Goal: Task Accomplishment & Management: Manage account settings

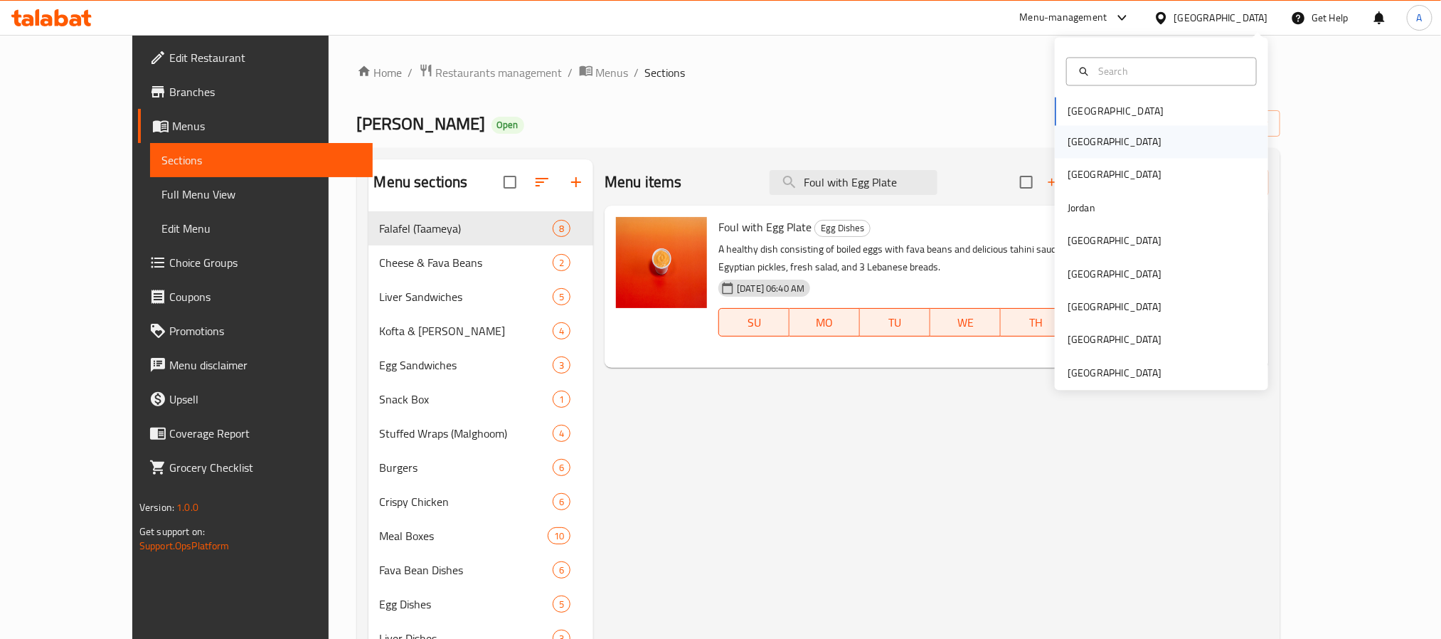
click at [1071, 143] on div "Egypt" at bounding box center [1114, 142] width 94 height 16
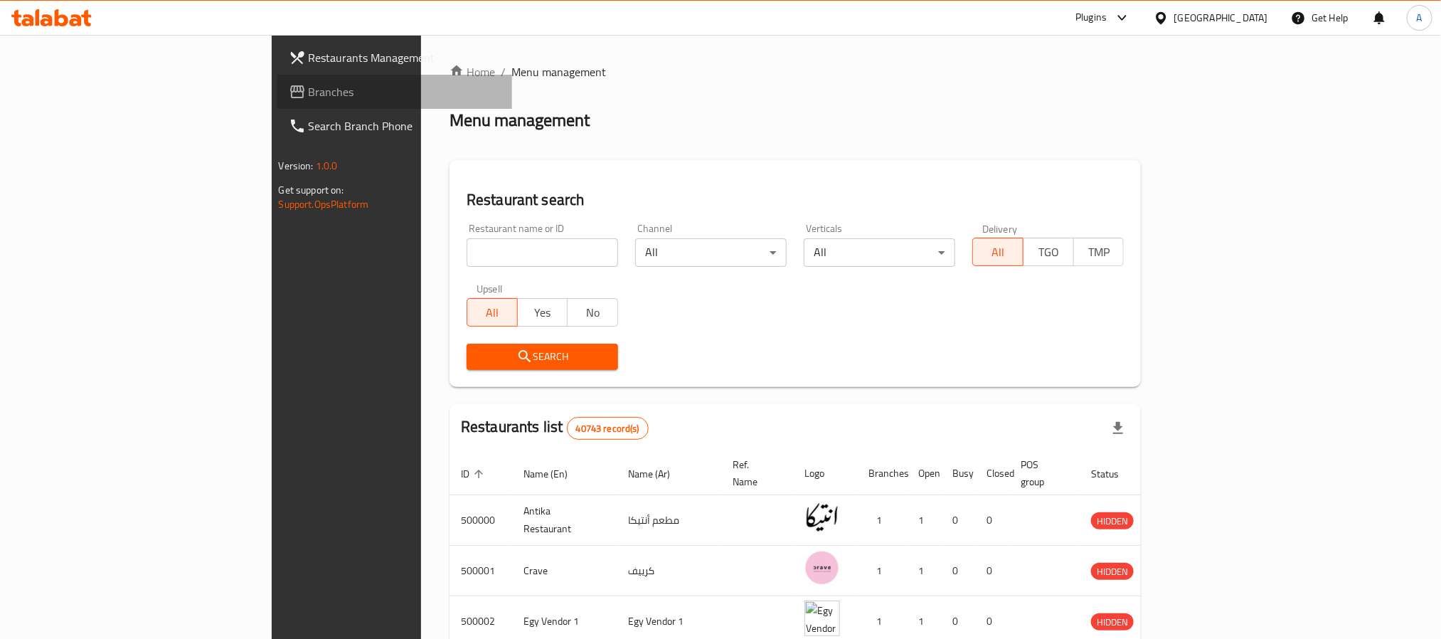
click at [309, 94] on span "Branches" at bounding box center [405, 91] width 192 height 17
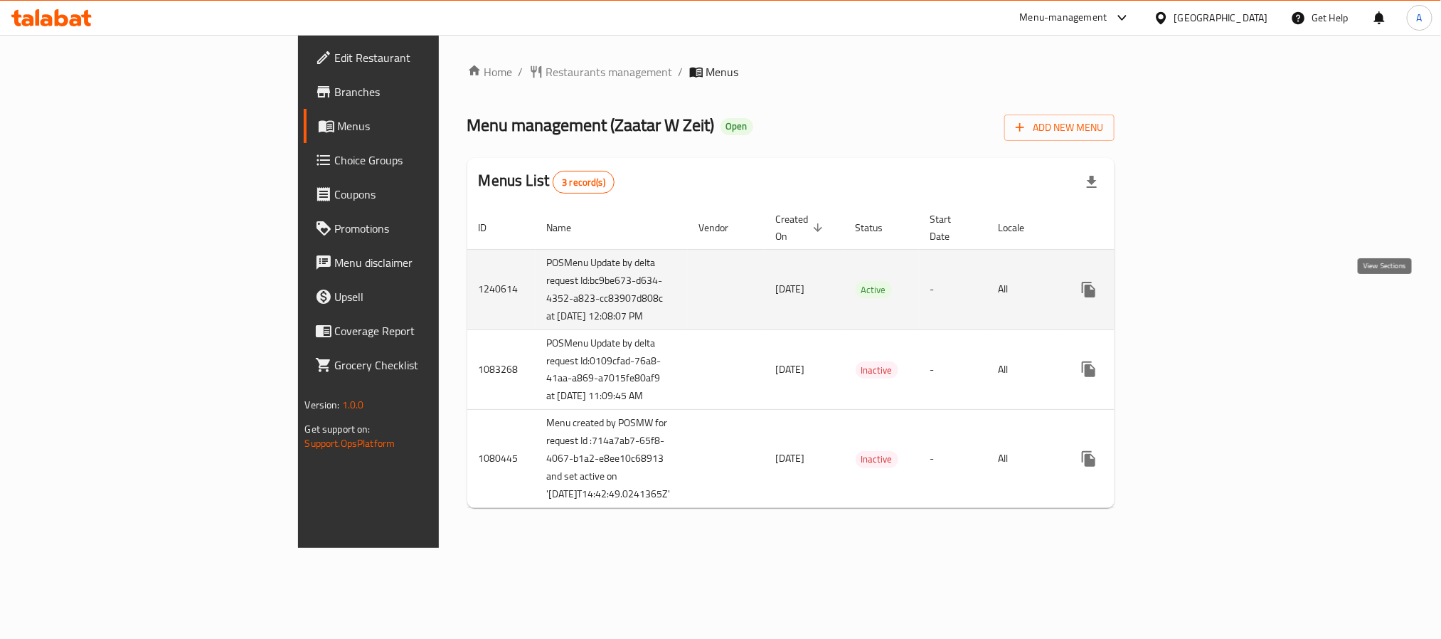
click at [1200, 298] on icon "enhanced table" at bounding box center [1190, 289] width 17 height 17
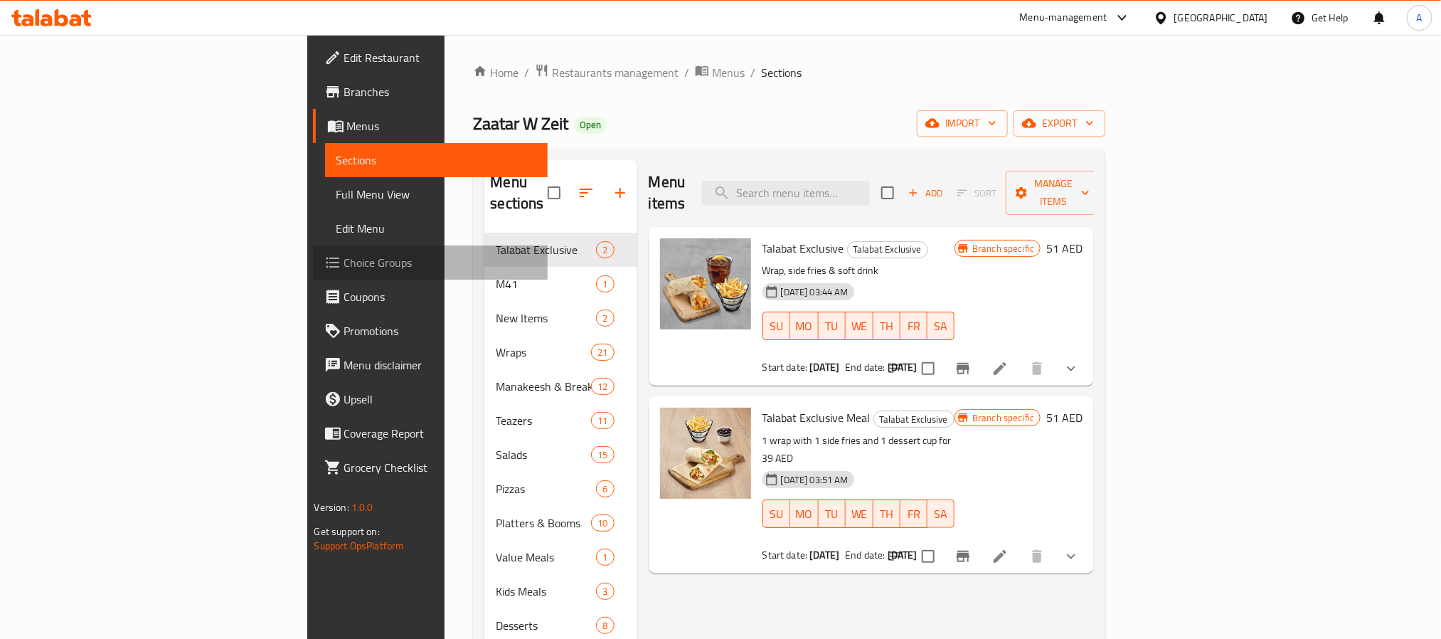
click at [344, 260] on span "Choice Groups" at bounding box center [440, 262] width 192 height 17
click at [1079, 360] on icon "show more" at bounding box center [1070, 368] width 17 height 17
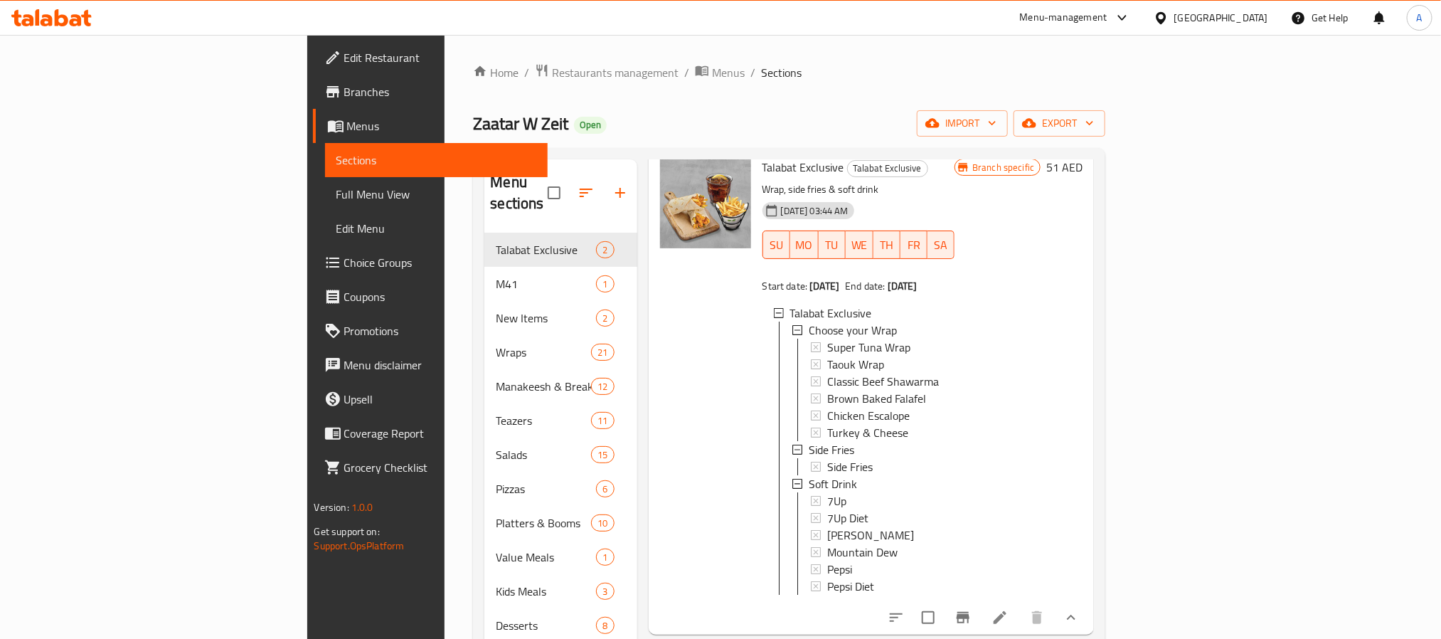
click at [325, 205] on link "Full Menu View" at bounding box center [436, 194] width 223 height 34
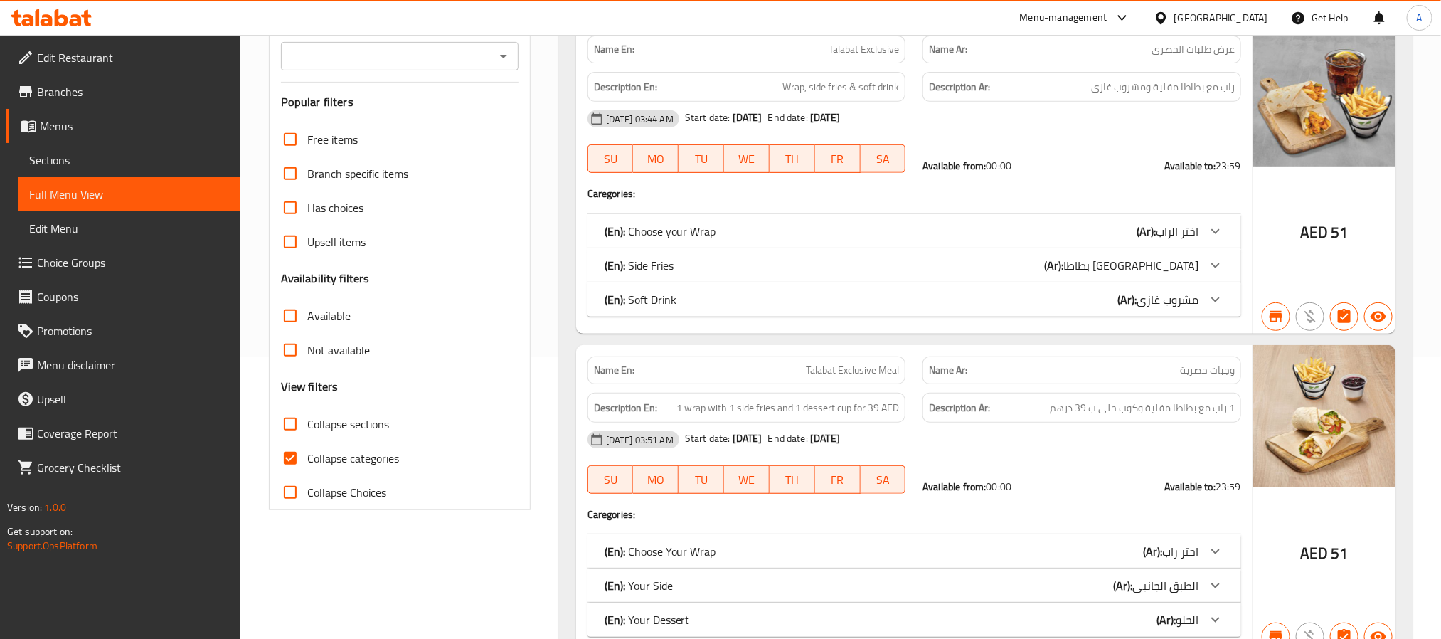
scroll to position [320, 0]
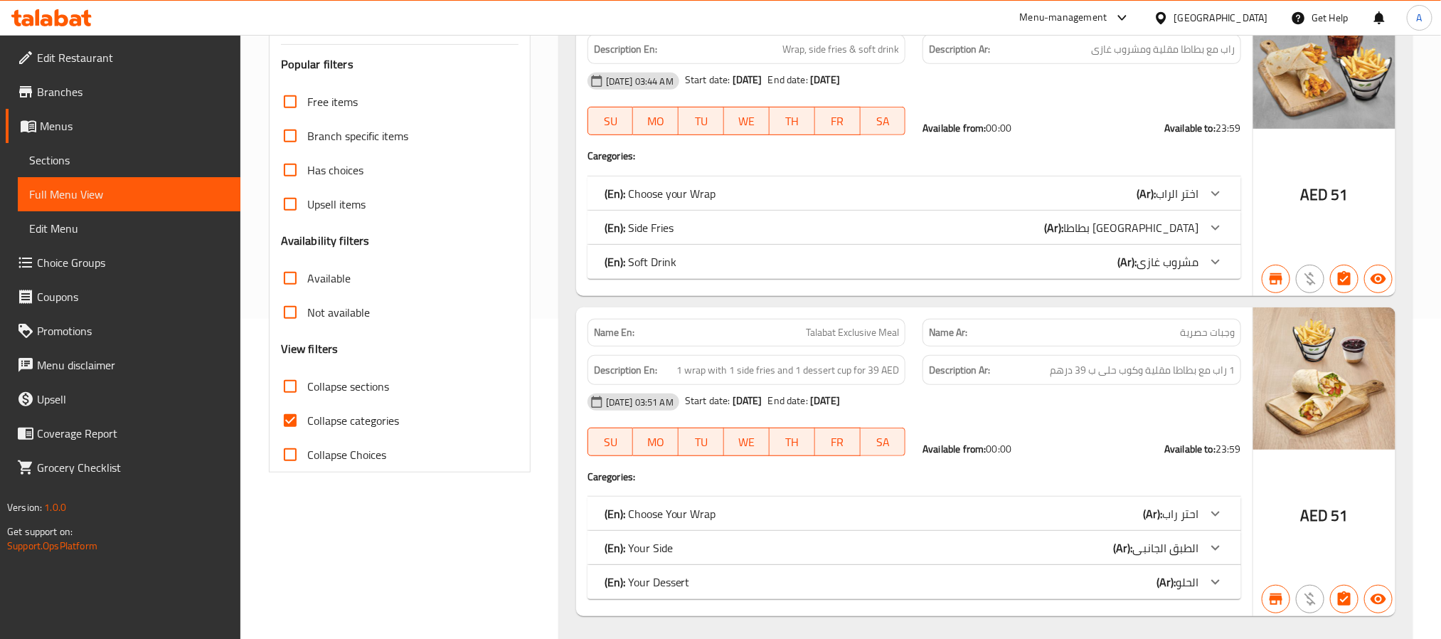
click at [1223, 198] on icon at bounding box center [1215, 193] width 17 height 17
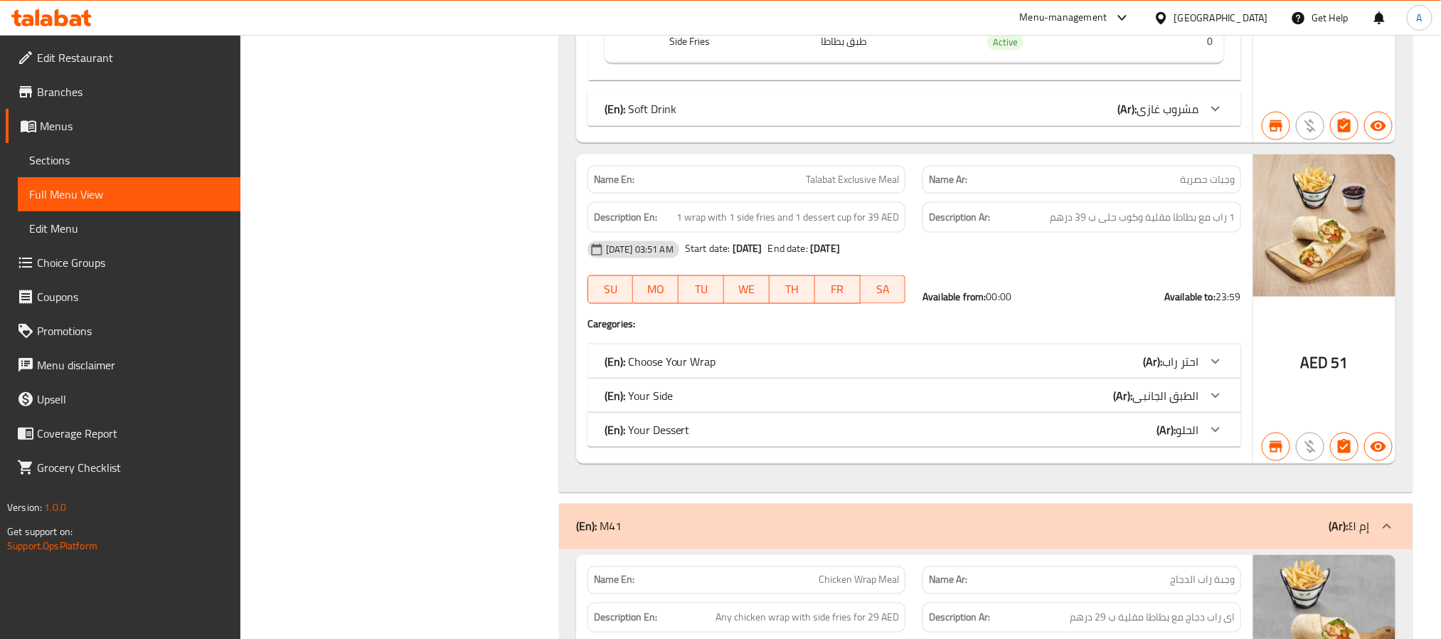
scroll to position [960, 0]
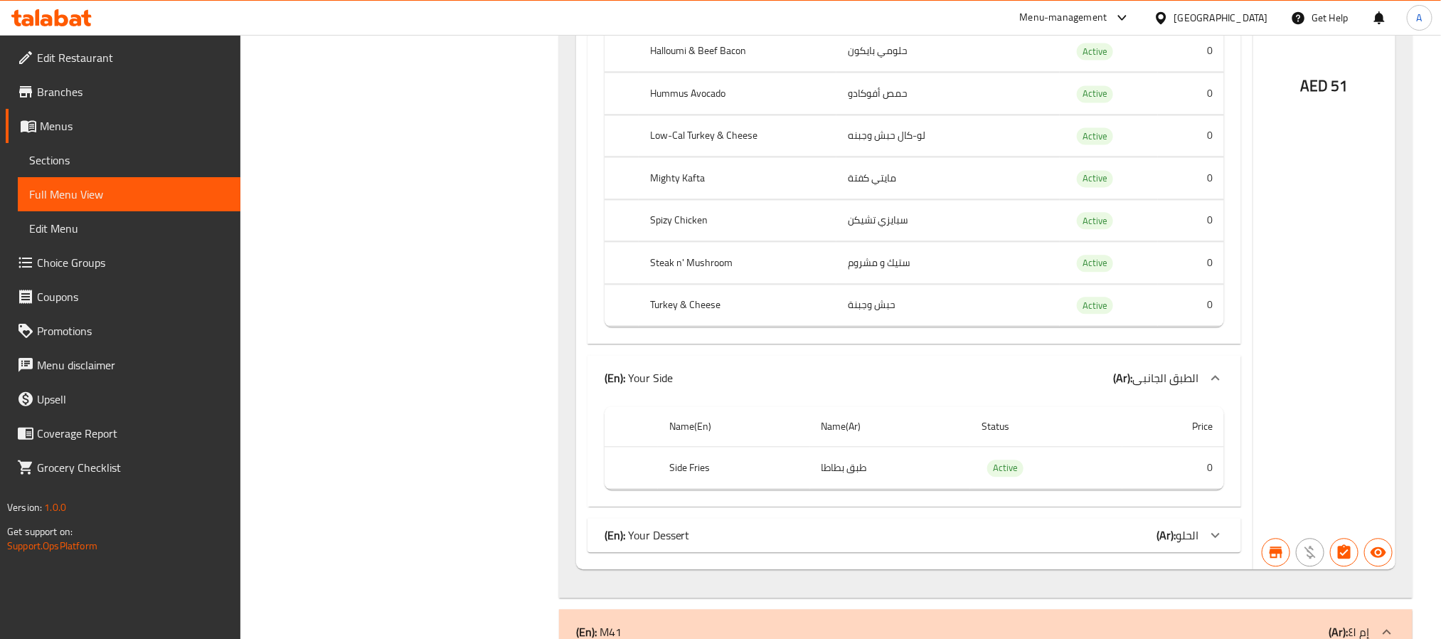
scroll to position [1707, 0]
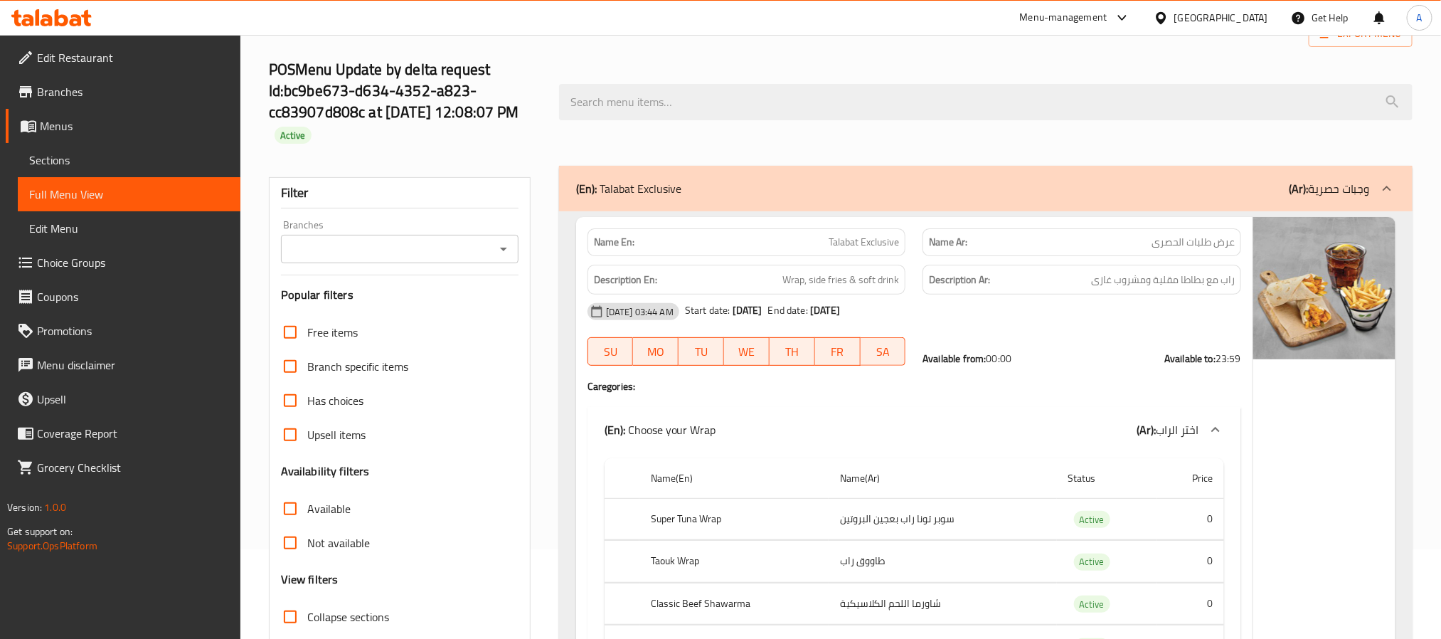
scroll to position [213, 0]
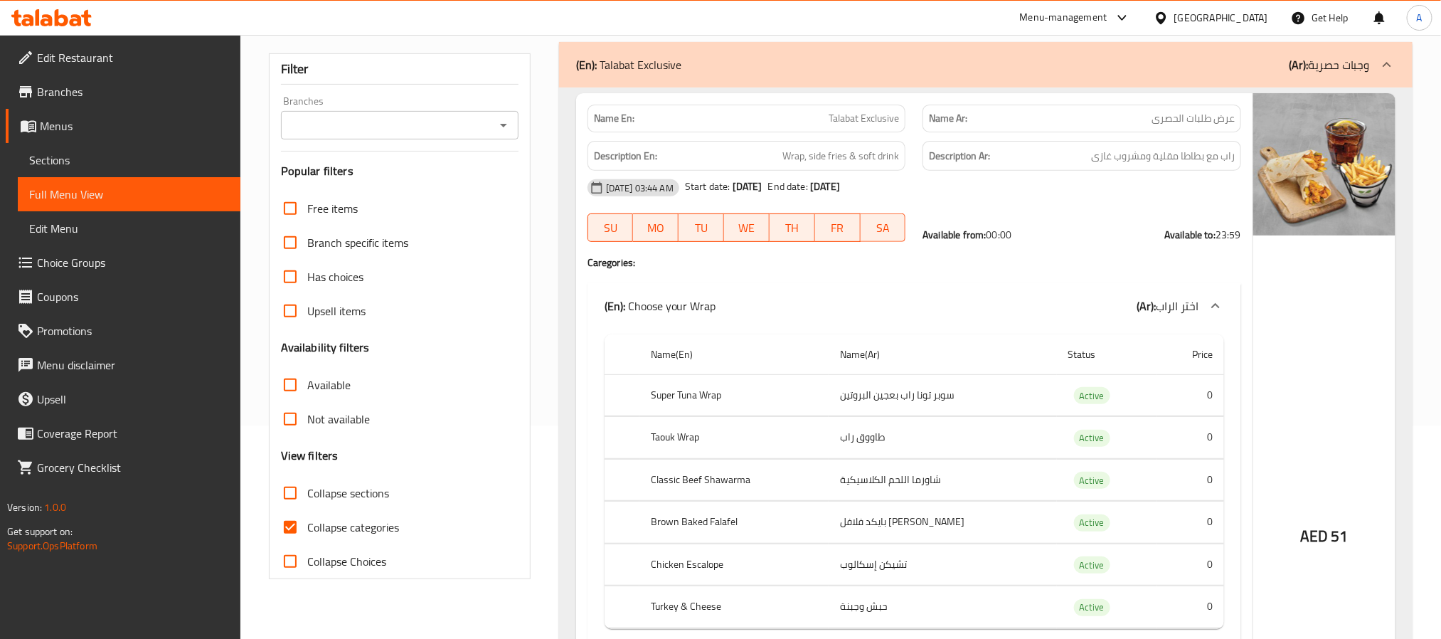
click at [352, 519] on span "Collapse categories" at bounding box center [353, 526] width 92 height 17
click at [307, 519] on input "Collapse categories" at bounding box center [290, 527] width 34 height 34
checkbox input "false"
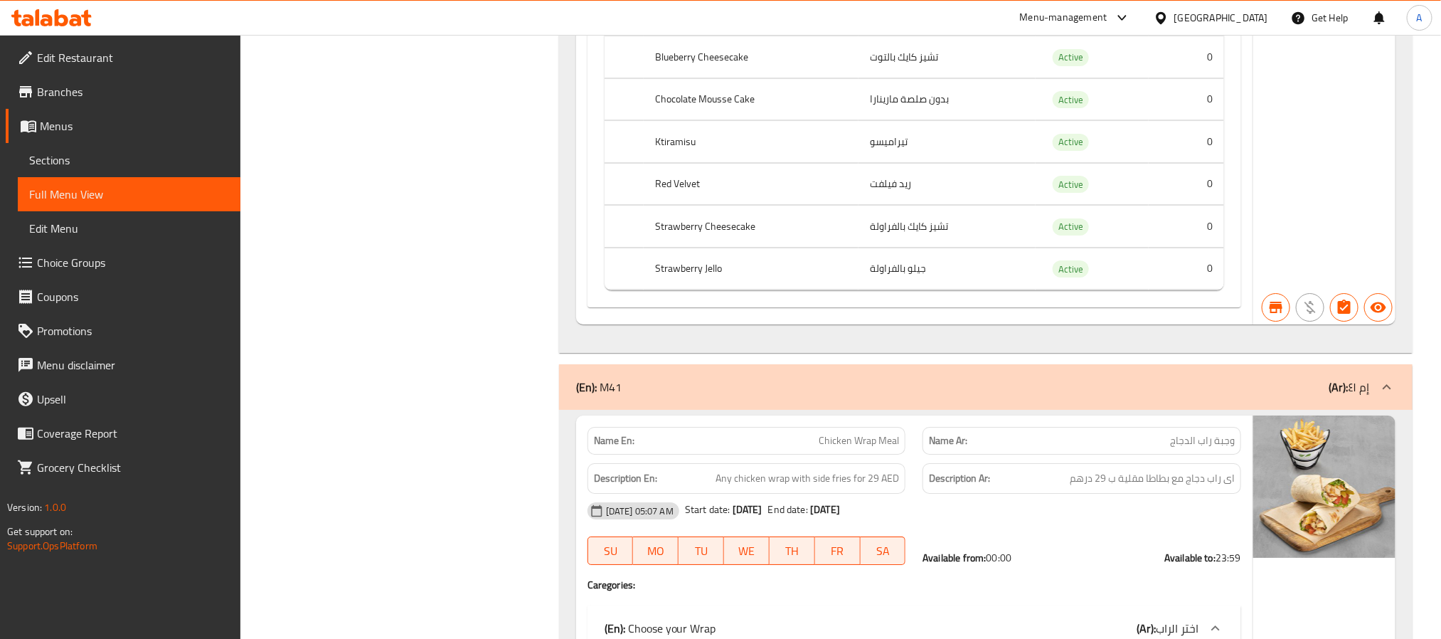
scroll to position [0, 0]
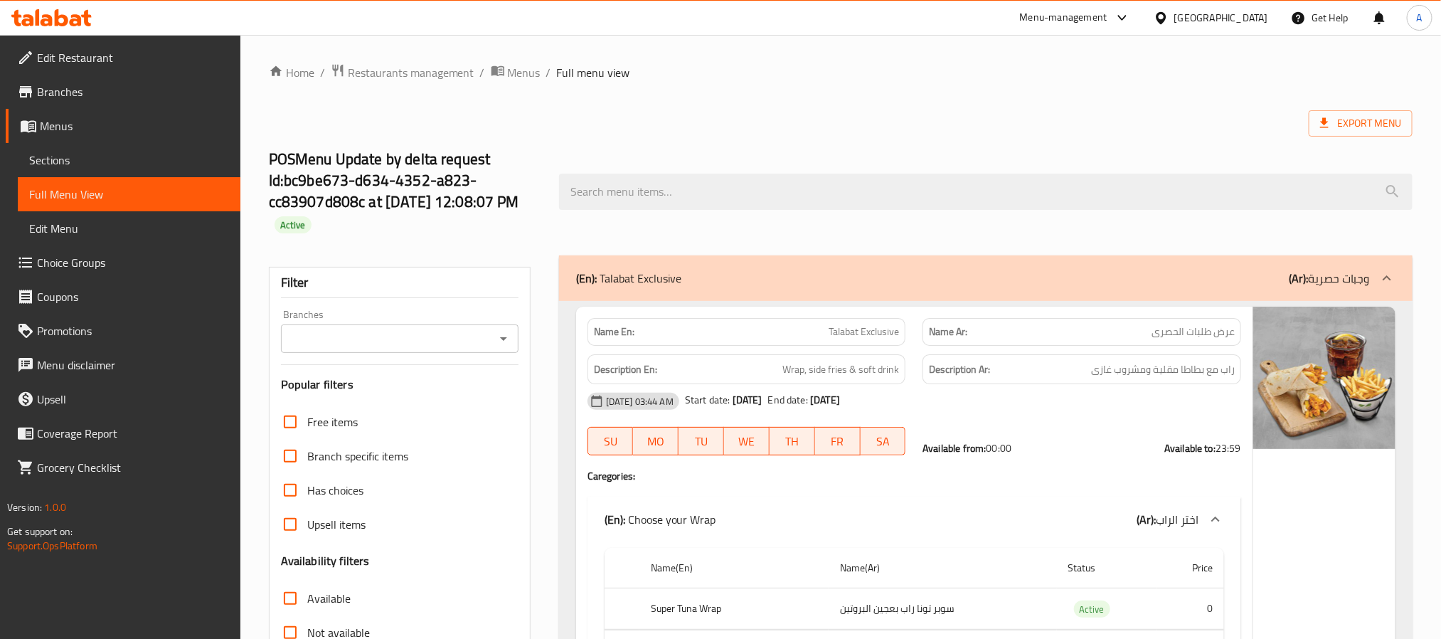
click at [78, 126] on span "Menus" at bounding box center [134, 125] width 189 height 17
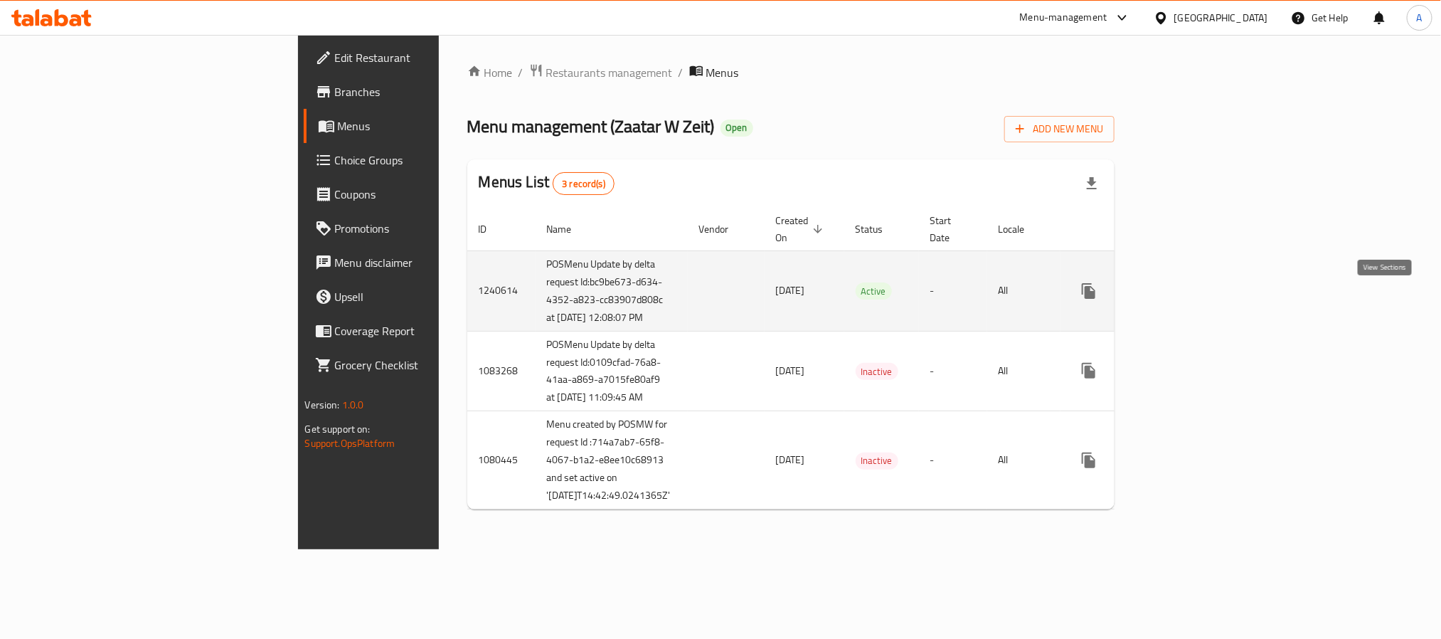
click at [1208, 289] on link "enhanced table" at bounding box center [1191, 291] width 34 height 34
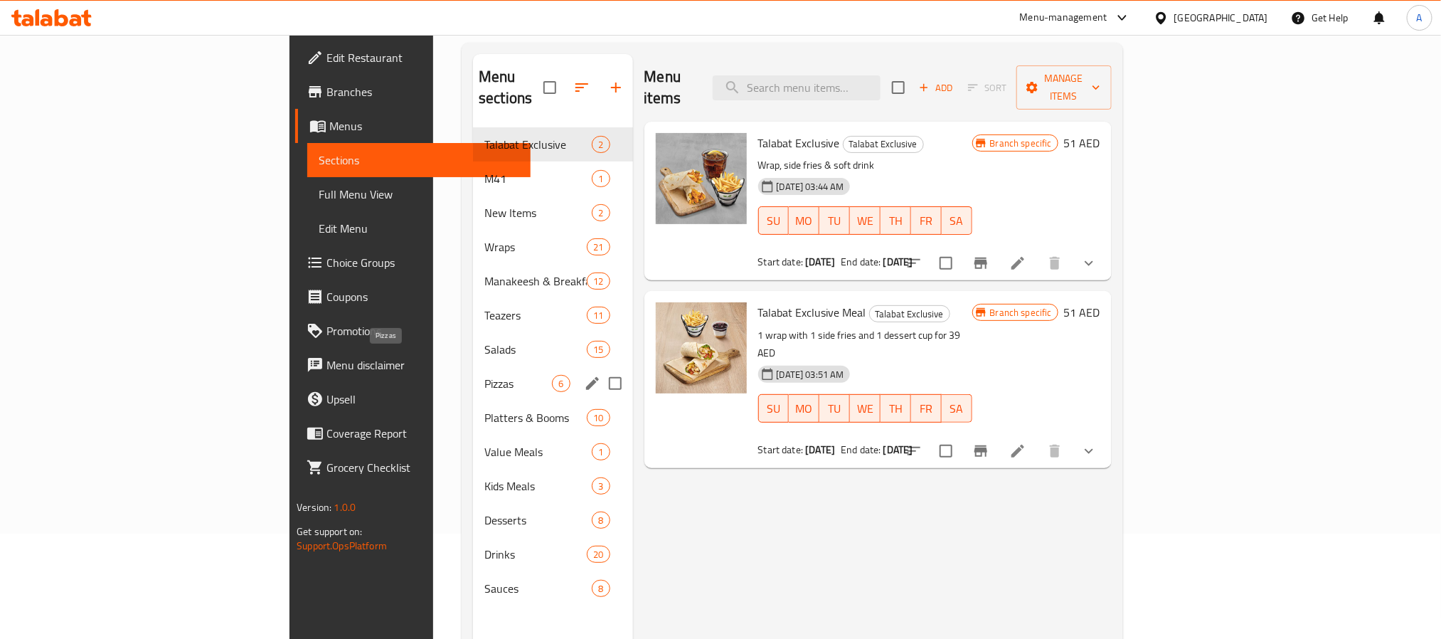
scroll to position [107, 0]
click at [484, 373] on span "Pizzas" at bounding box center [518, 381] width 68 height 17
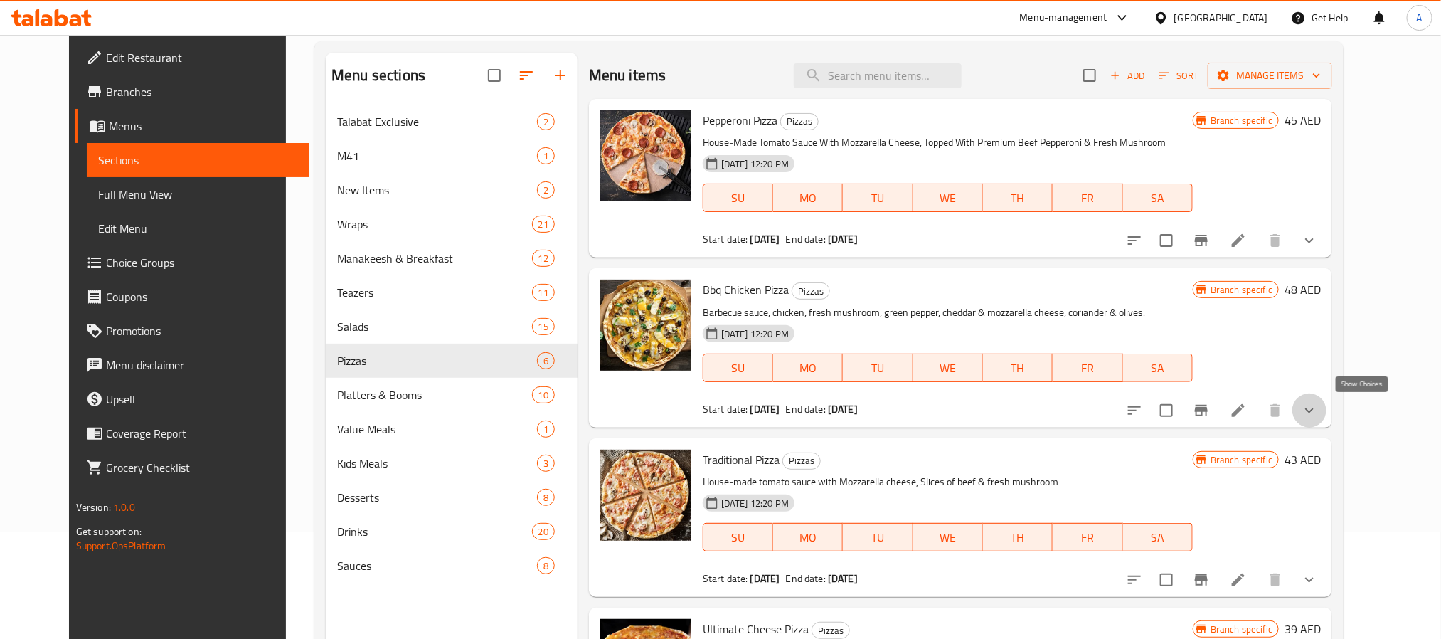
click at [1318, 403] on icon "show more" at bounding box center [1309, 410] width 17 height 17
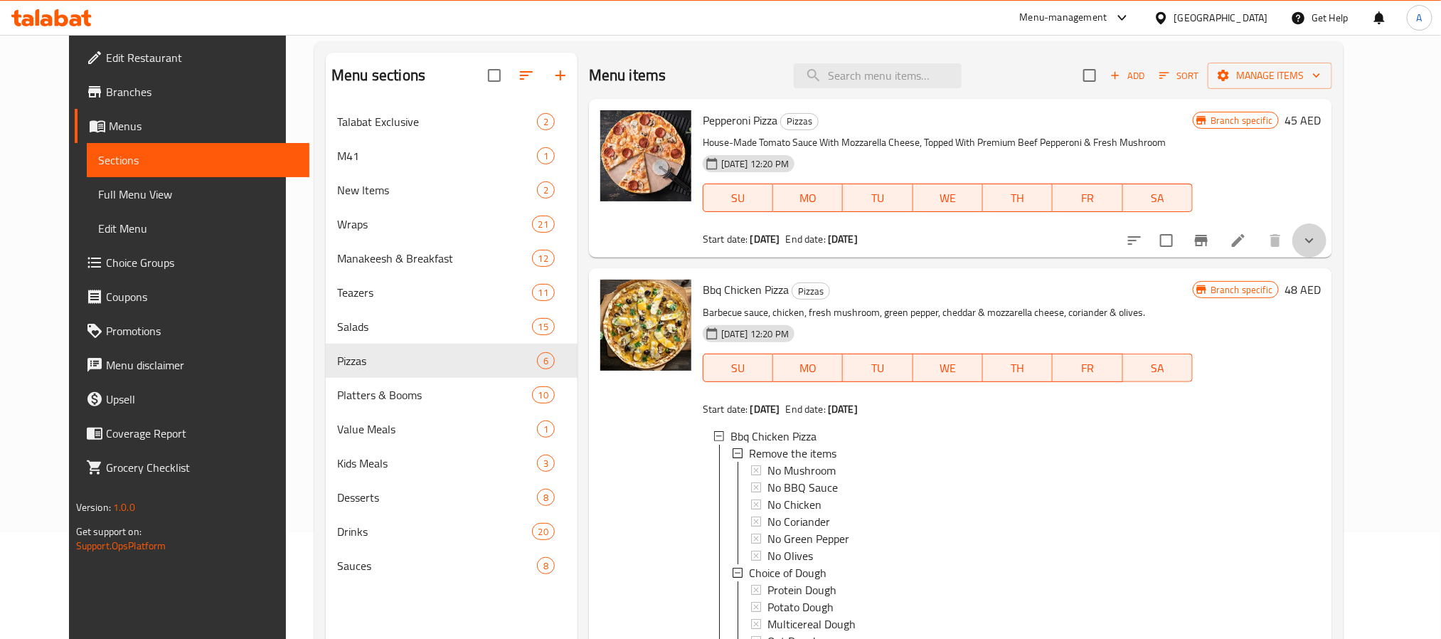
click at [1326, 242] on button "show more" at bounding box center [1309, 240] width 34 height 34
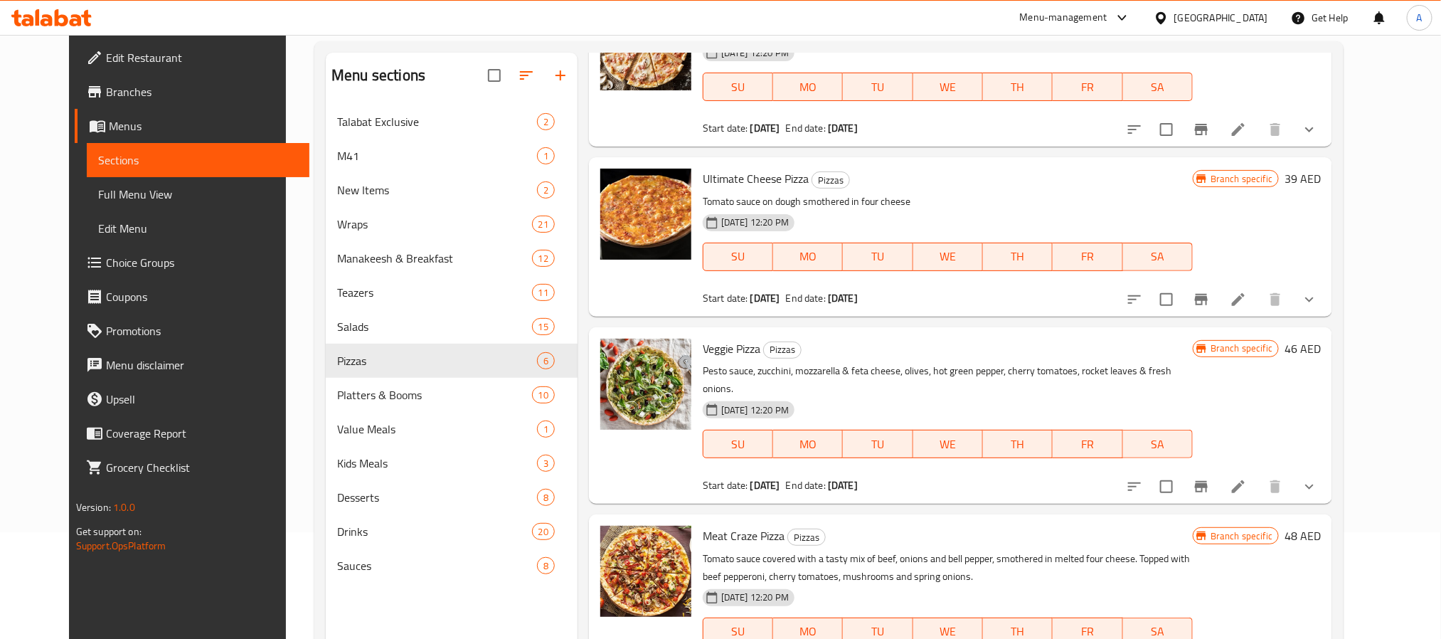
scroll to position [1396, 0]
click at [1326, 316] on button "show more" at bounding box center [1309, 299] width 34 height 34
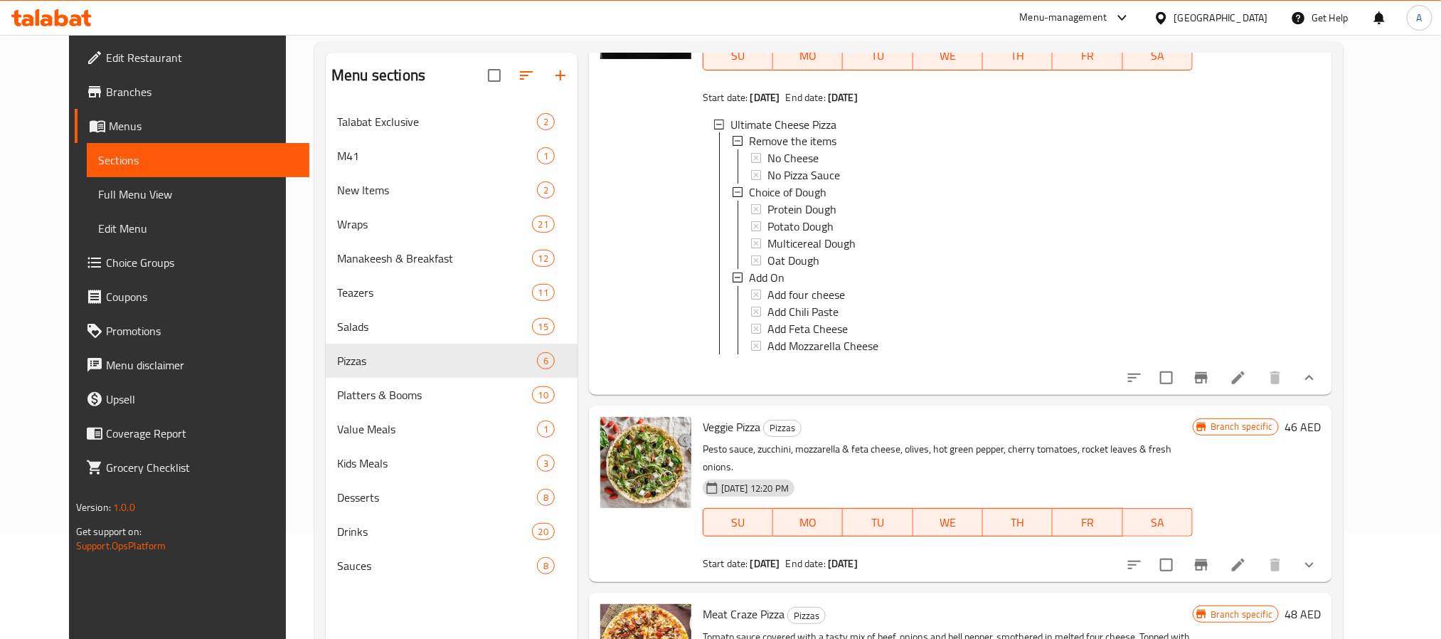
scroll to position [1690, 0]
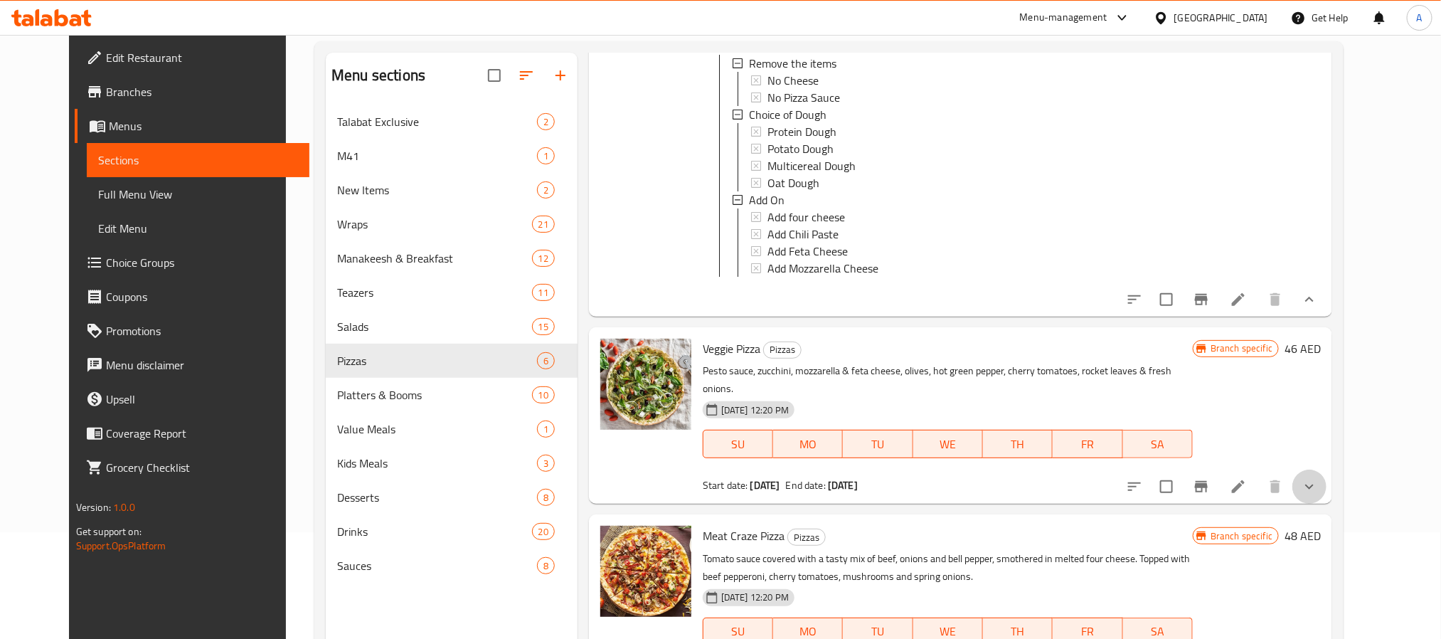
click at [1318, 484] on icon "show more" at bounding box center [1309, 486] width 17 height 17
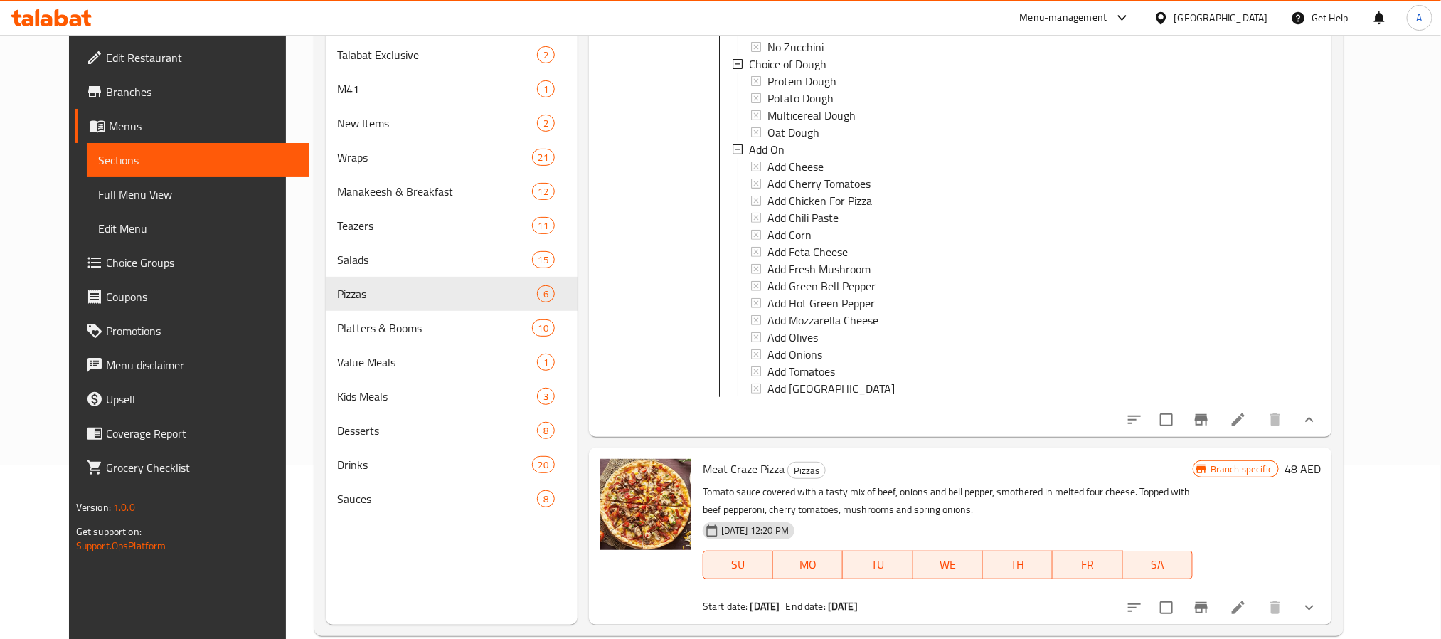
scroll to position [199, 0]
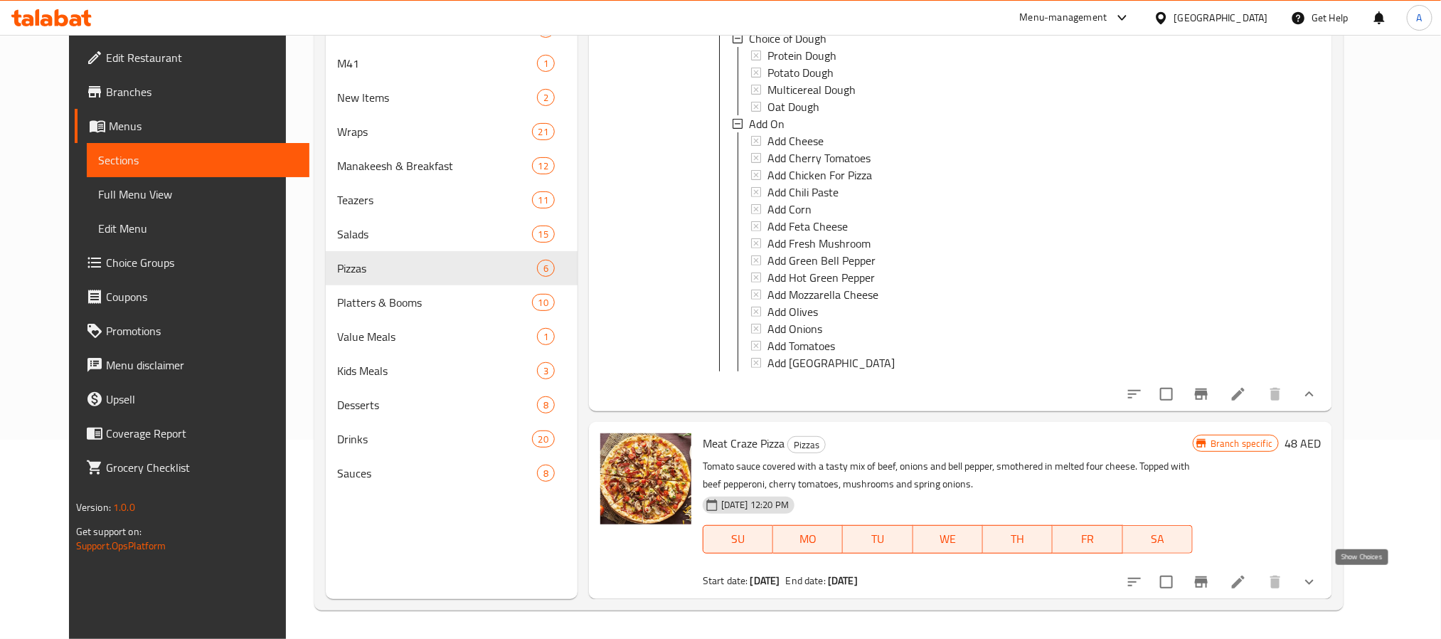
click at [1318, 577] on icon "show more" at bounding box center [1309, 581] width 17 height 17
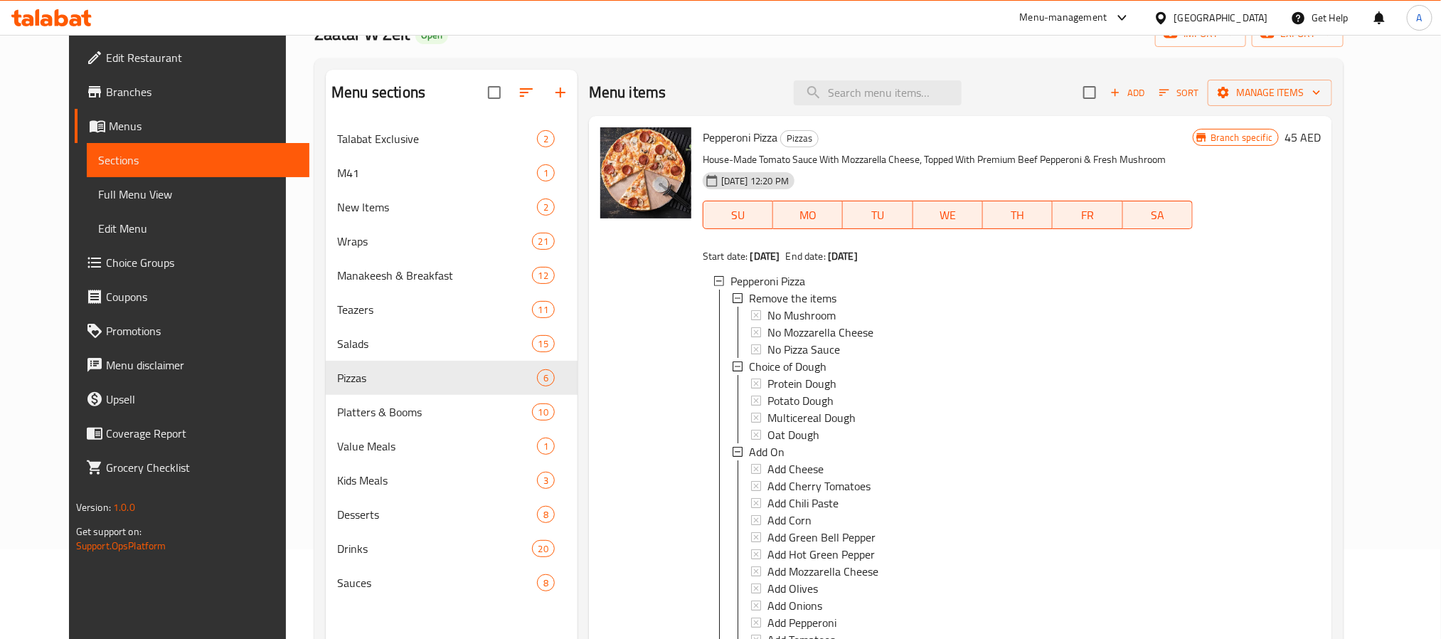
scroll to position [0, 0]
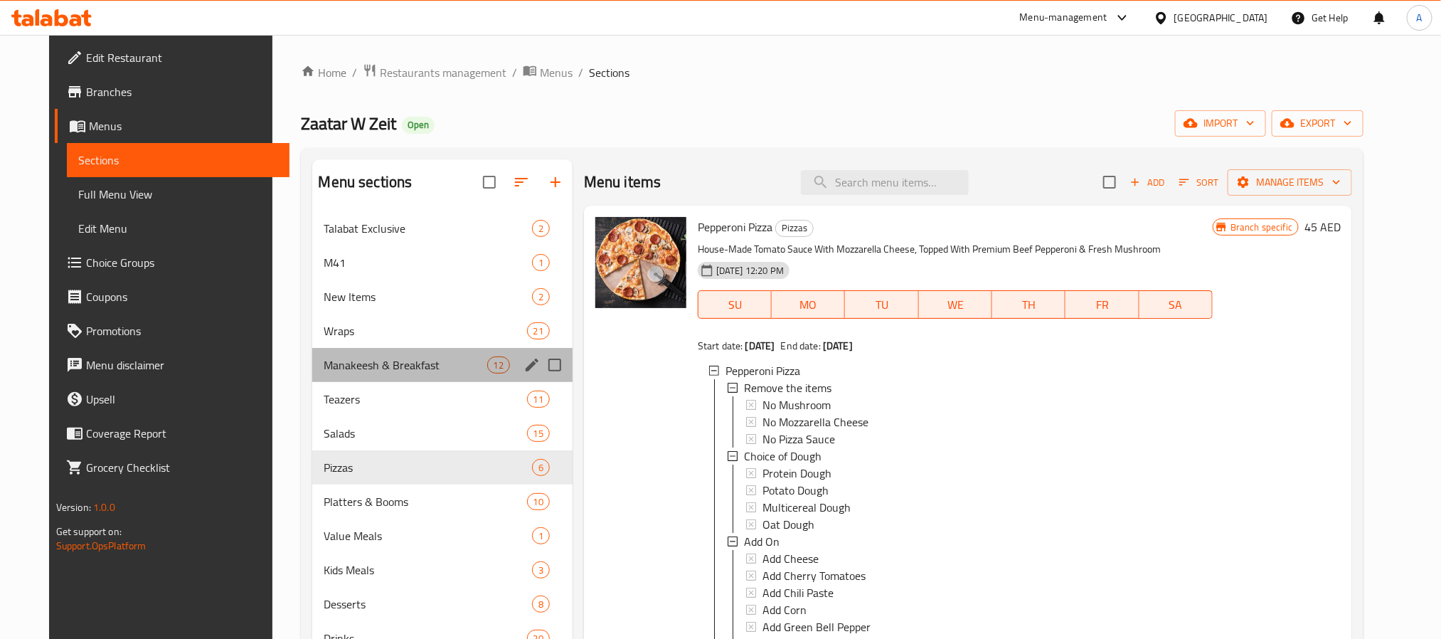
click at [383, 375] on div "Manakeesh & Breakfast 12" at bounding box center [442, 365] width 260 height 34
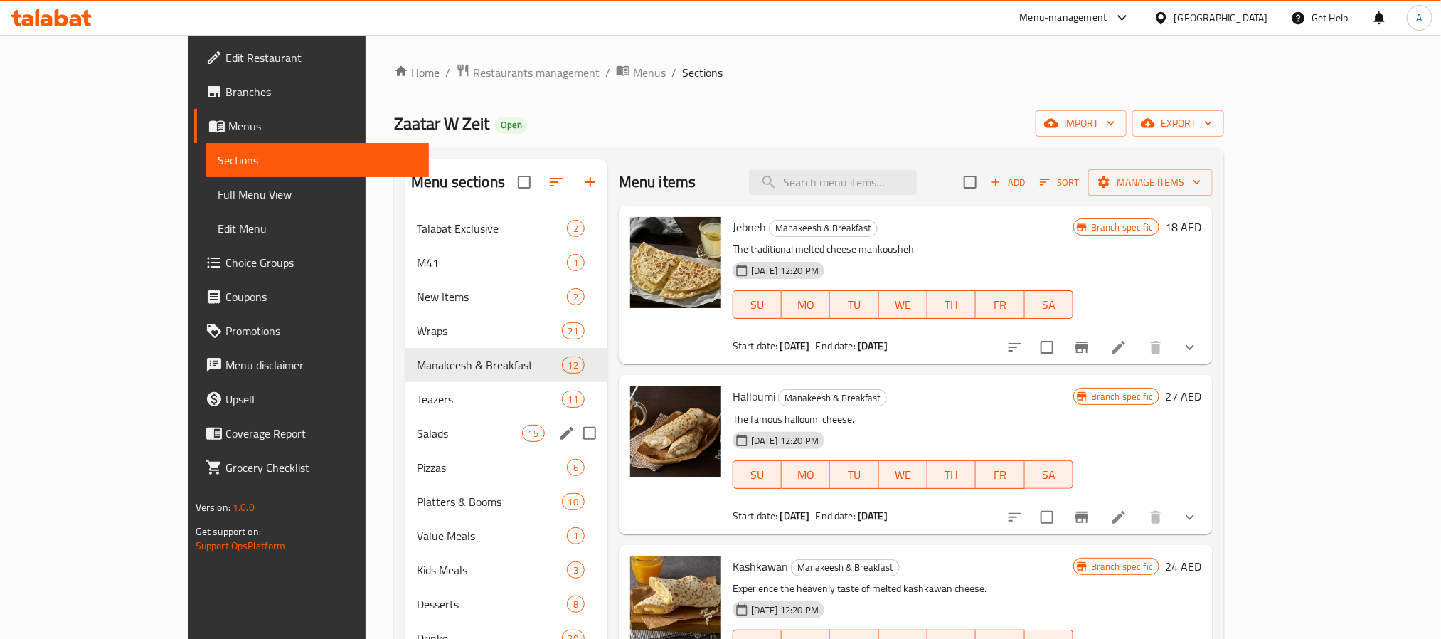
click at [417, 440] on span "Salads" at bounding box center [469, 433] width 105 height 17
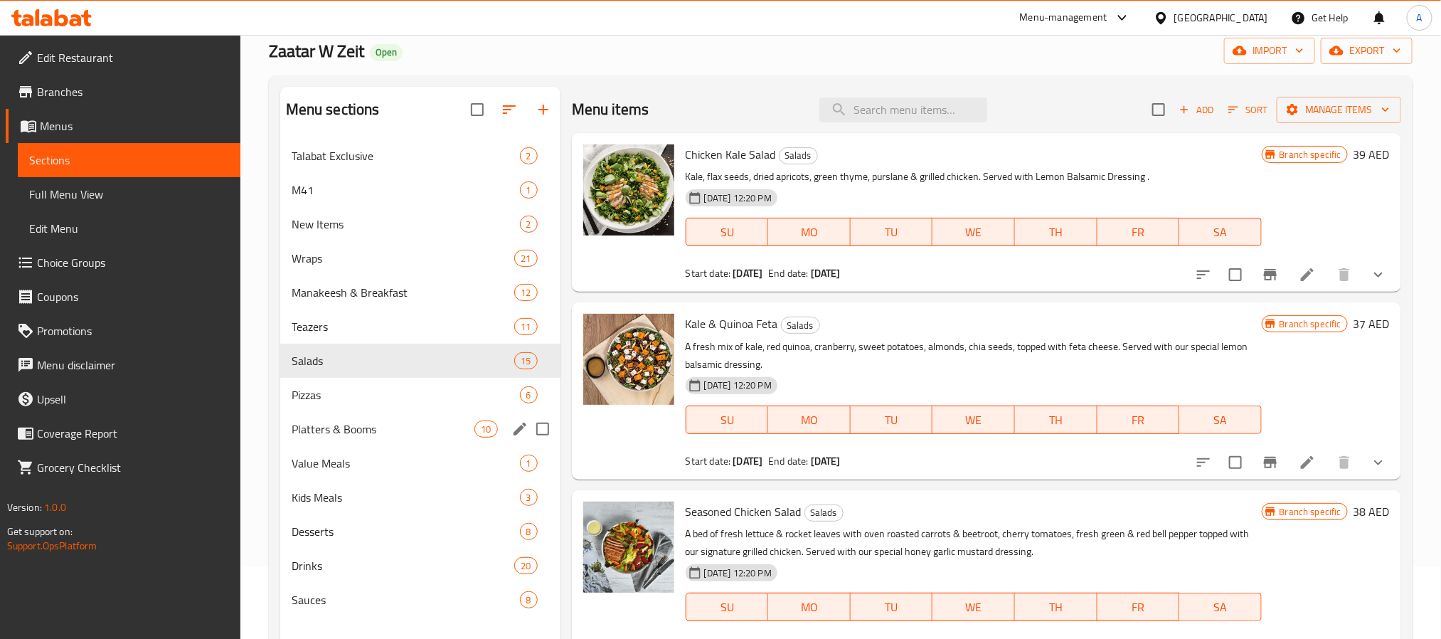
scroll to position [199, 0]
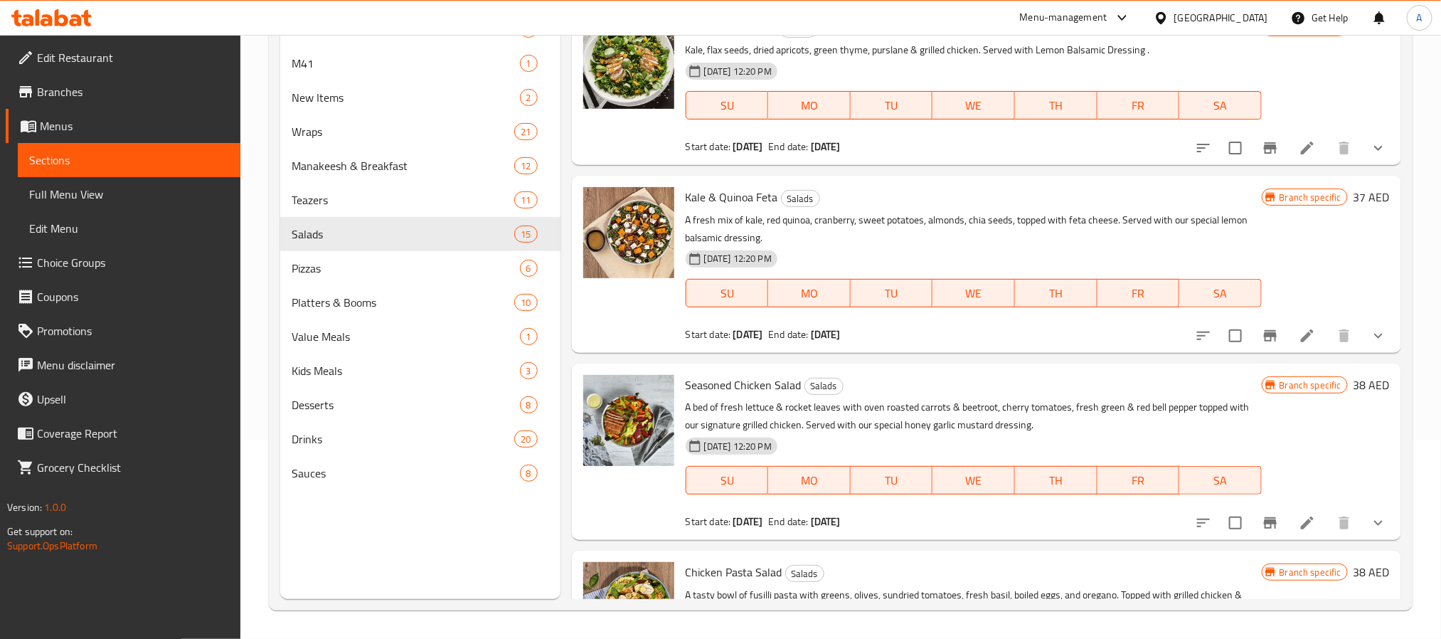
click at [1374, 342] on button "show more" at bounding box center [1378, 336] width 34 height 34
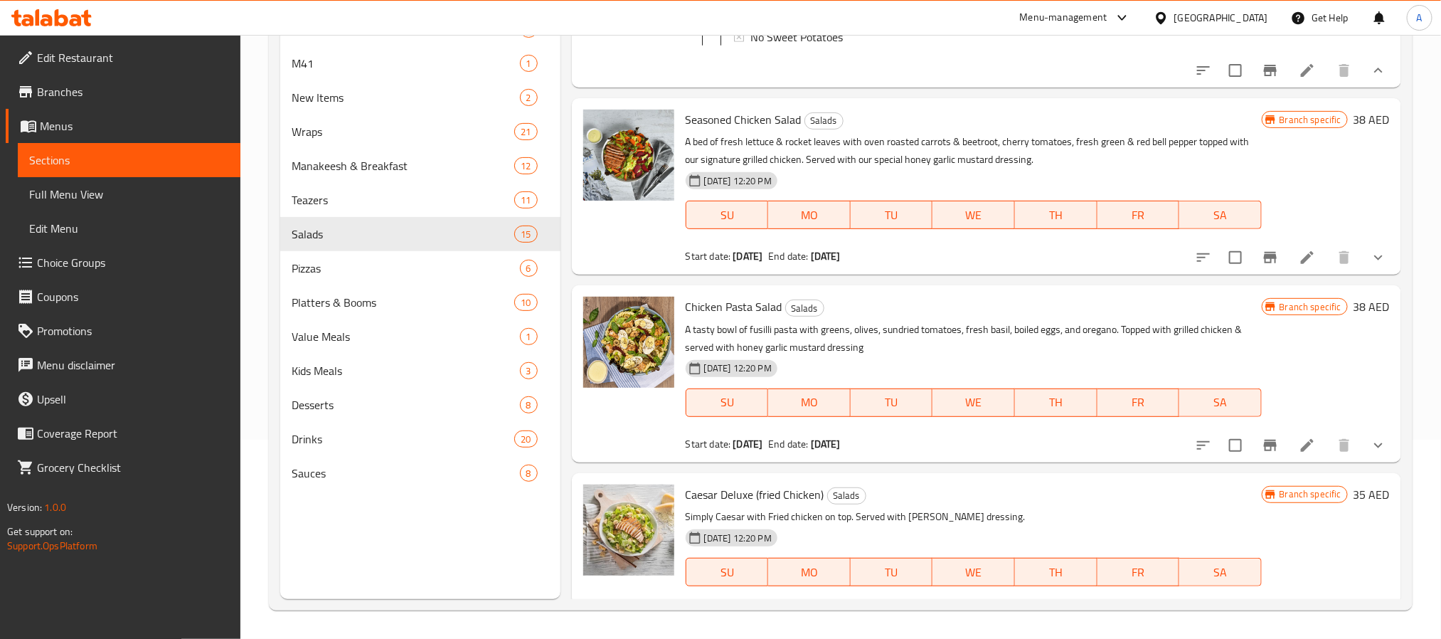
scroll to position [960, 0]
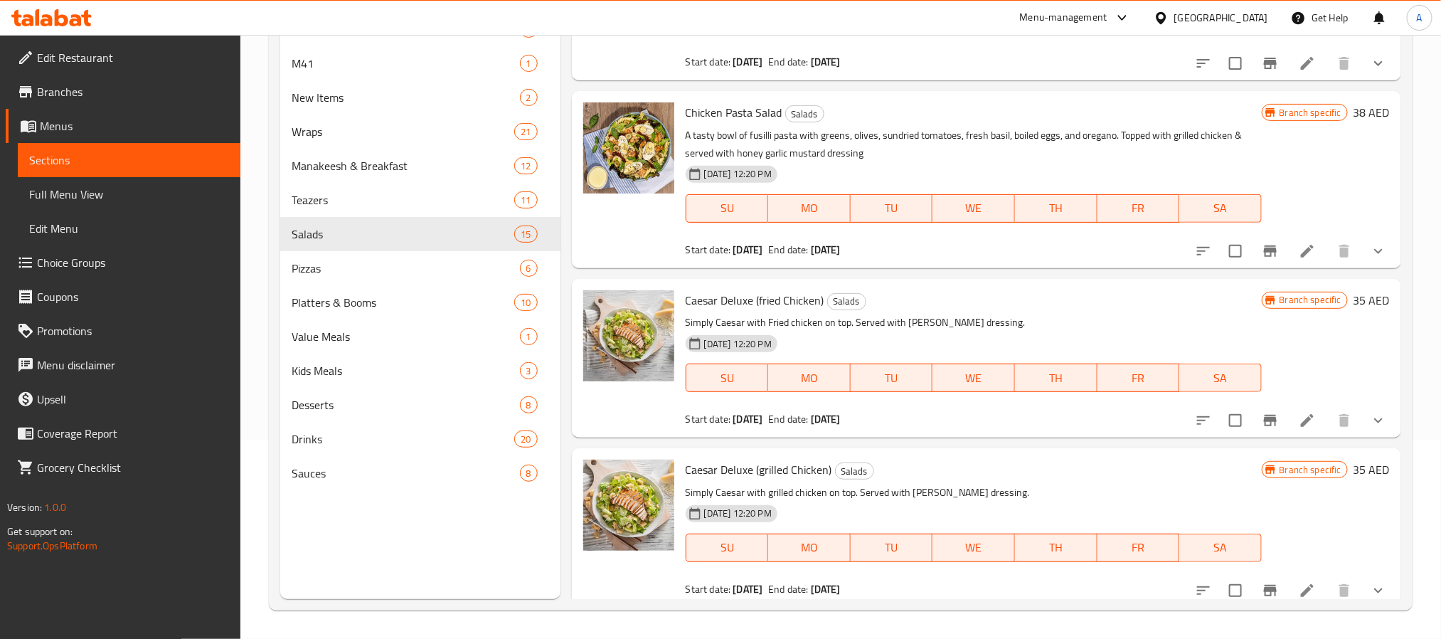
click at [1365, 268] on button "show more" at bounding box center [1378, 251] width 34 height 34
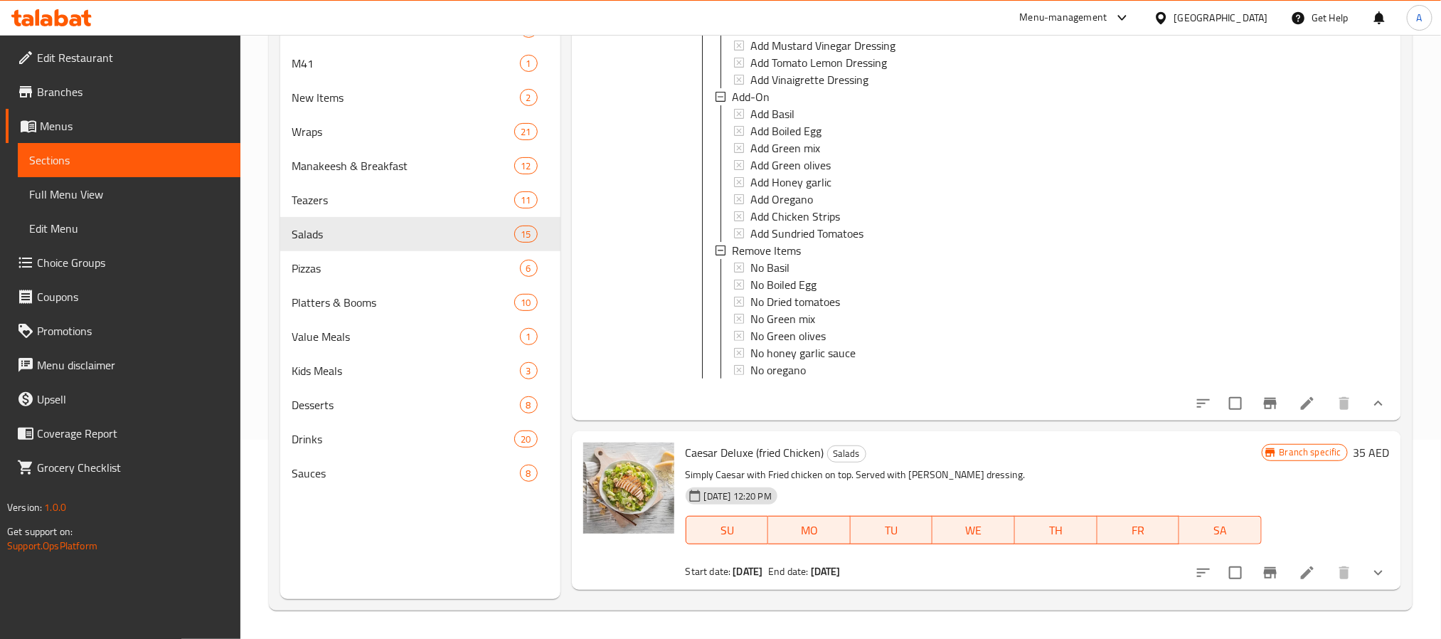
scroll to position [1280, 0]
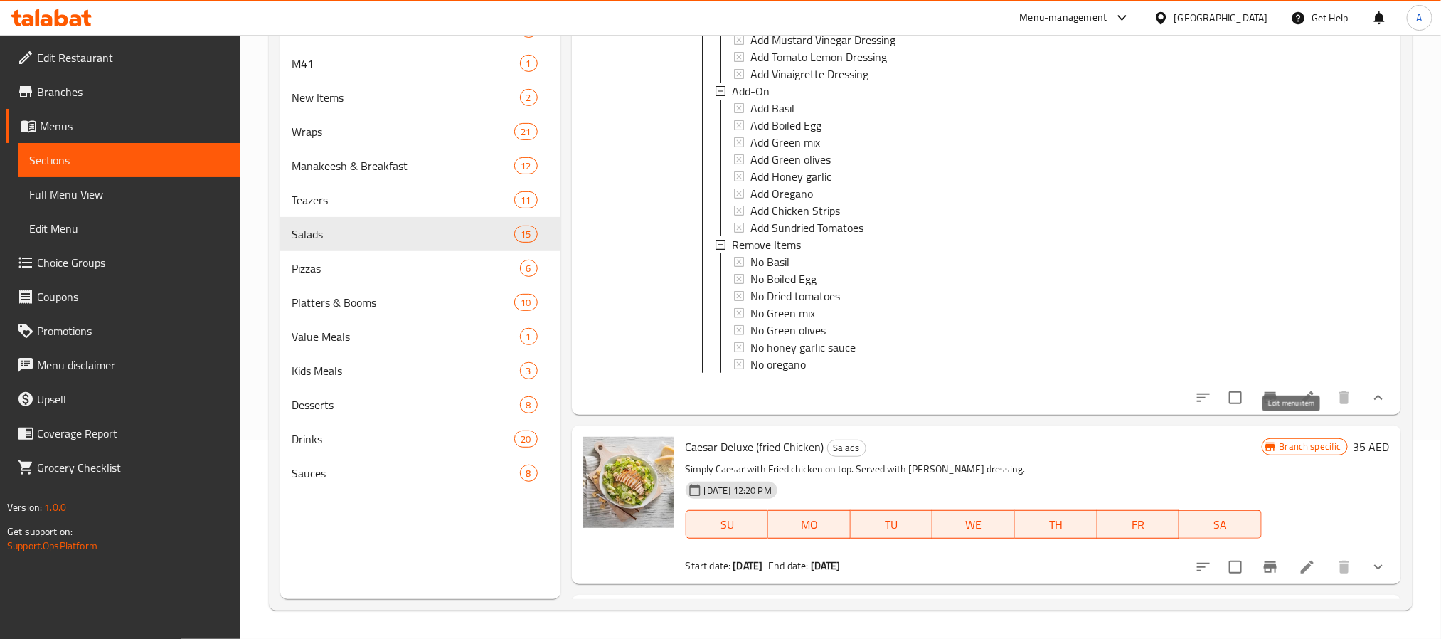
click at [1298, 406] on icon at bounding box center [1306, 397] width 17 height 17
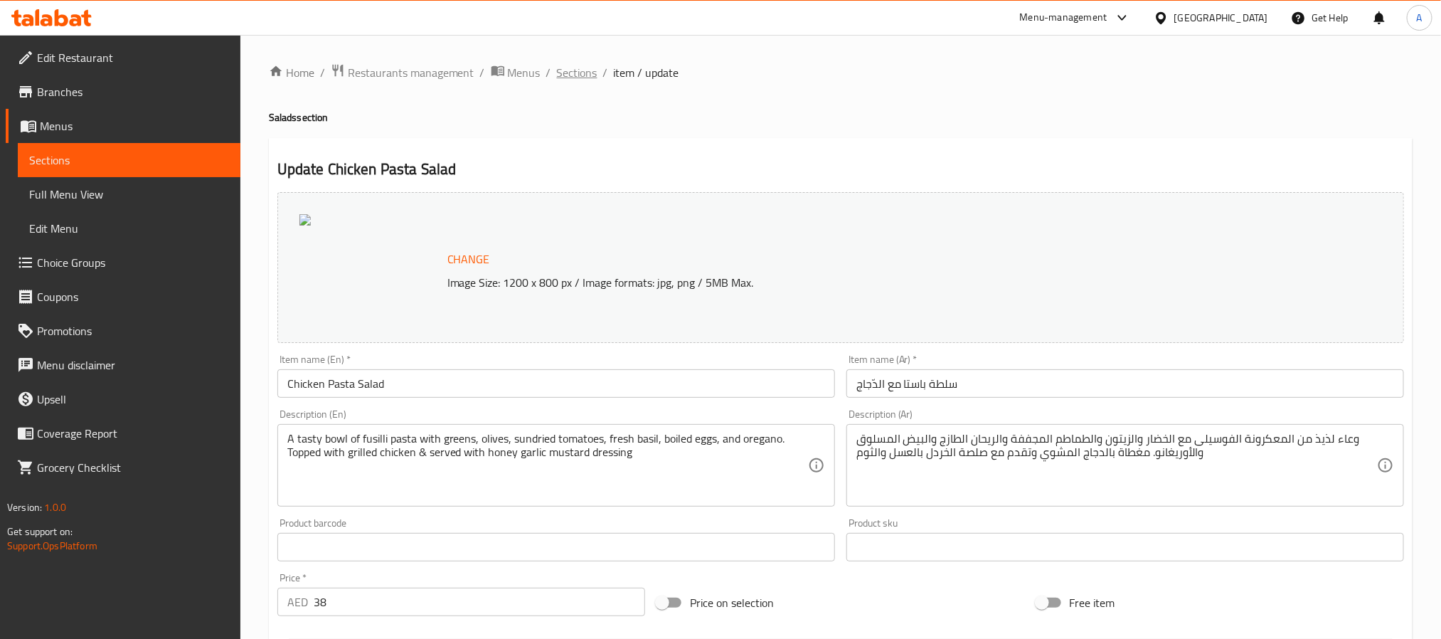
click at [561, 75] on span "Sections" at bounding box center [577, 72] width 41 height 17
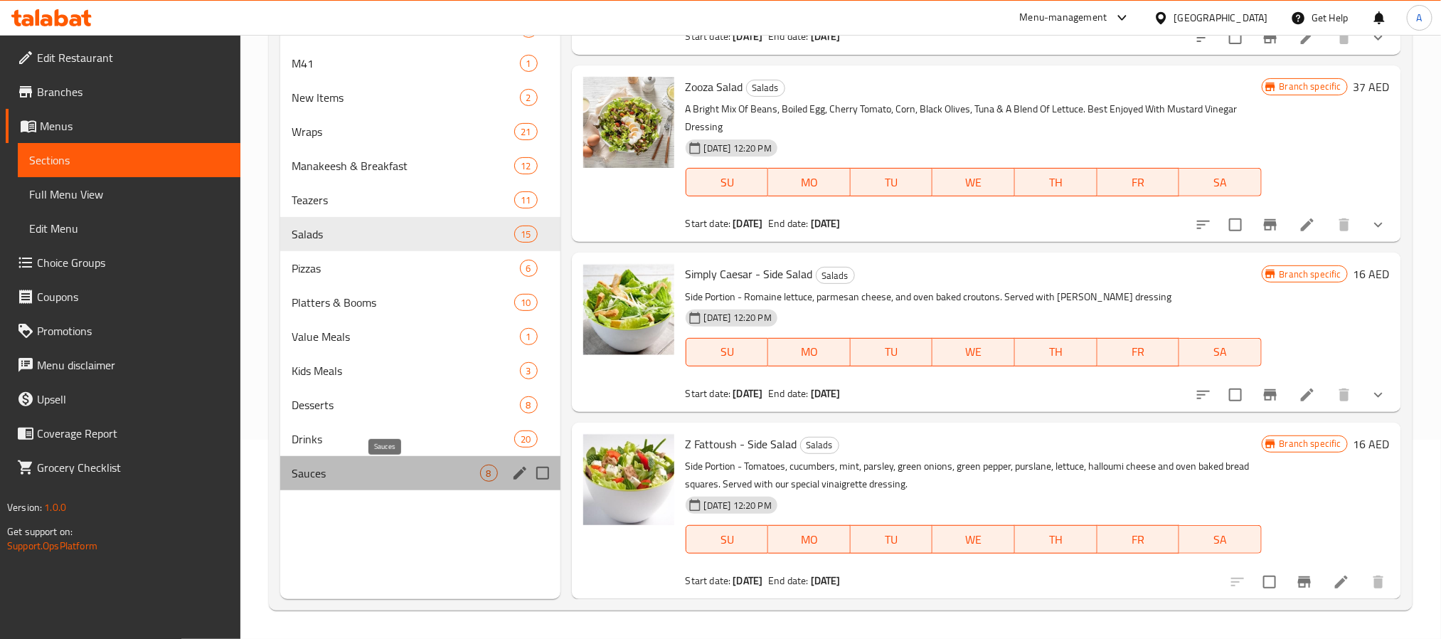
click at [344, 479] on span "Sauces" at bounding box center [386, 472] width 188 height 17
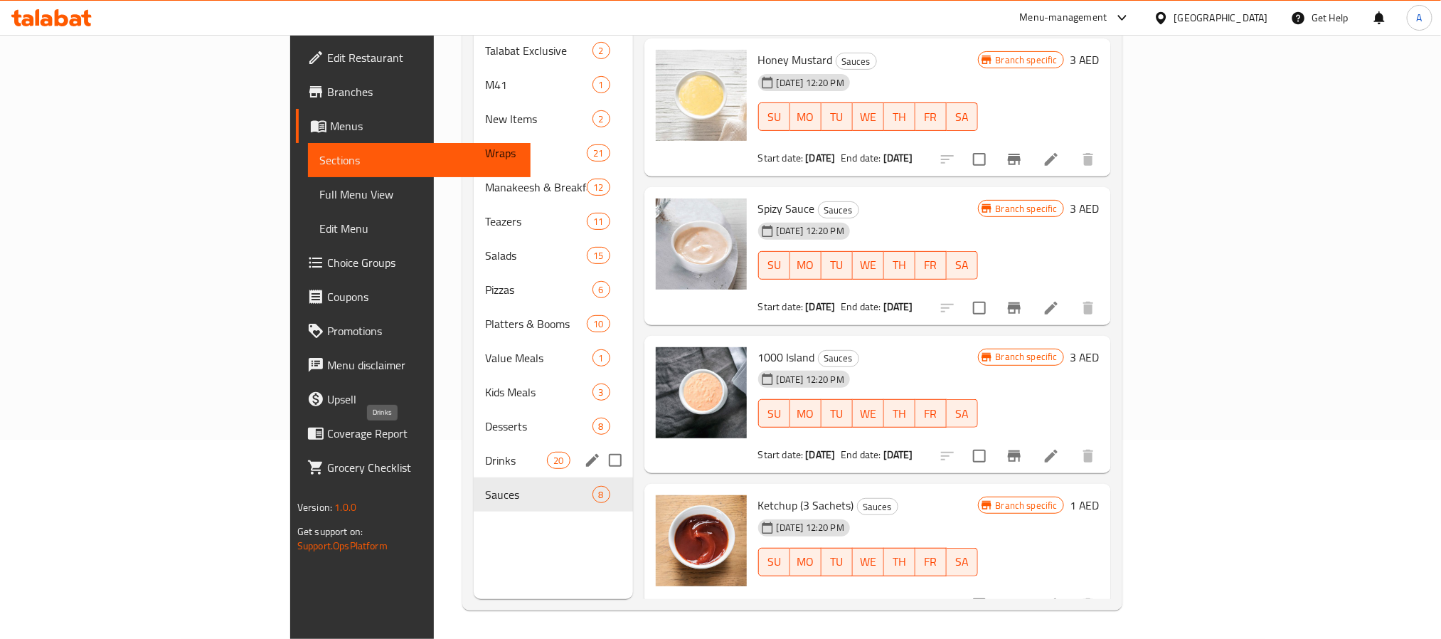
click at [485, 452] on span "Drinks" at bounding box center [516, 460] width 63 height 17
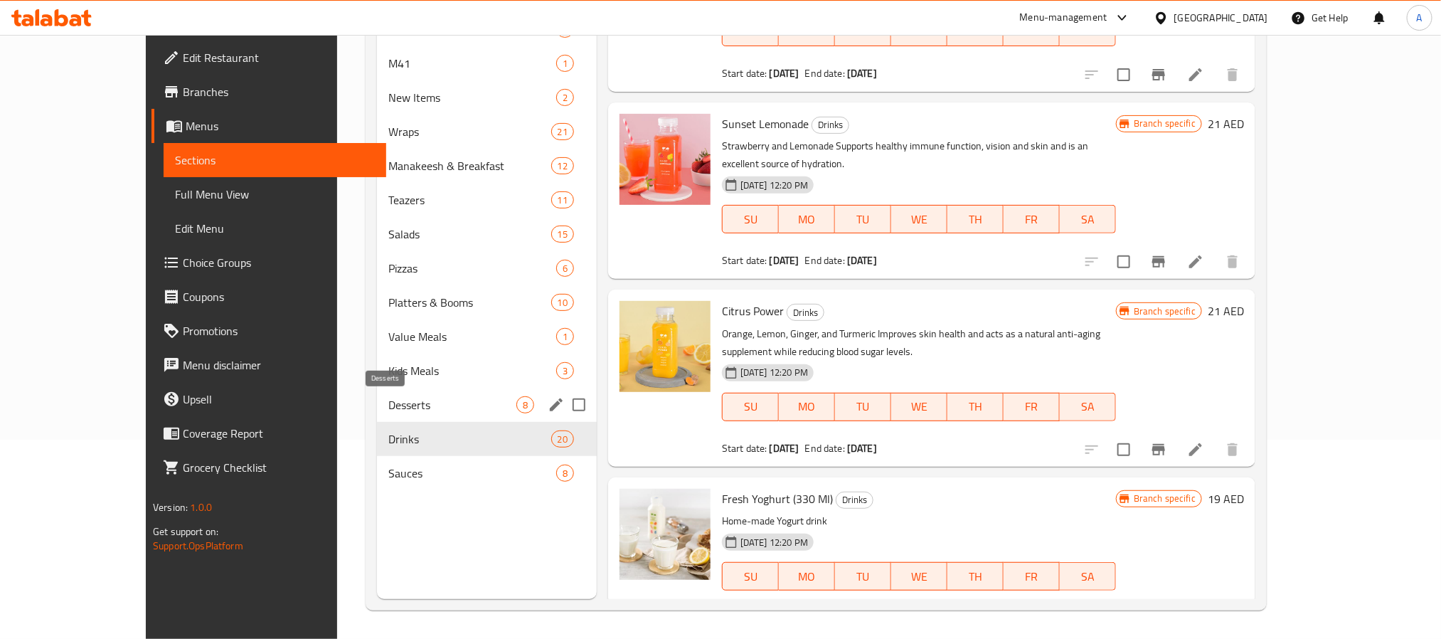
click at [403, 408] on span "Desserts" at bounding box center [452, 404] width 128 height 17
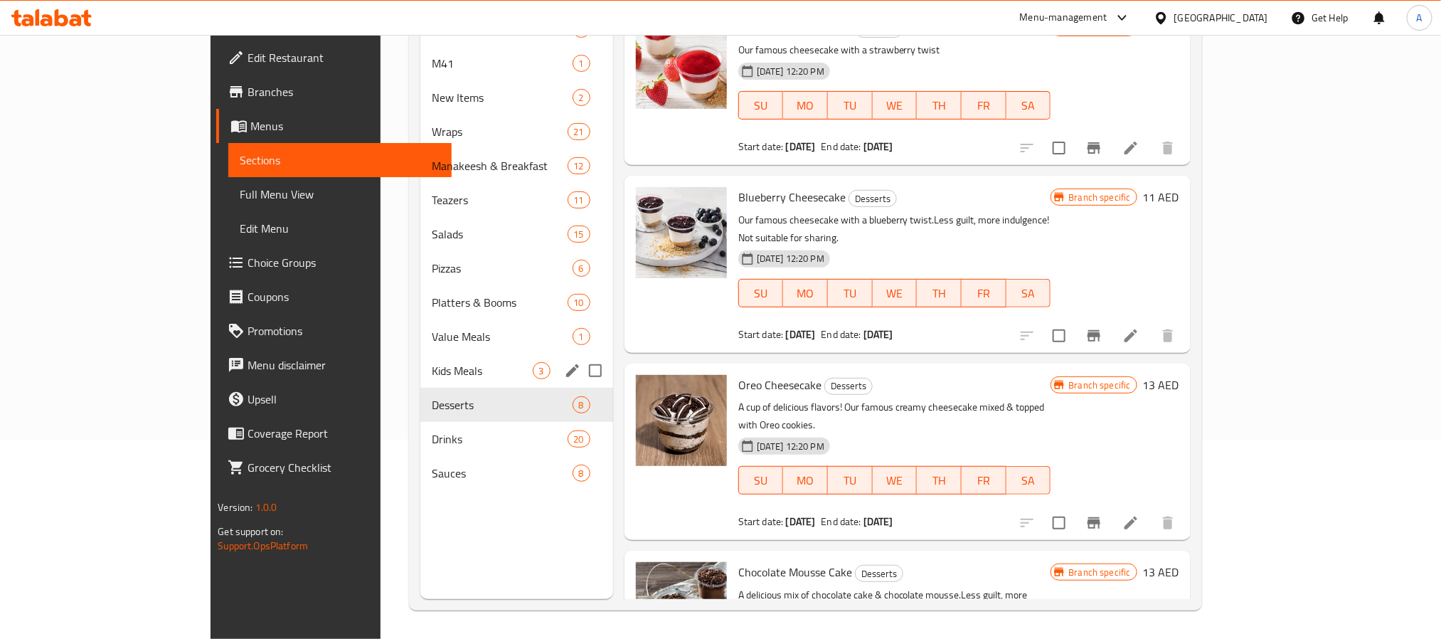
click at [420, 356] on div "Kids Meals 3" at bounding box center [516, 370] width 193 height 34
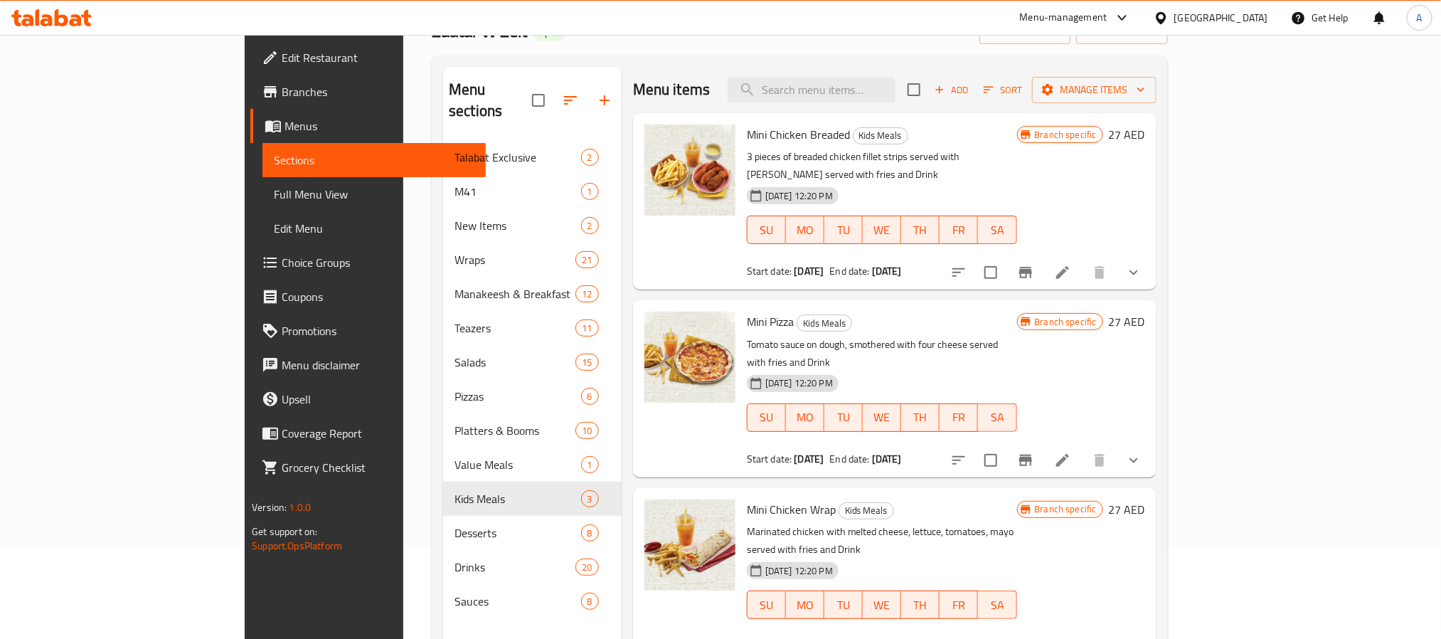
click at [1142, 264] on icon "show more" at bounding box center [1133, 272] width 17 height 17
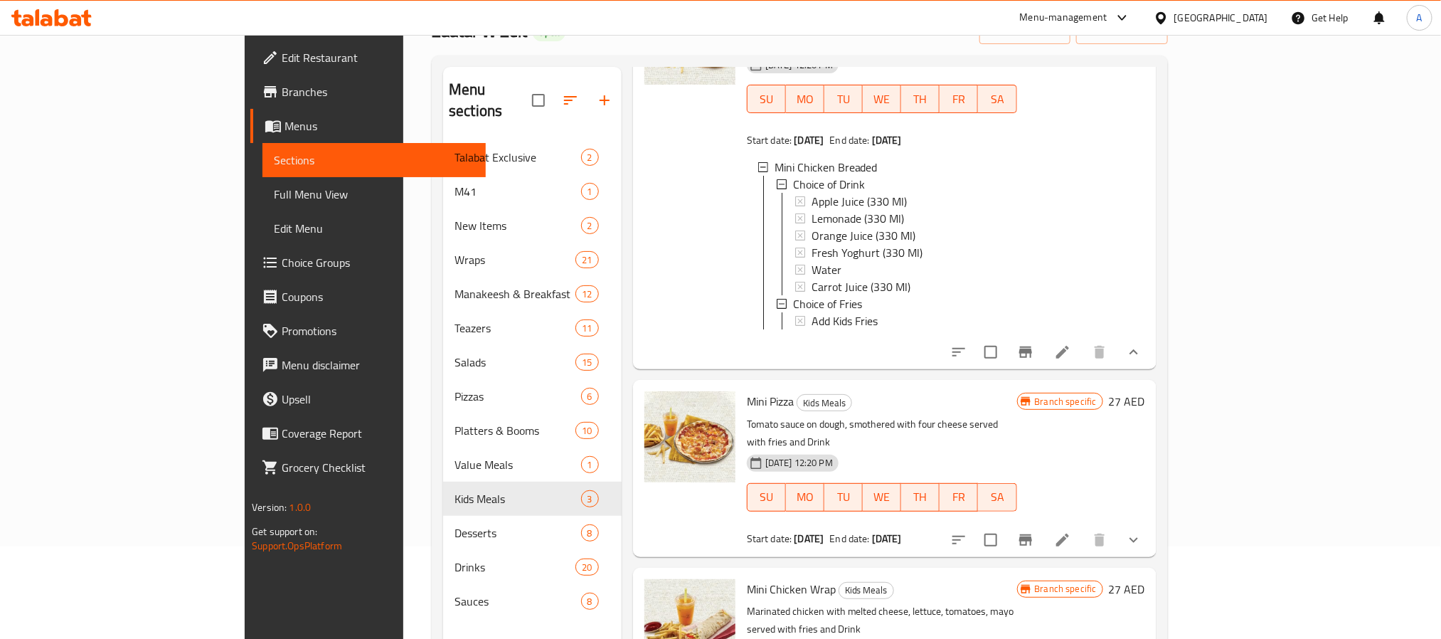
click at [1142, 355] on icon "show more" at bounding box center [1133, 351] width 17 height 17
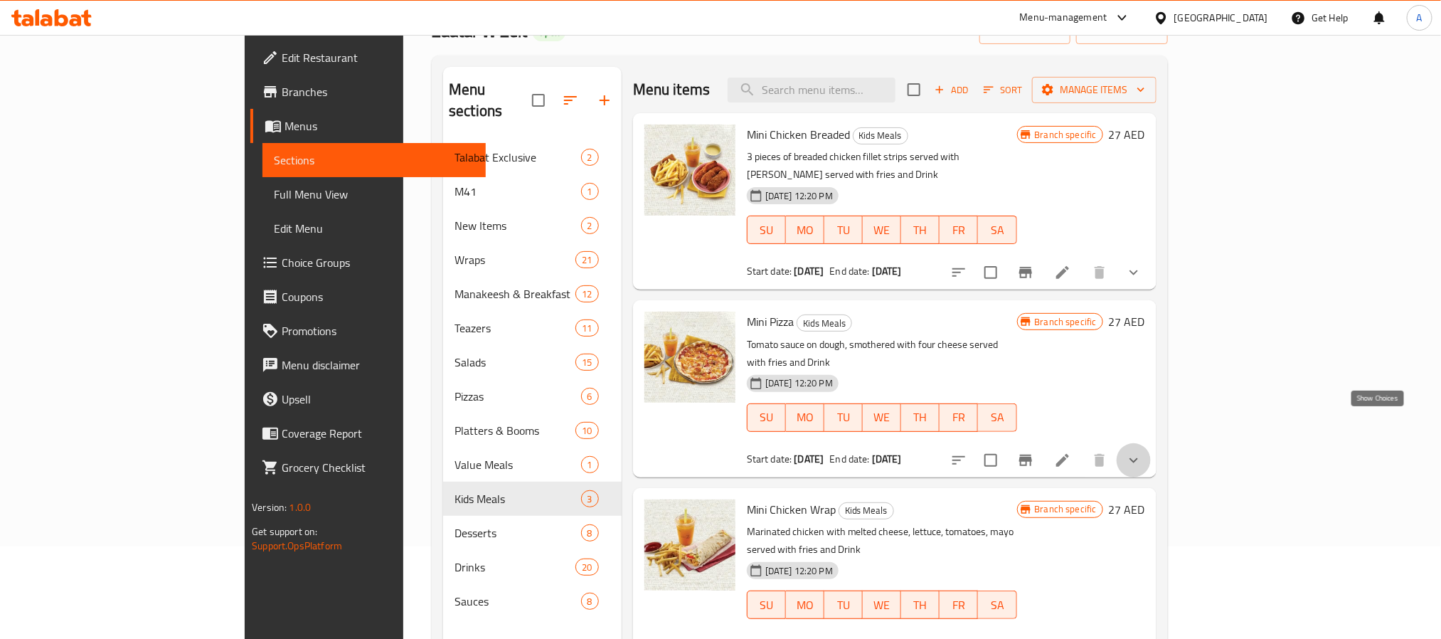
click at [1142, 452] on icon "show more" at bounding box center [1133, 460] width 17 height 17
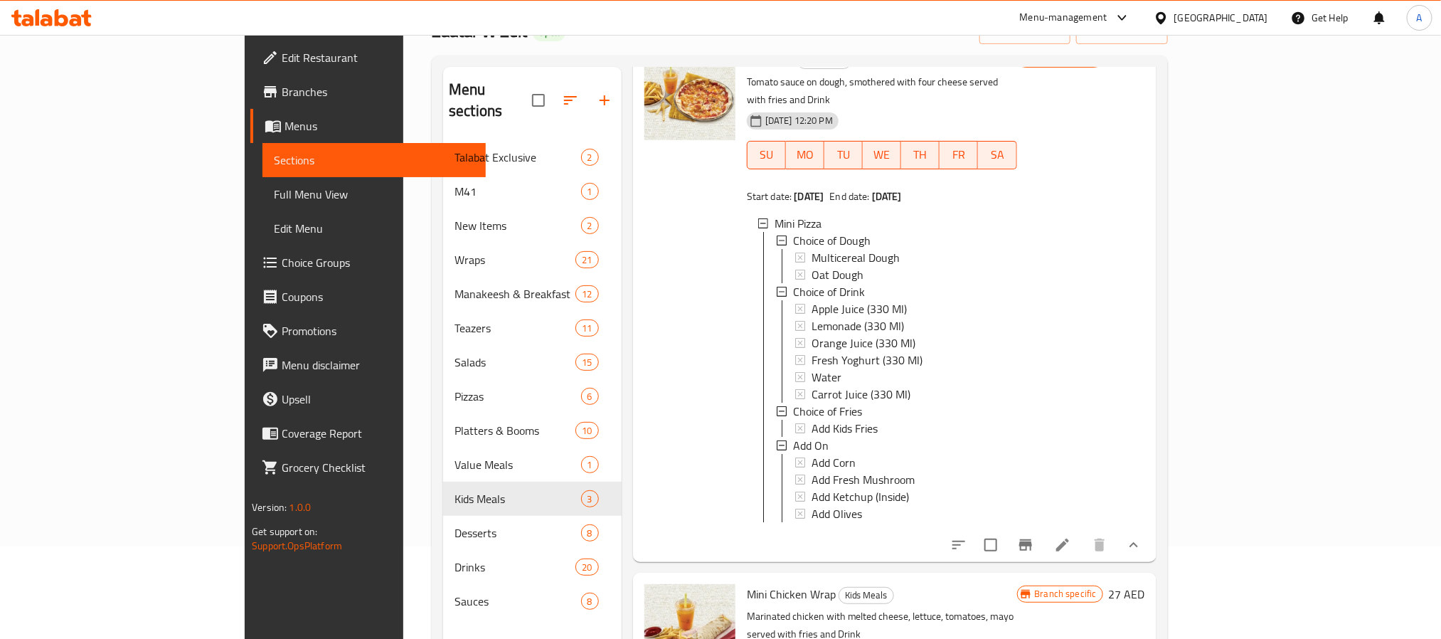
click at [1150, 528] on button "show more" at bounding box center [1133, 545] width 34 height 34
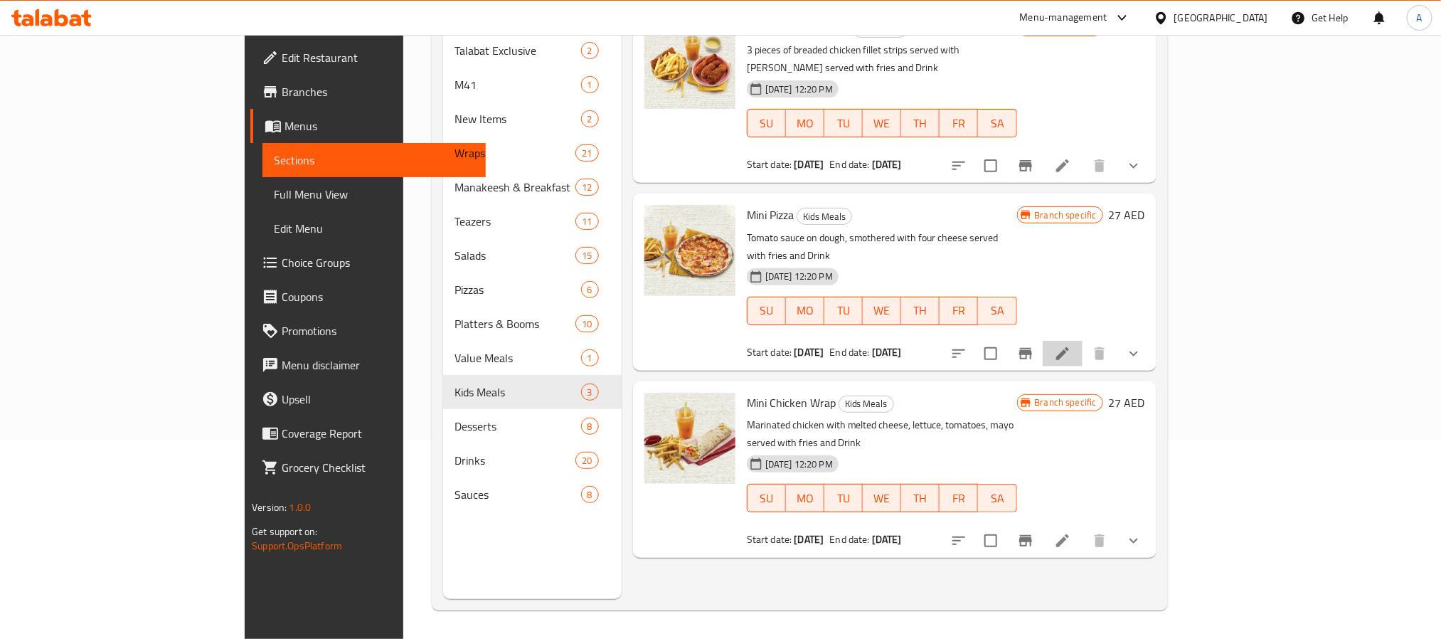
click at [1071, 345] on icon at bounding box center [1062, 353] width 17 height 17
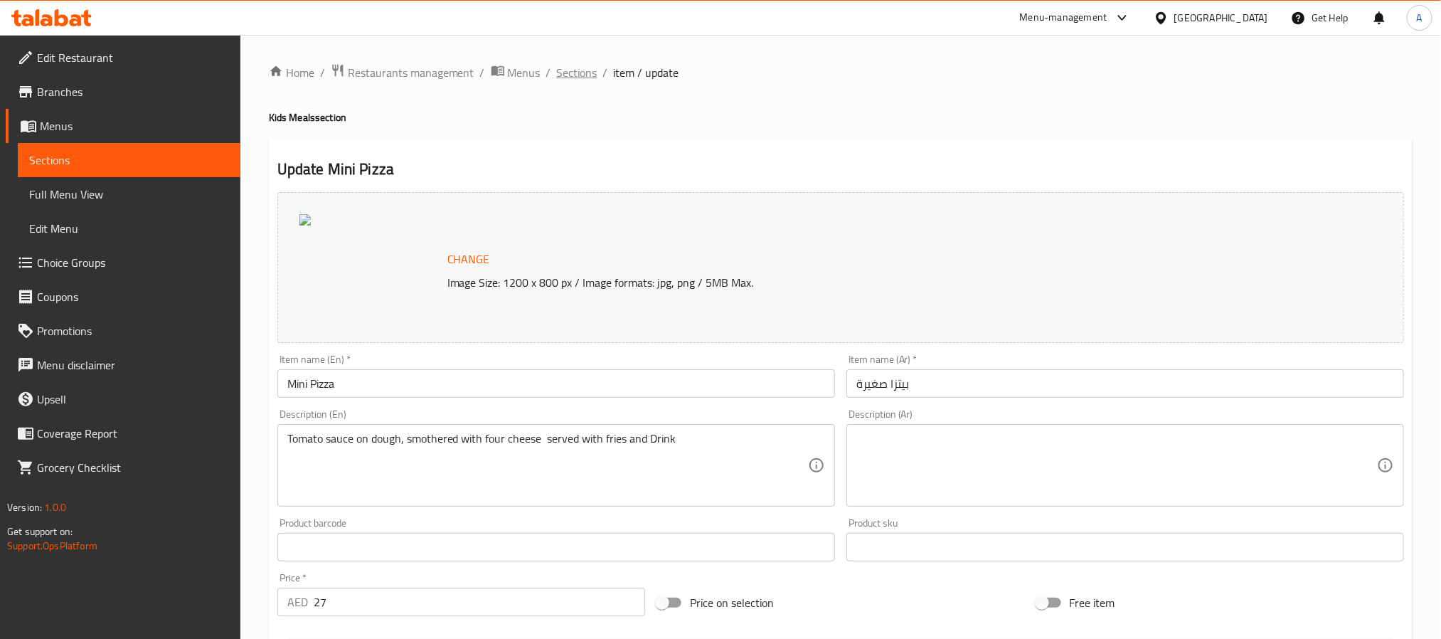
click at [589, 64] on span "Sections" at bounding box center [577, 72] width 41 height 17
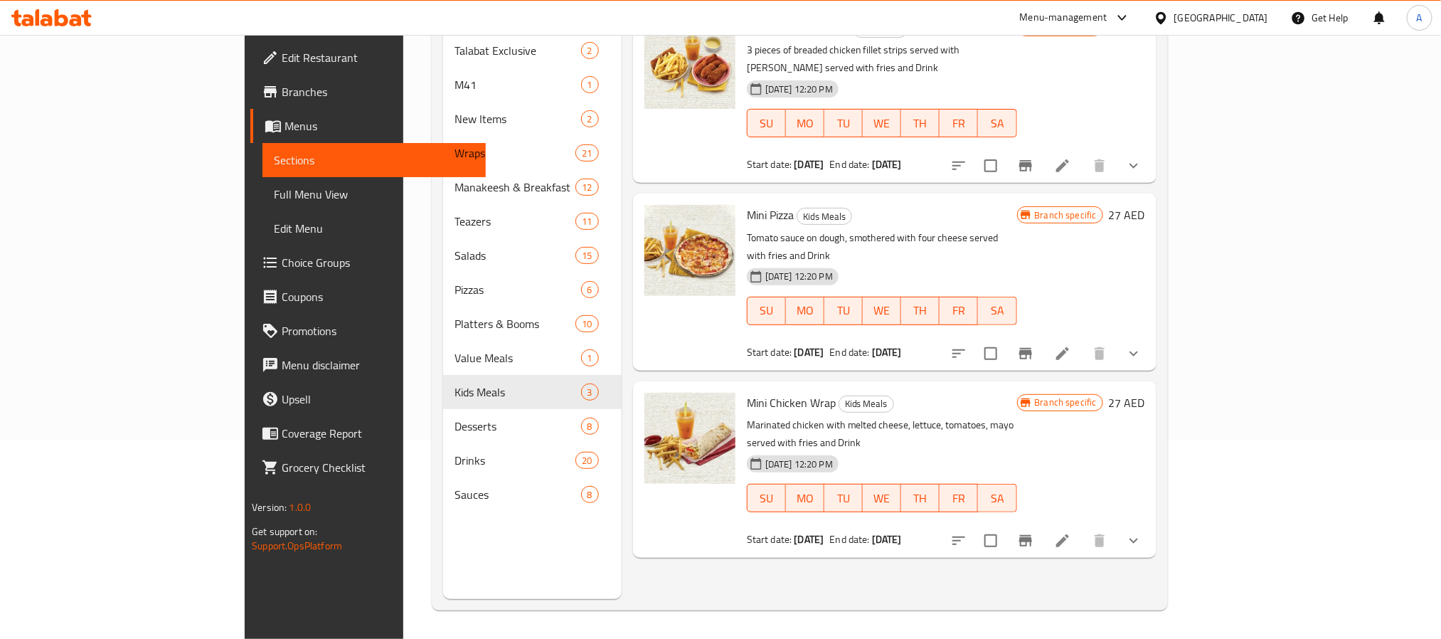
click at [1150, 523] on button "show more" at bounding box center [1133, 540] width 34 height 34
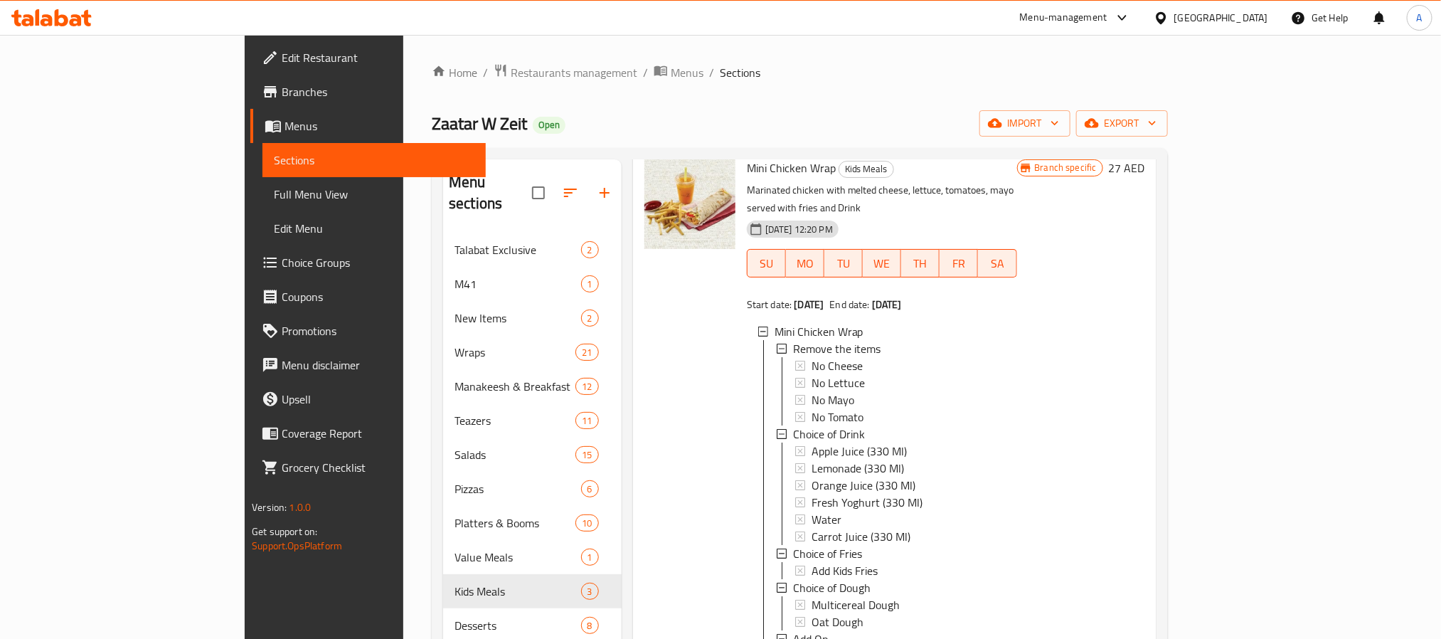
click at [1196, 55] on div "Home / Restaurants management / Menus / Sections Zaatar W Zeit Open import expo…" at bounding box center [799, 436] width 793 height 803
drag, startPoint x: 269, startPoint y: 85, endPoint x: 272, endPoint y: 109, distance: 23.6
click at [432, 90] on div "Home / Restaurants management / Menus / Sections Zaatar W Zeit Open import expo…" at bounding box center [800, 436] width 736 height 746
drag, startPoint x: 267, startPoint y: 128, endPoint x: 400, endPoint y: 130, distance: 132.3
click at [432, 130] on h2 "Zaatar W Zeit Open" at bounding box center [499, 123] width 134 height 23
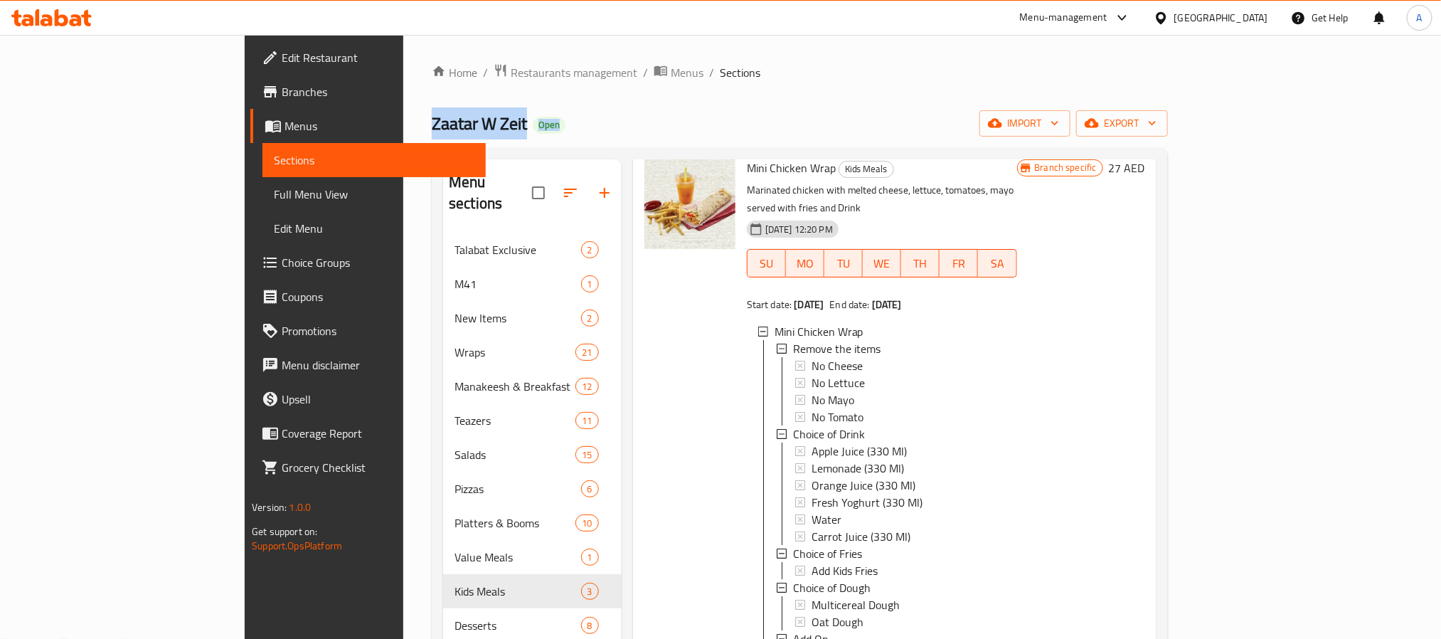
click at [282, 98] on span "Branches" at bounding box center [378, 91] width 192 height 17
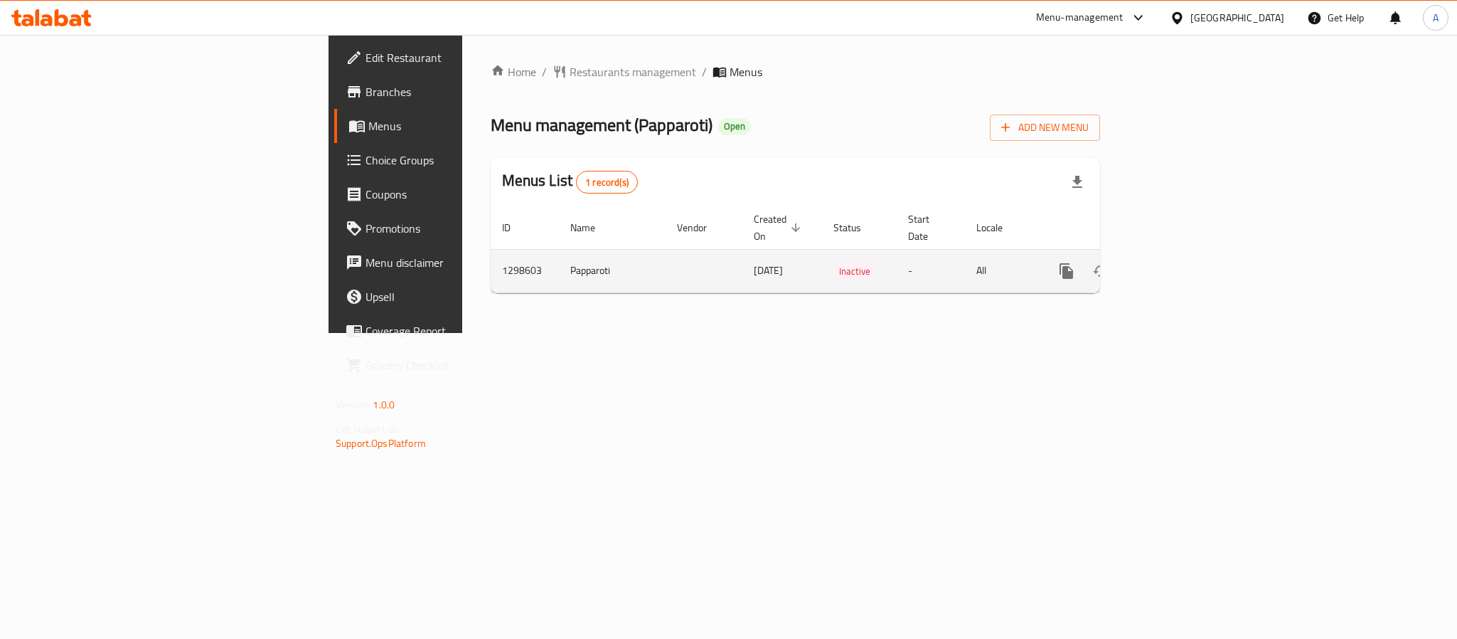
click at [1178, 262] on icon "enhanced table" at bounding box center [1168, 270] width 17 height 17
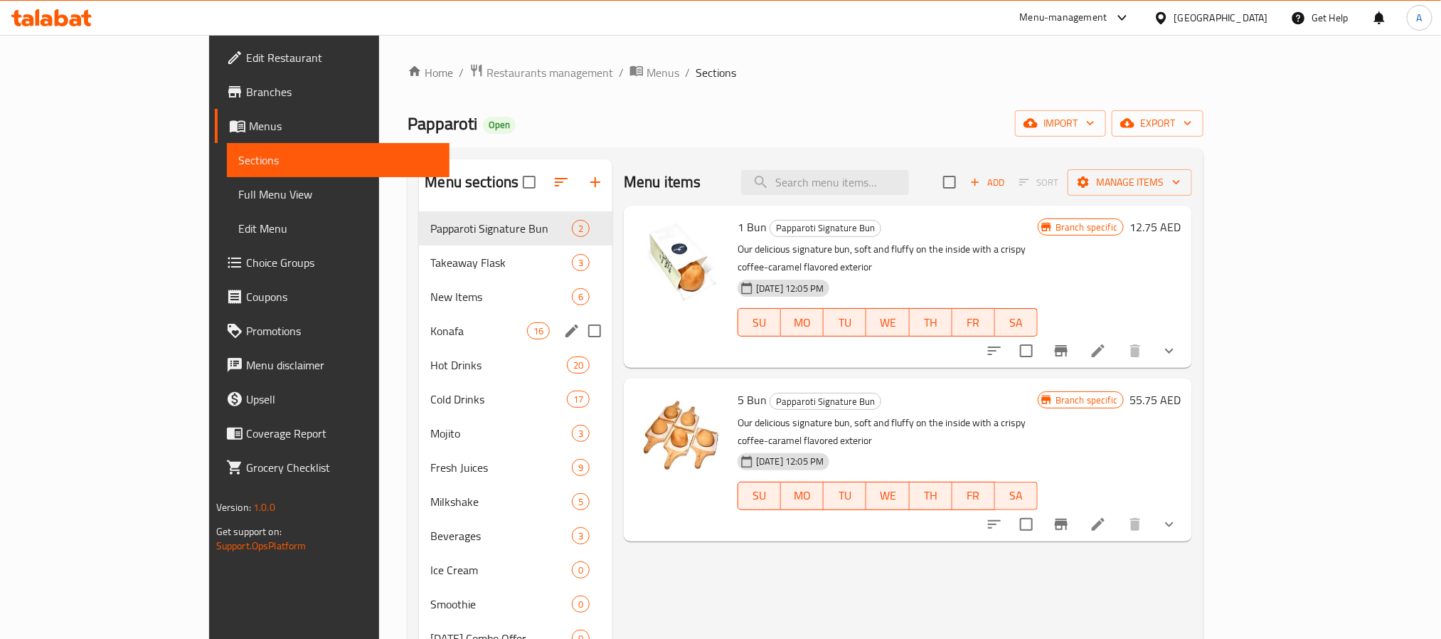
click at [419, 343] on div "Konafa 16" at bounding box center [515, 331] width 193 height 34
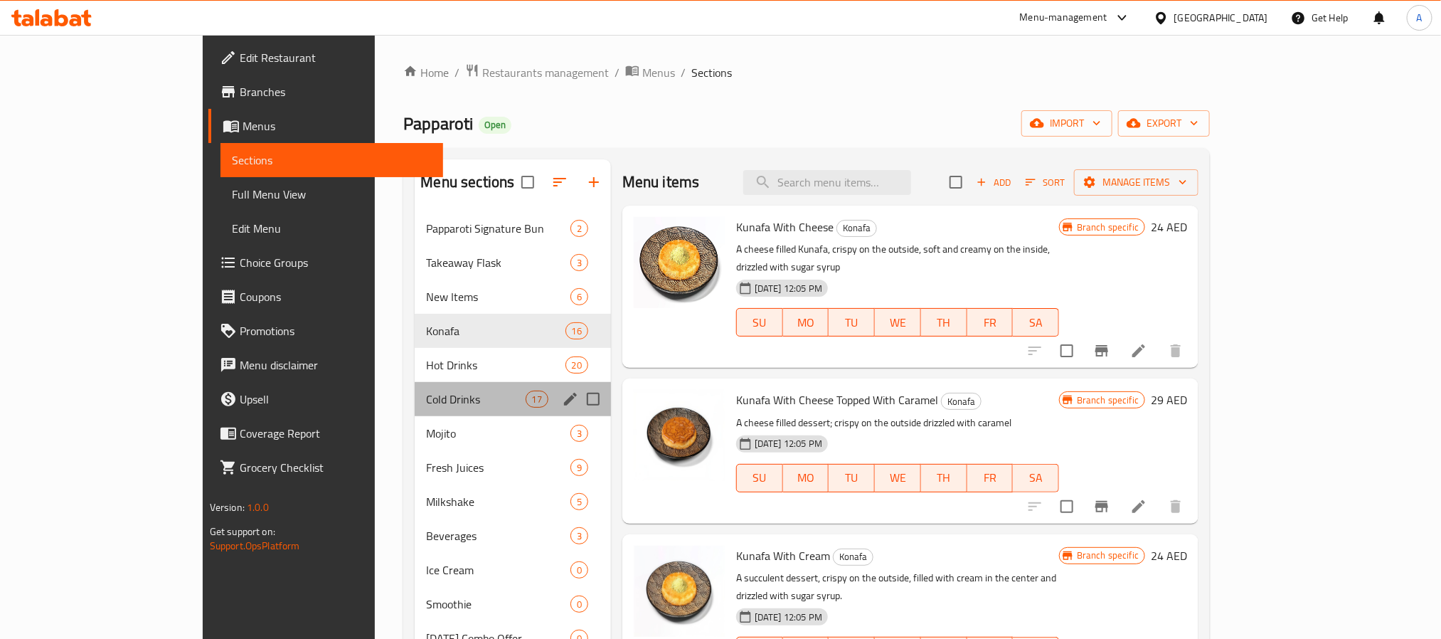
click at [415, 408] on div "Cold Drinks 17" at bounding box center [513, 399] width 196 height 34
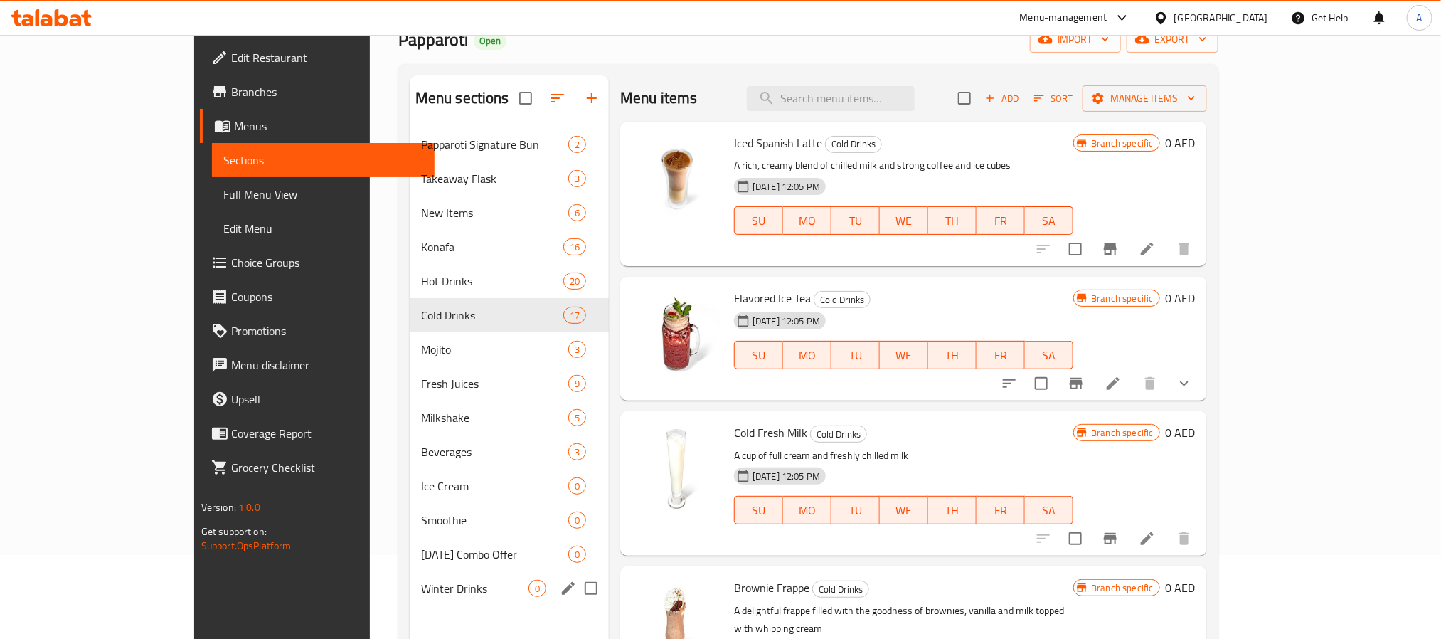
scroll to position [199, 0]
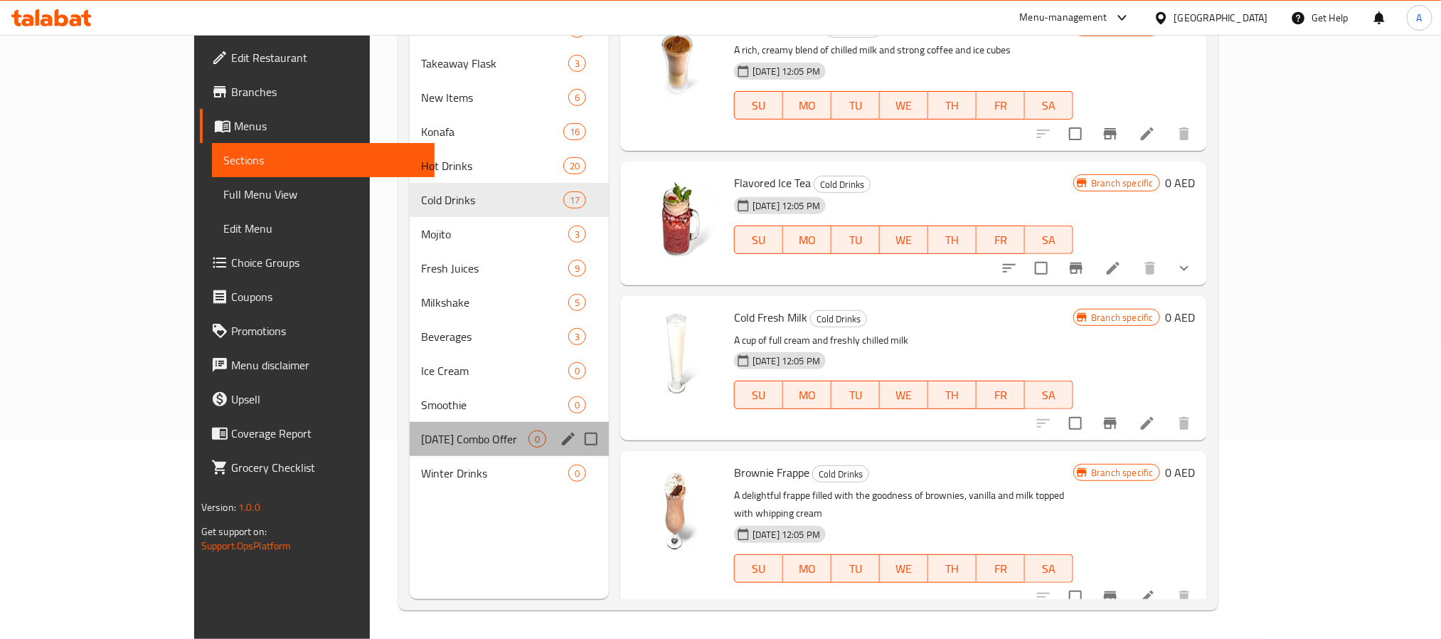
click at [410, 427] on div "Ramadan Combo Offer 0" at bounding box center [509, 439] width 199 height 34
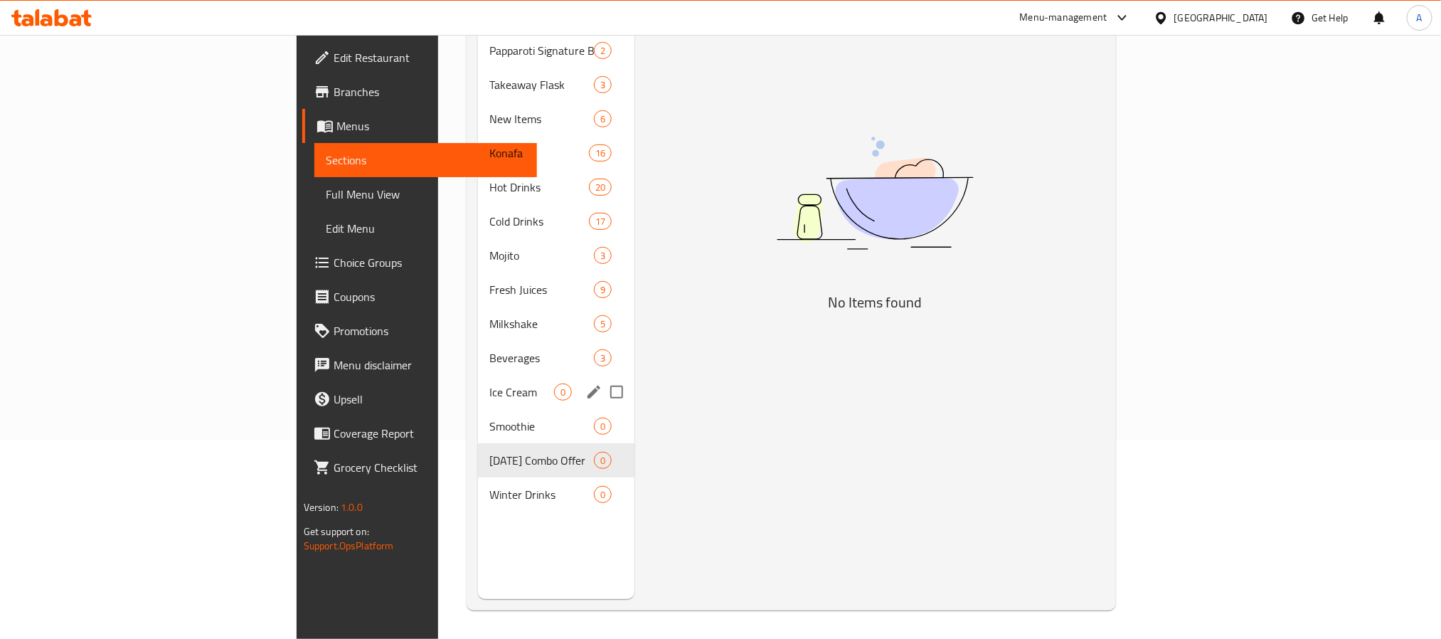
click at [489, 349] on span "Beverages" at bounding box center [541, 357] width 105 height 17
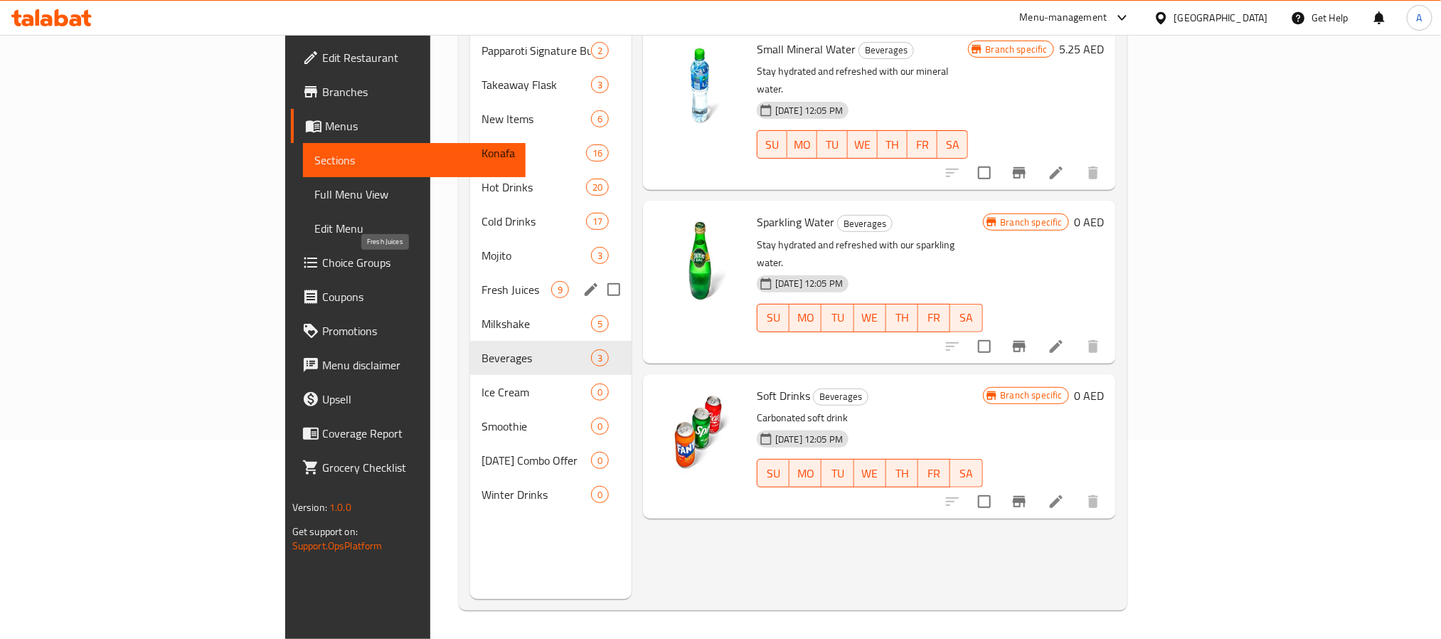
click at [481, 281] on span "Fresh Juices" at bounding box center [516, 289] width 70 height 17
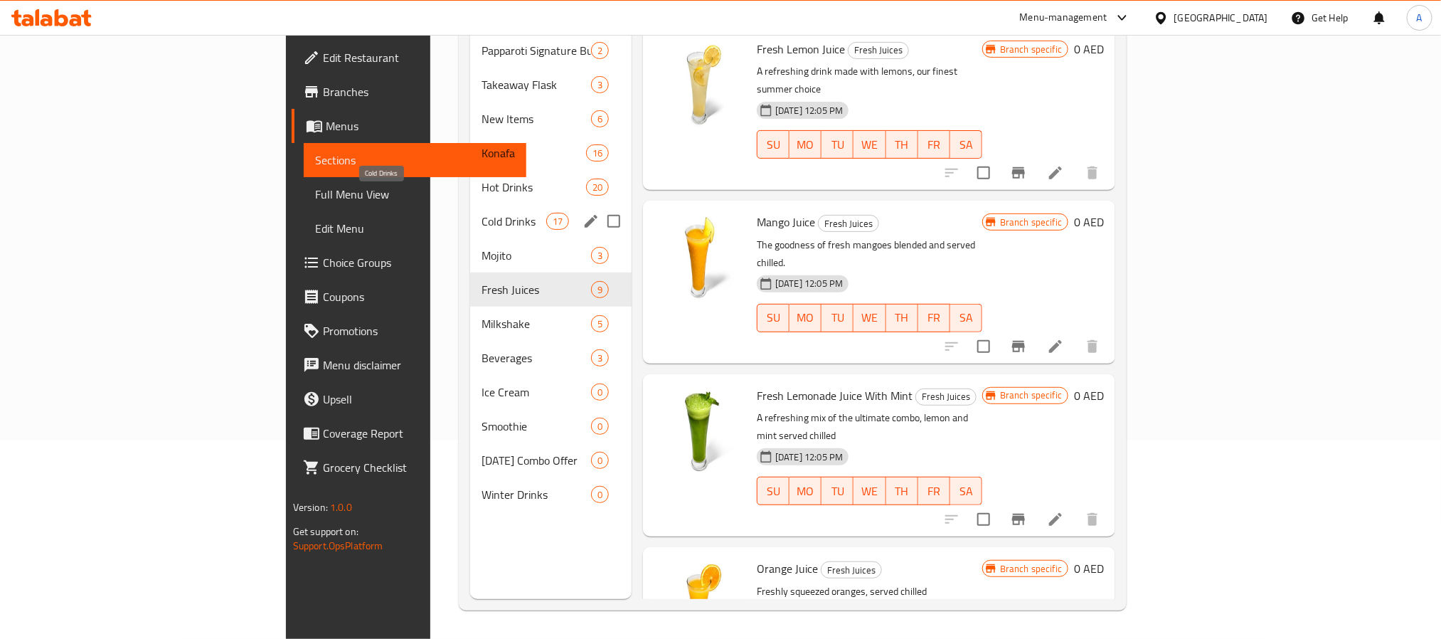
click at [481, 213] on span "Cold Drinks" at bounding box center [513, 221] width 64 height 17
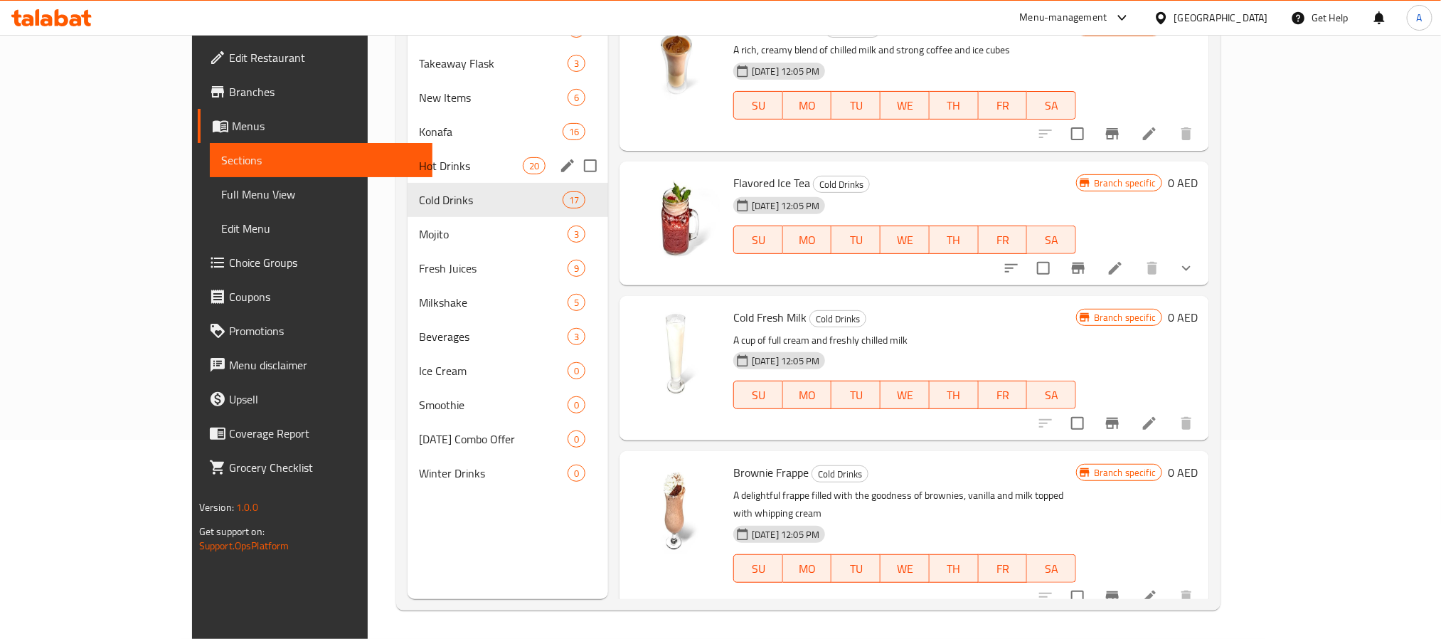
click at [407, 150] on div "Hot Drinks 20" at bounding box center [507, 166] width 201 height 34
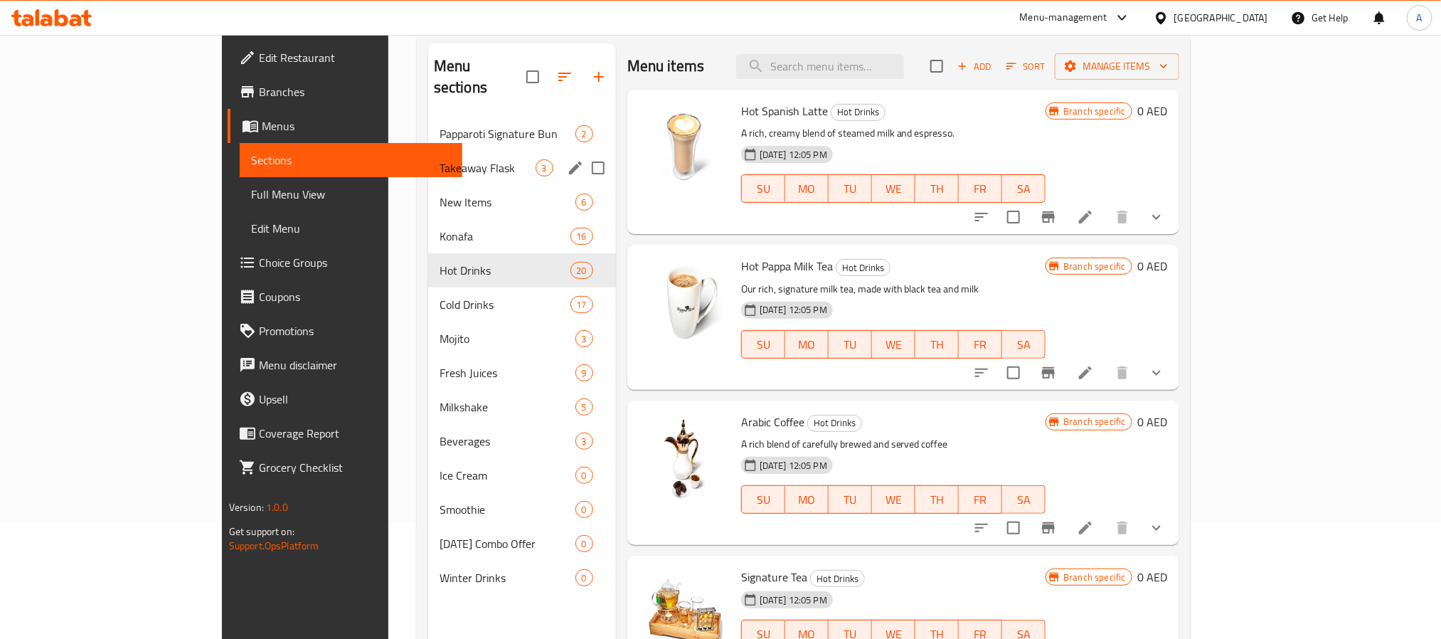
scroll to position [92, 0]
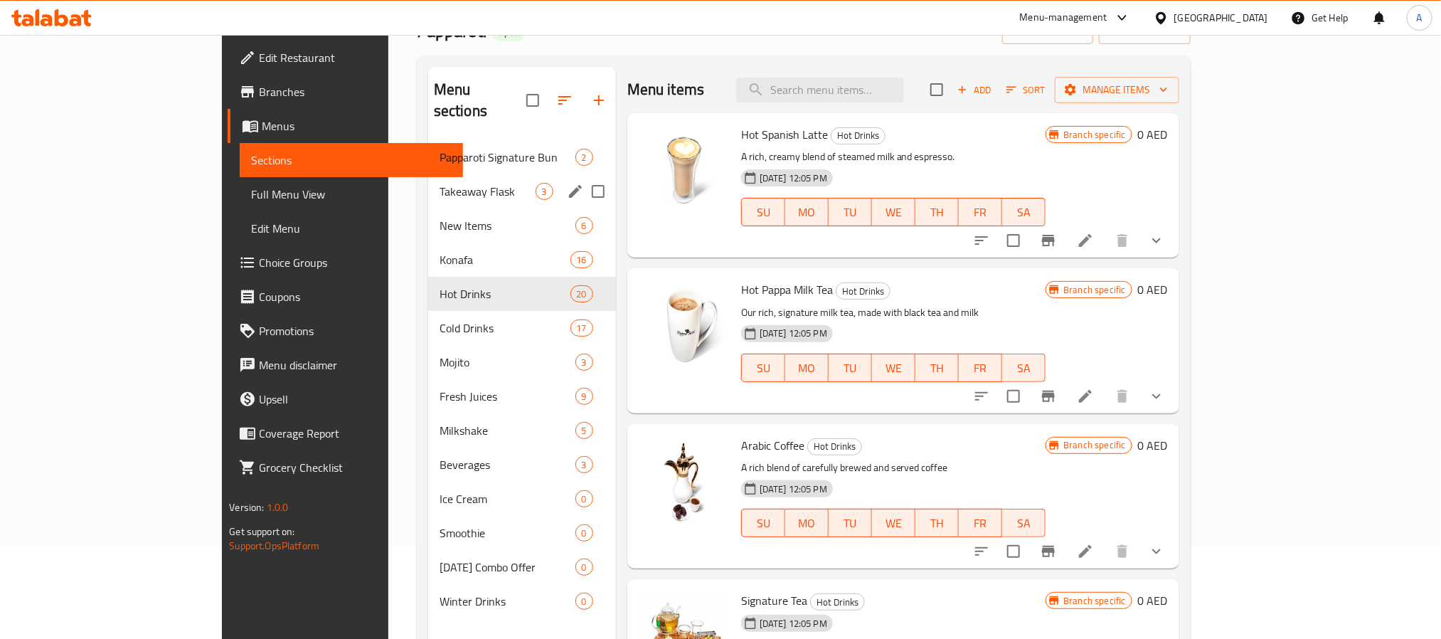
click at [428, 174] on div "Takeaway Flask 3" at bounding box center [522, 191] width 188 height 34
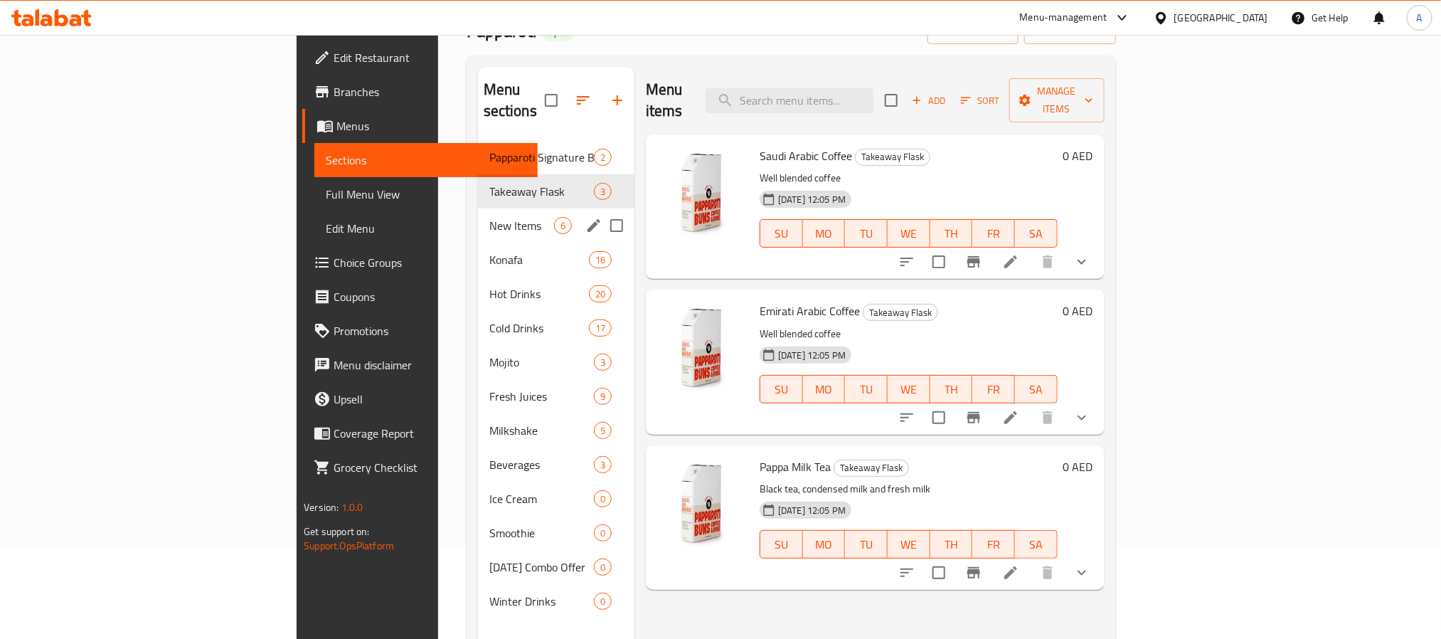
click at [478, 216] on div "New Items 6" at bounding box center [556, 225] width 156 height 34
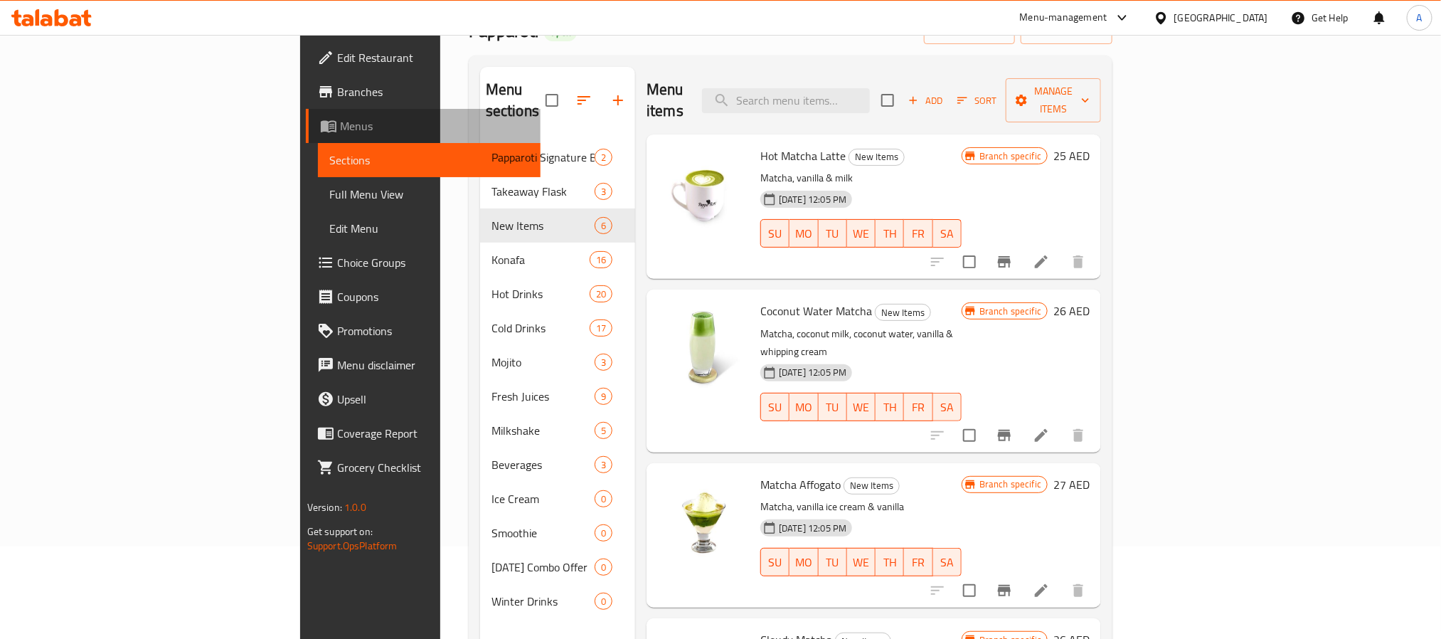
click at [340, 132] on span "Menus" at bounding box center [434, 125] width 189 height 17
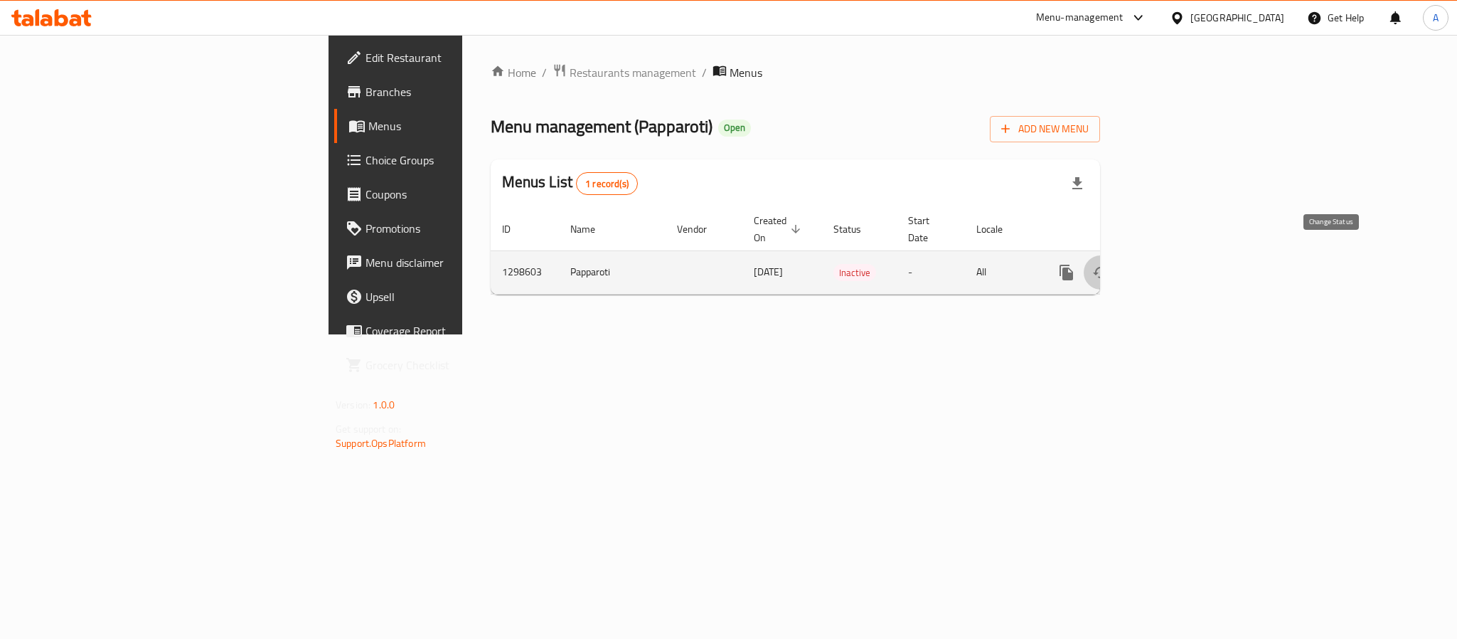
click at [1118, 262] on button "enhanced table" at bounding box center [1101, 272] width 34 height 34
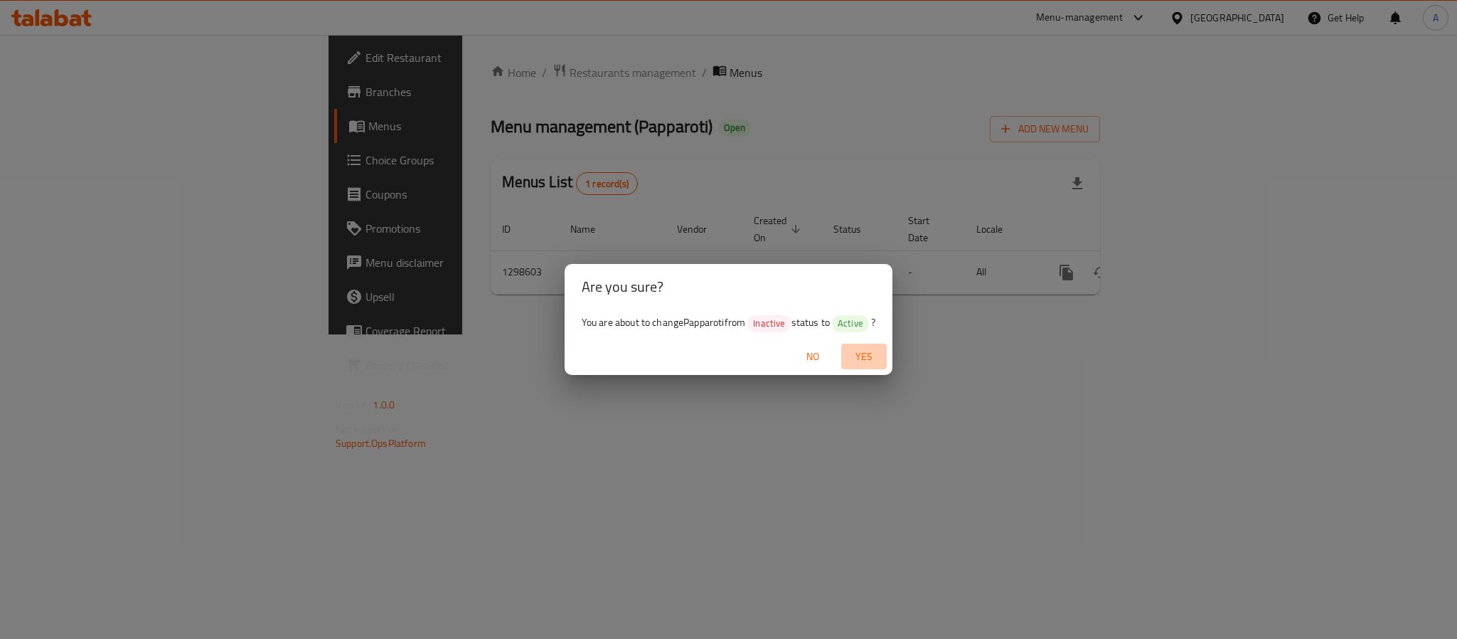
click at [866, 354] on span "Yes" at bounding box center [864, 357] width 34 height 18
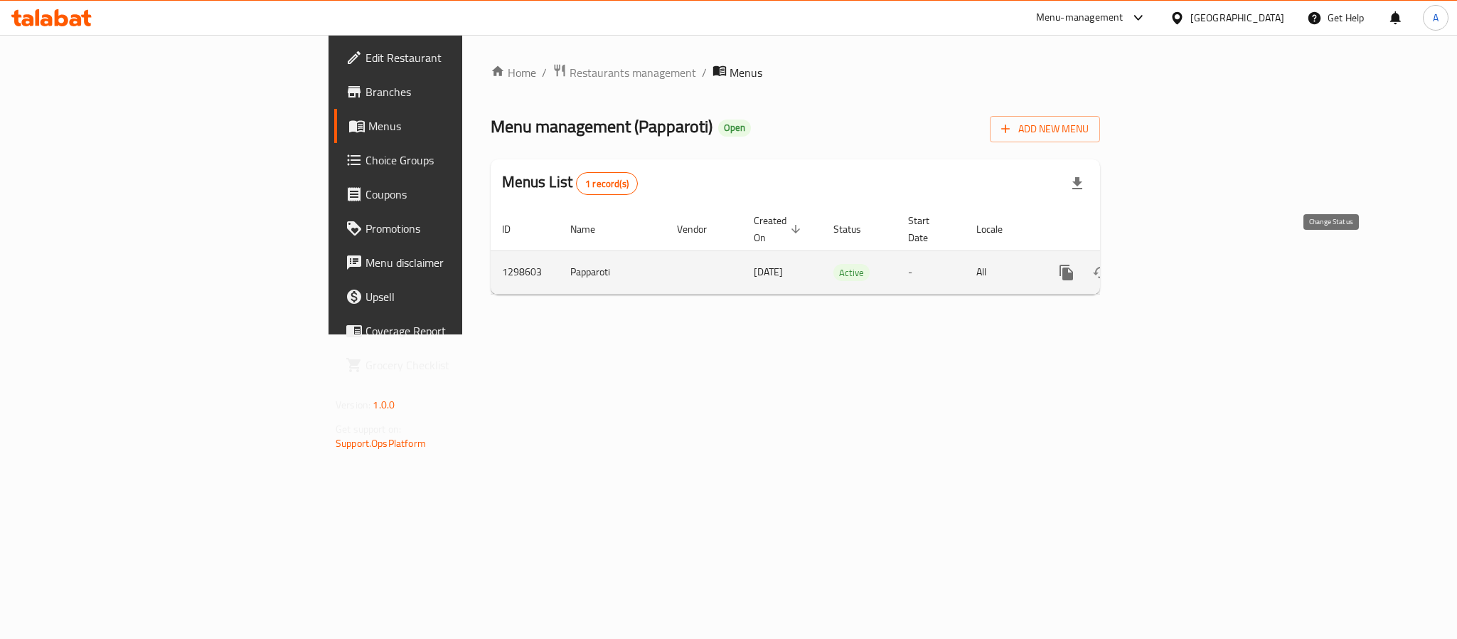
click at [1109, 265] on icon "enhanced table" at bounding box center [1100, 272] width 17 height 17
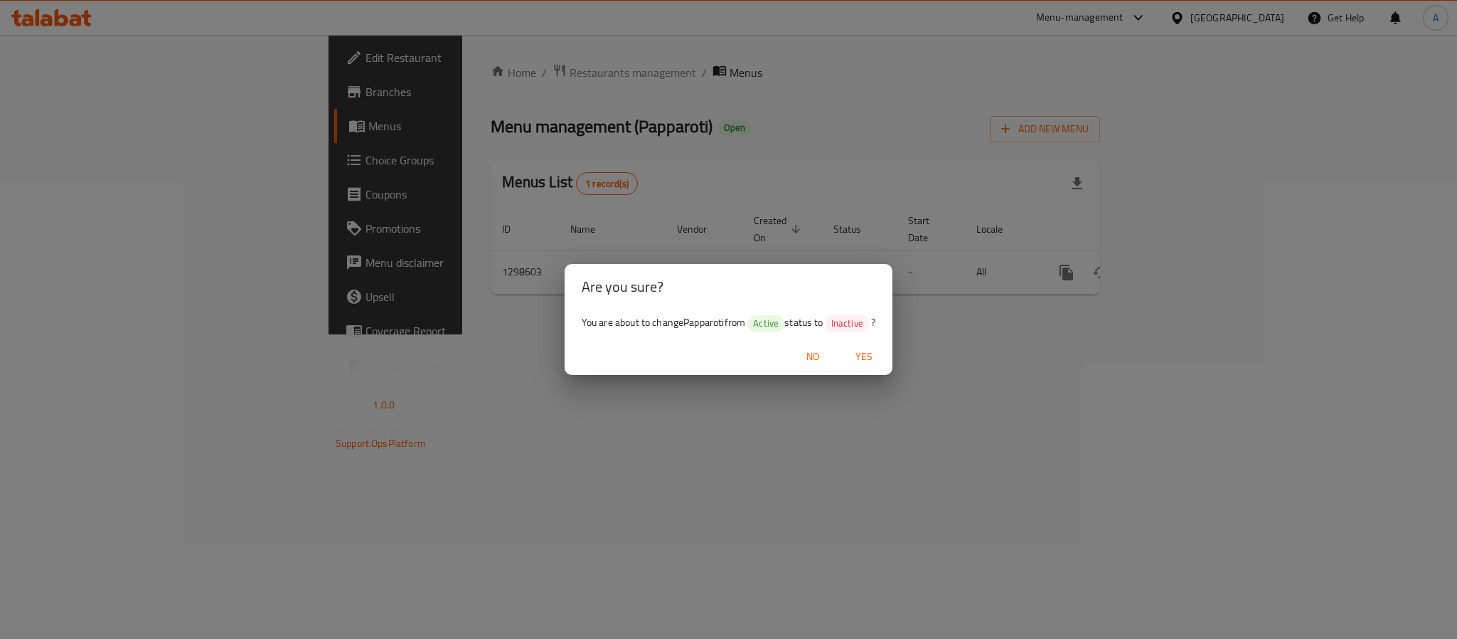
click at [862, 357] on span "Yes" at bounding box center [864, 357] width 34 height 18
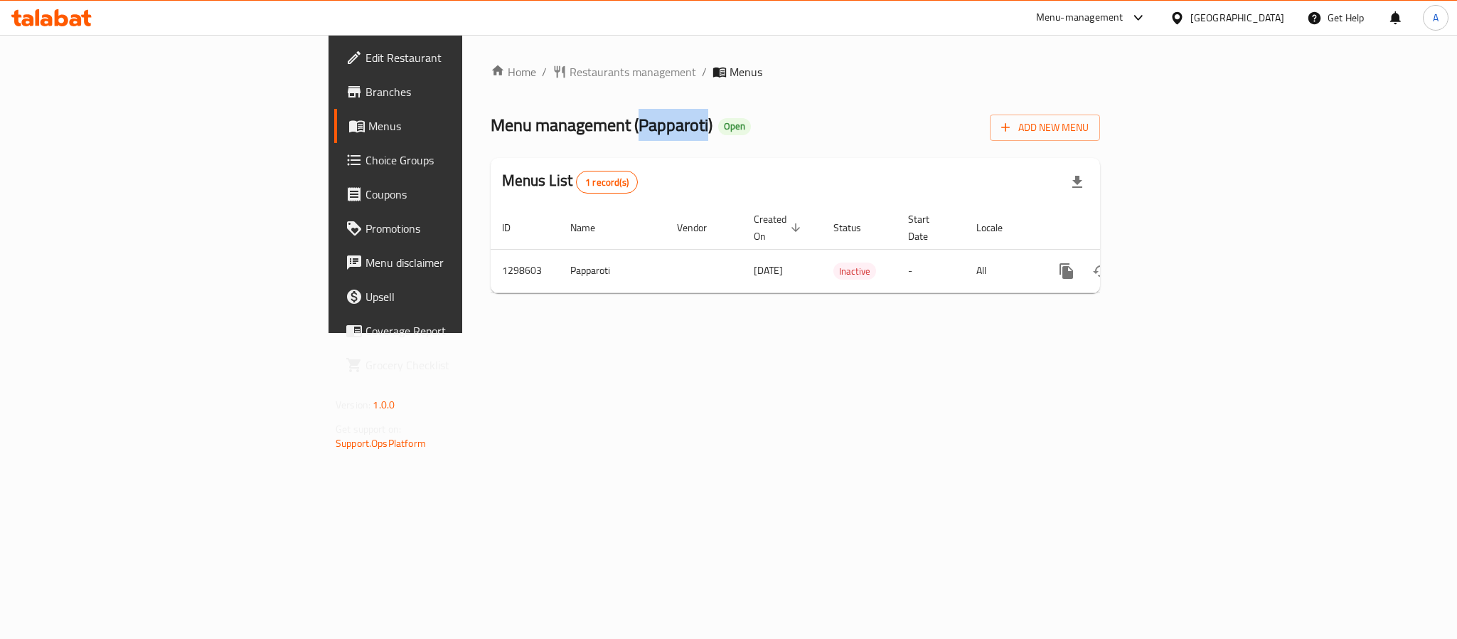
drag, startPoint x: 420, startPoint y: 124, endPoint x: 491, endPoint y: 132, distance: 70.8
click at [491, 132] on span "Menu management ( Papparoti )" at bounding box center [602, 125] width 222 height 32
copy span "Papparoti"
click at [462, 56] on div "Home / Restaurants management / Menus Menu management ( Papparoti ) Open Add Ne…" at bounding box center [795, 184] width 666 height 298
click at [570, 69] on span "Restaurants management" at bounding box center [633, 71] width 127 height 17
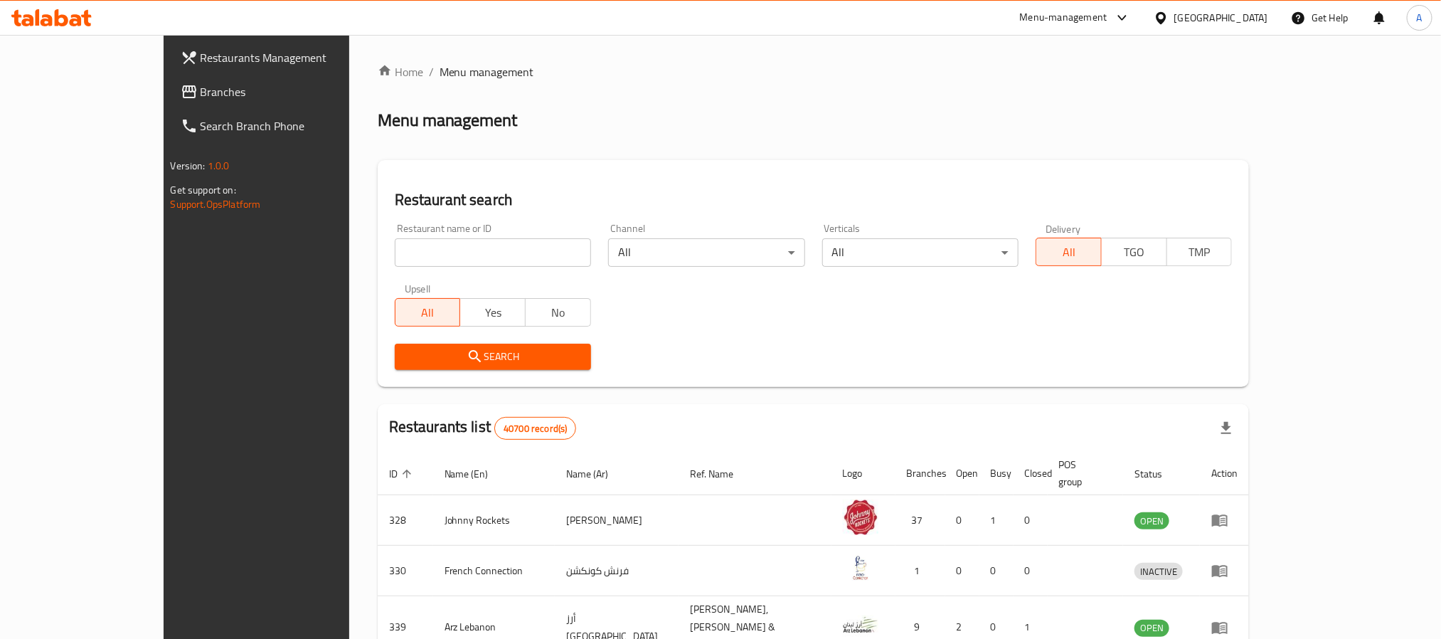
click at [404, 252] on input "search" at bounding box center [493, 252] width 196 height 28
paste input "701011"
type input "701011"
click button "Search" at bounding box center [493, 356] width 196 height 26
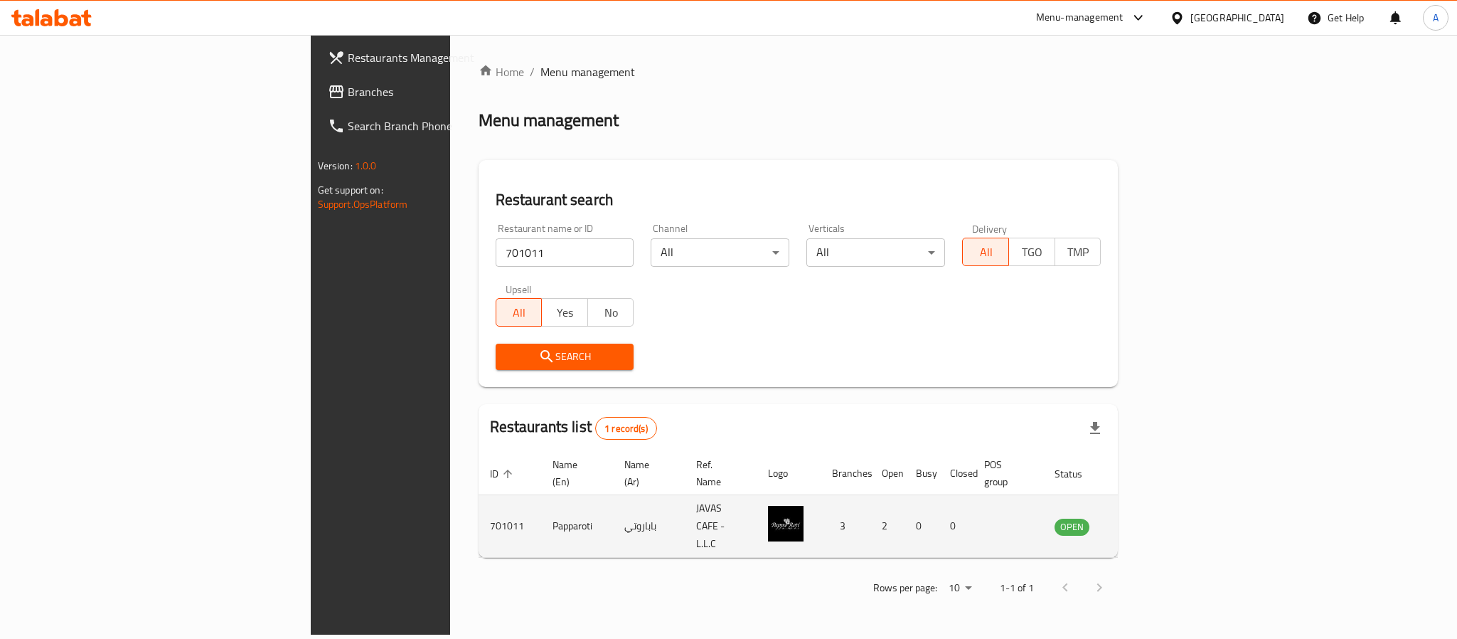
click at [1146, 518] on icon "enhanced table" at bounding box center [1137, 526] width 17 height 17
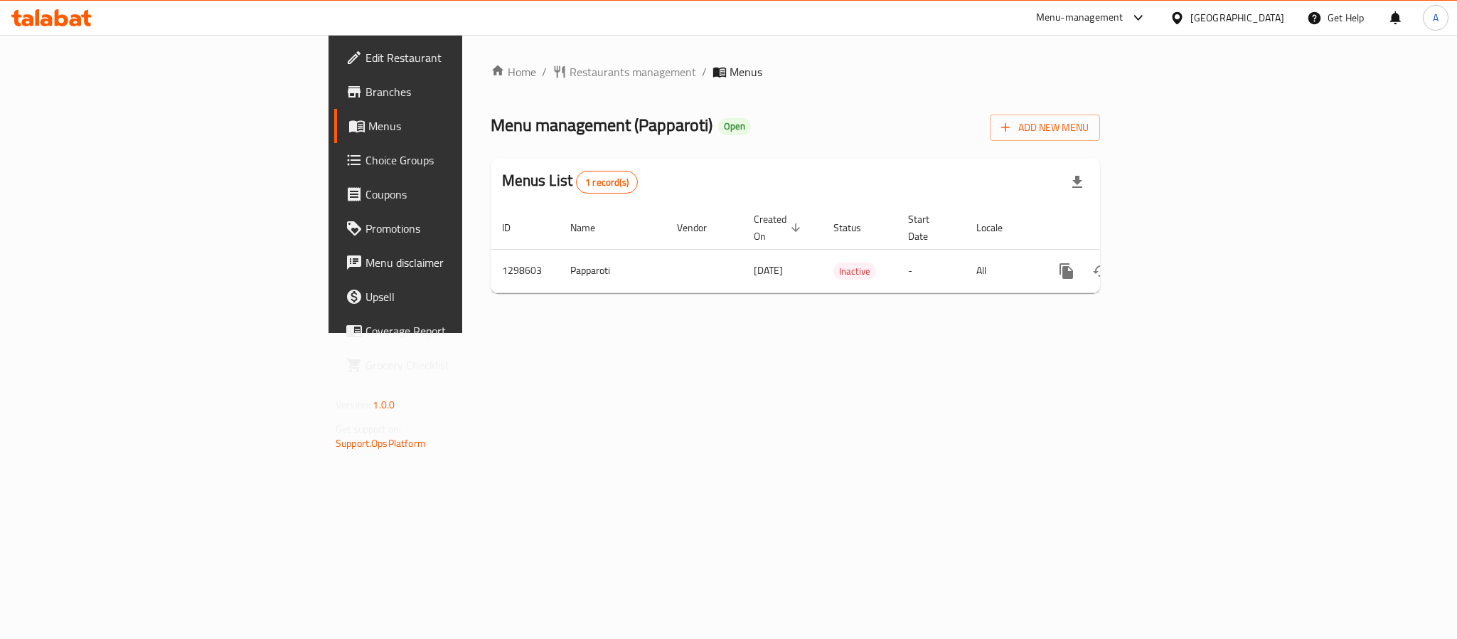
click at [365, 100] on span "Branches" at bounding box center [462, 91] width 195 height 17
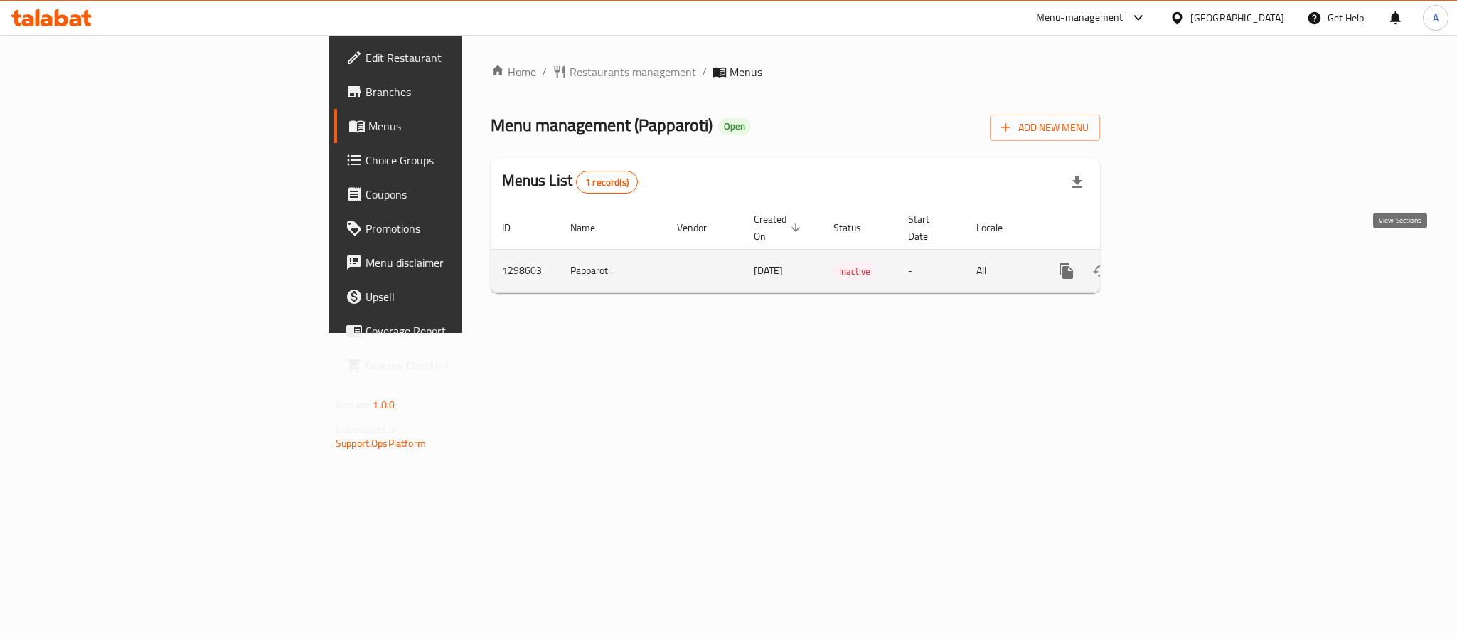
click at [1178, 262] on icon "enhanced table" at bounding box center [1168, 270] width 17 height 17
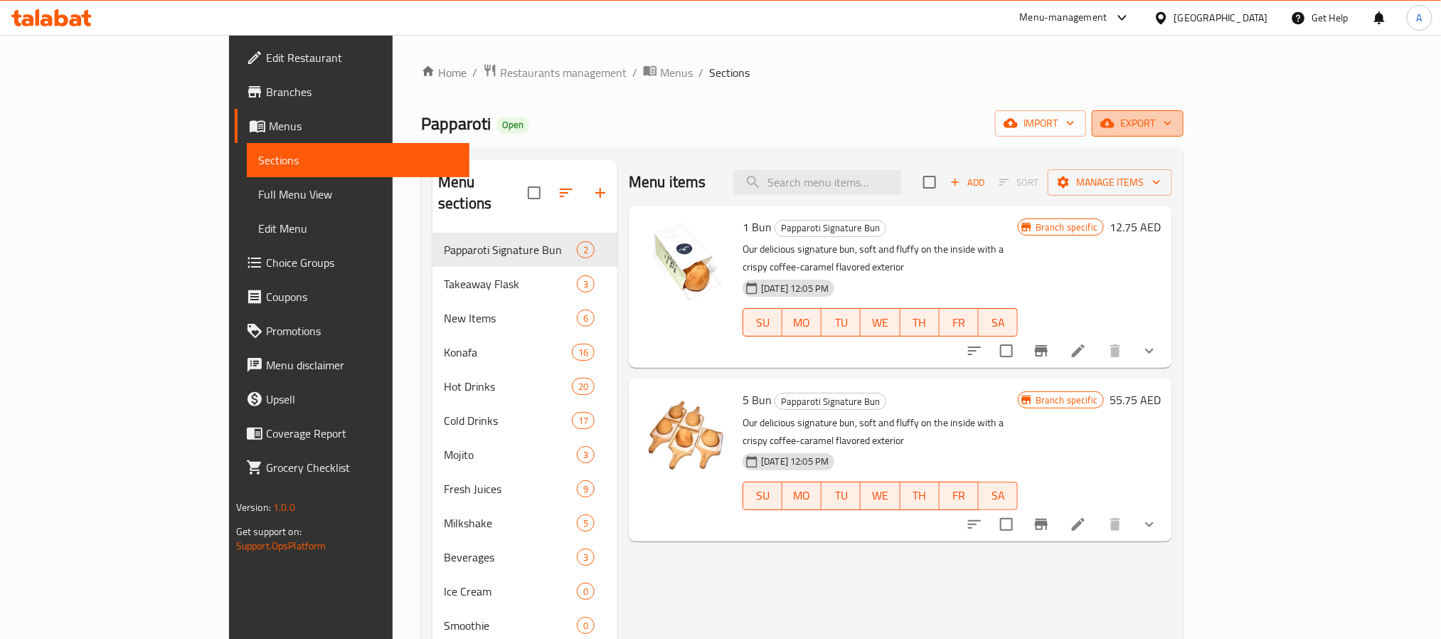
click at [1172, 128] on span "export" at bounding box center [1137, 123] width 69 height 18
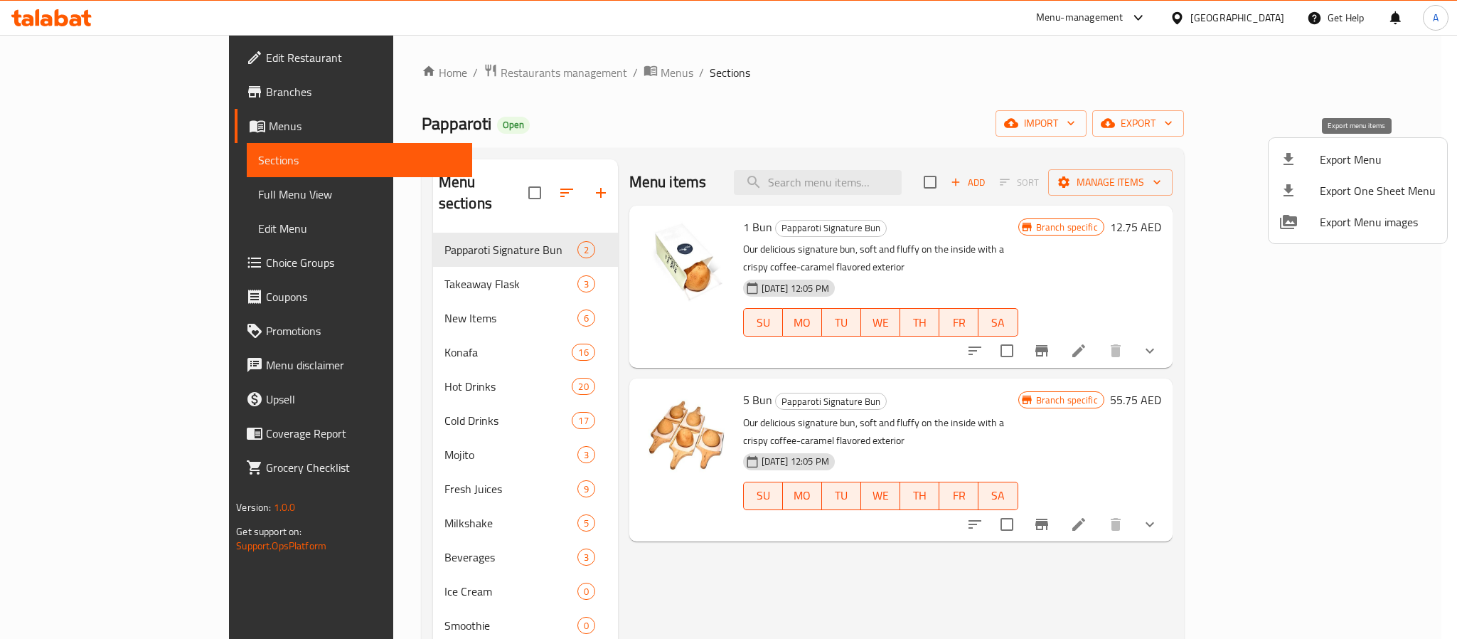
click at [1344, 163] on span "Export Menu" at bounding box center [1378, 159] width 116 height 17
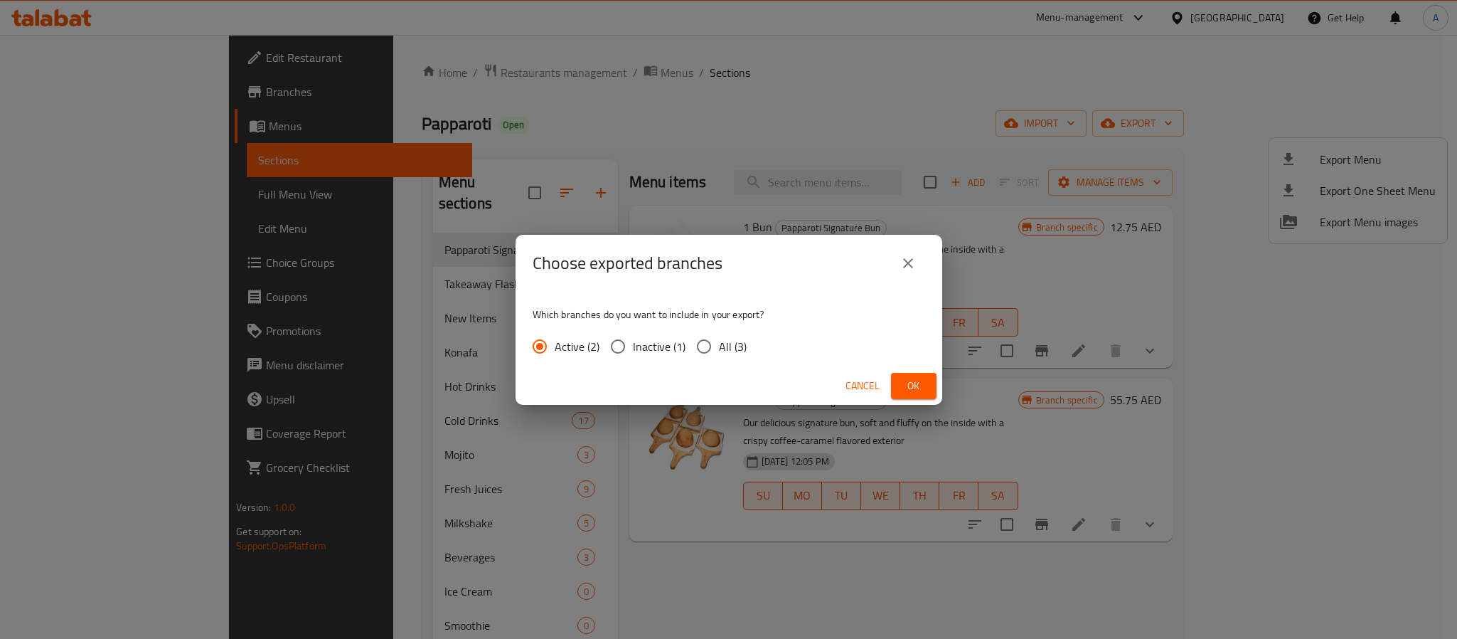
click at [707, 338] on input "All (3)" at bounding box center [704, 346] width 30 height 30
radio input "true"
click at [903, 378] on span "Ok" at bounding box center [913, 386] width 23 height 18
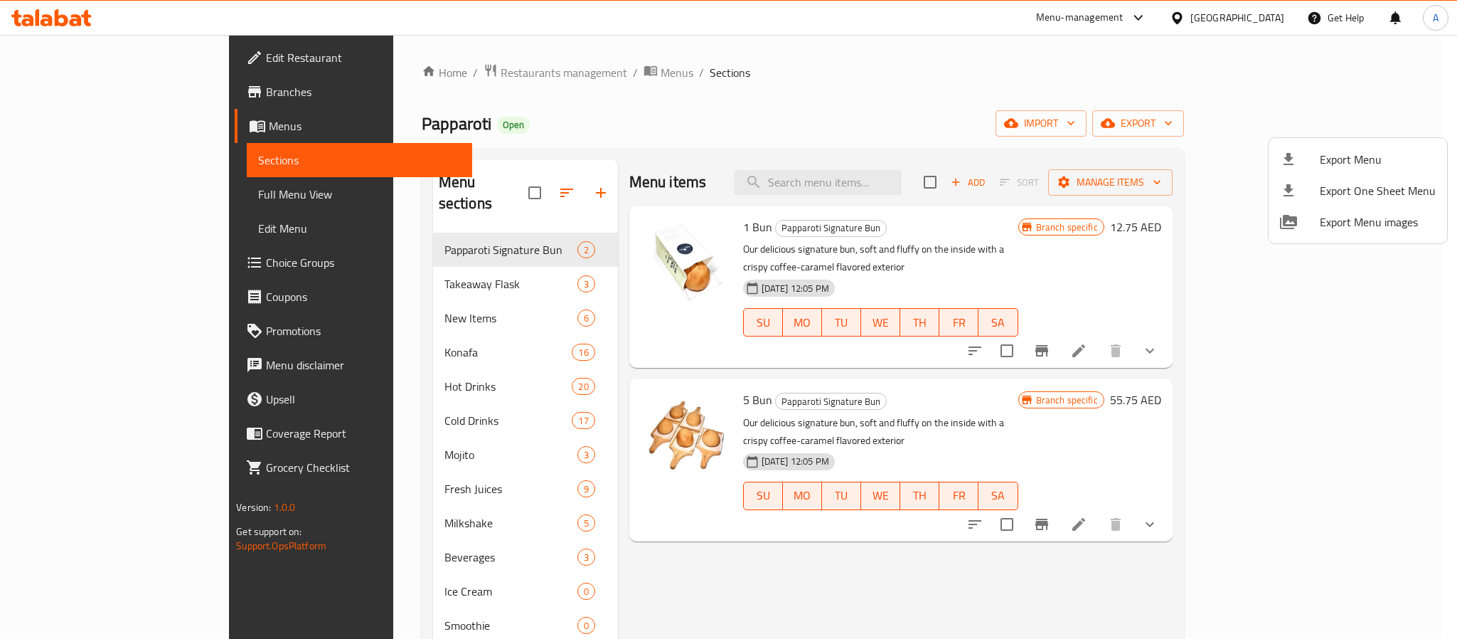
click at [423, 62] on div at bounding box center [728, 319] width 1457 height 639
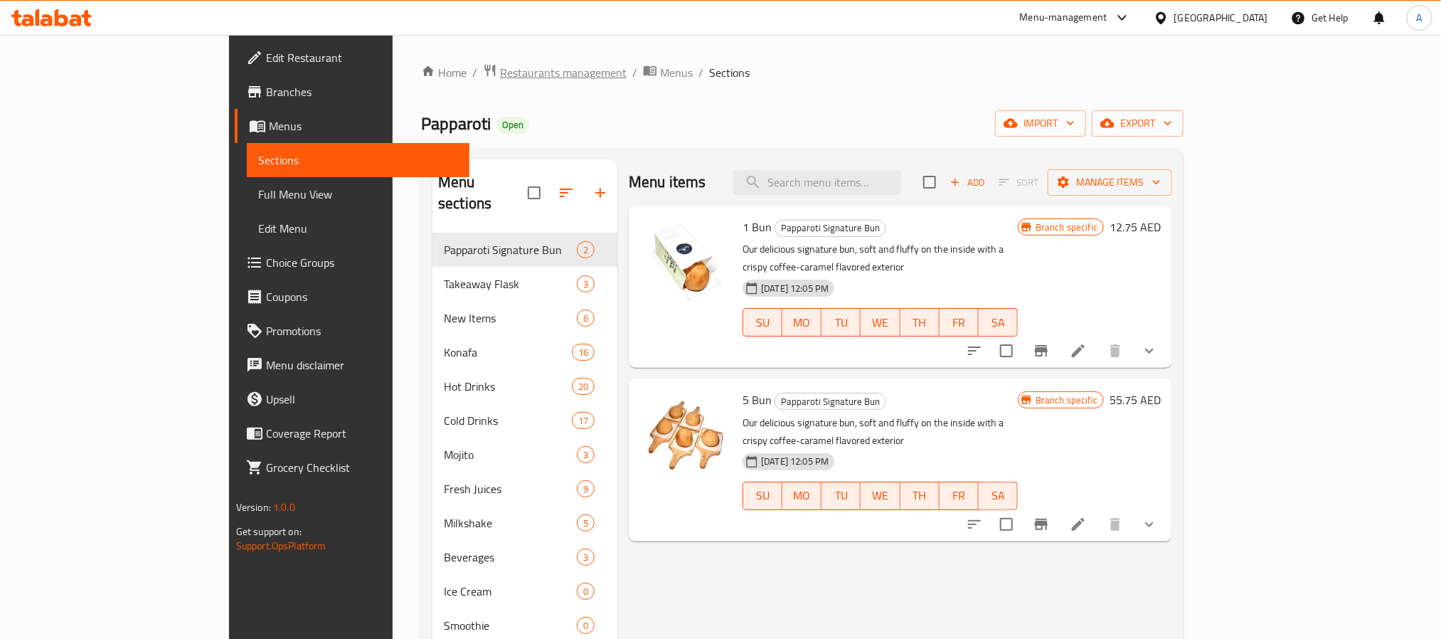
click at [500, 68] on span "Restaurants management" at bounding box center [563, 72] width 127 height 17
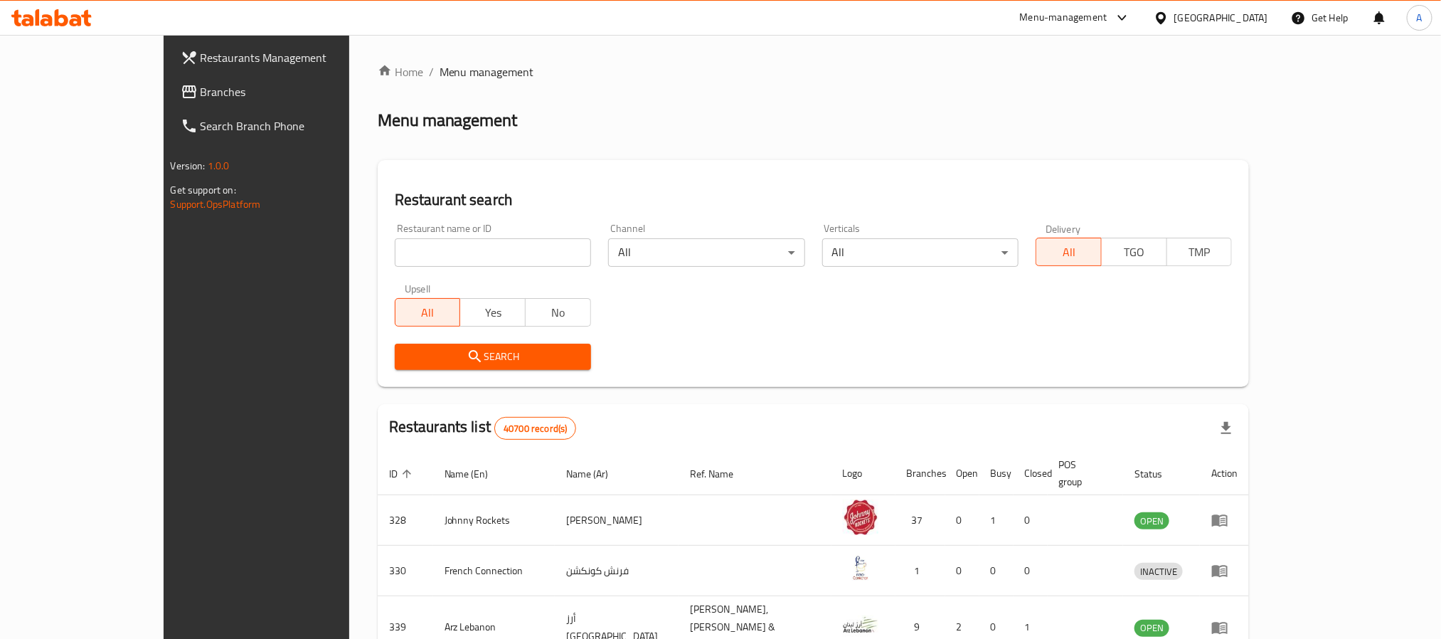
click at [446, 244] on input "search" at bounding box center [493, 252] width 196 height 28
paste input "701011"
type input "701011"
click button "Search" at bounding box center [493, 356] width 196 height 26
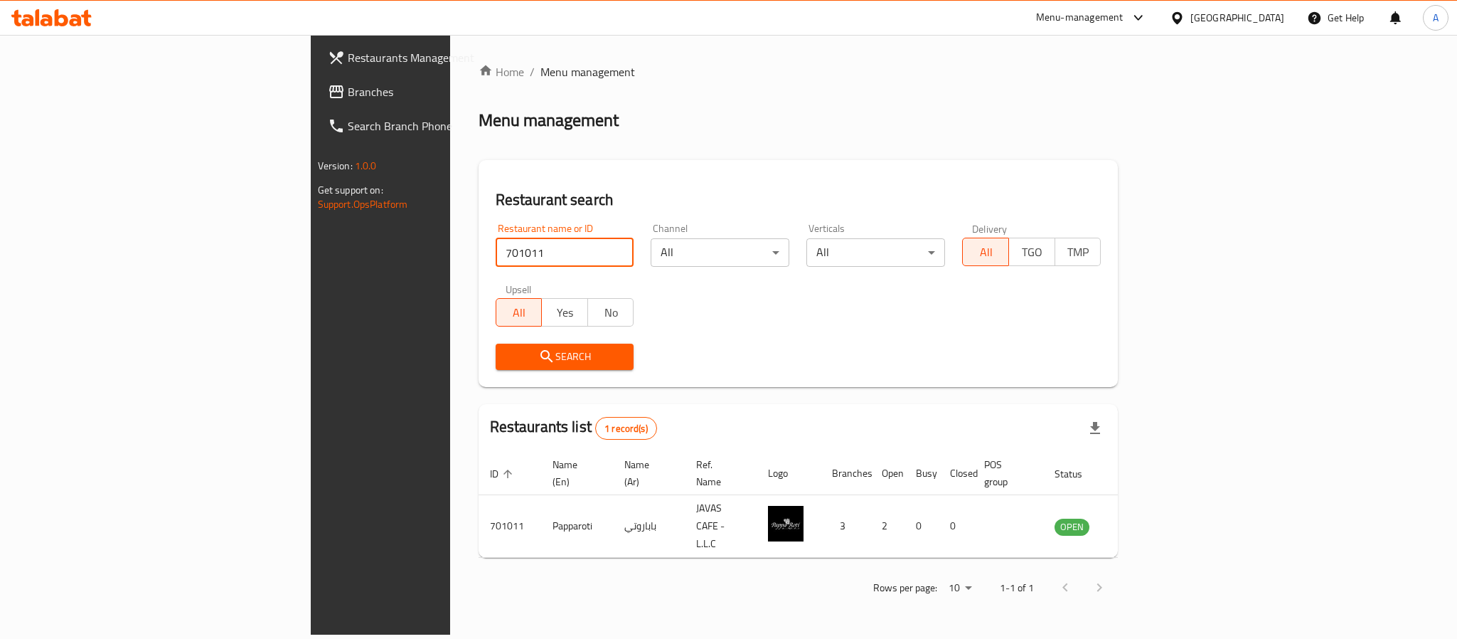
click at [1048, 20] on div "Menu-management" at bounding box center [1079, 17] width 87 height 17
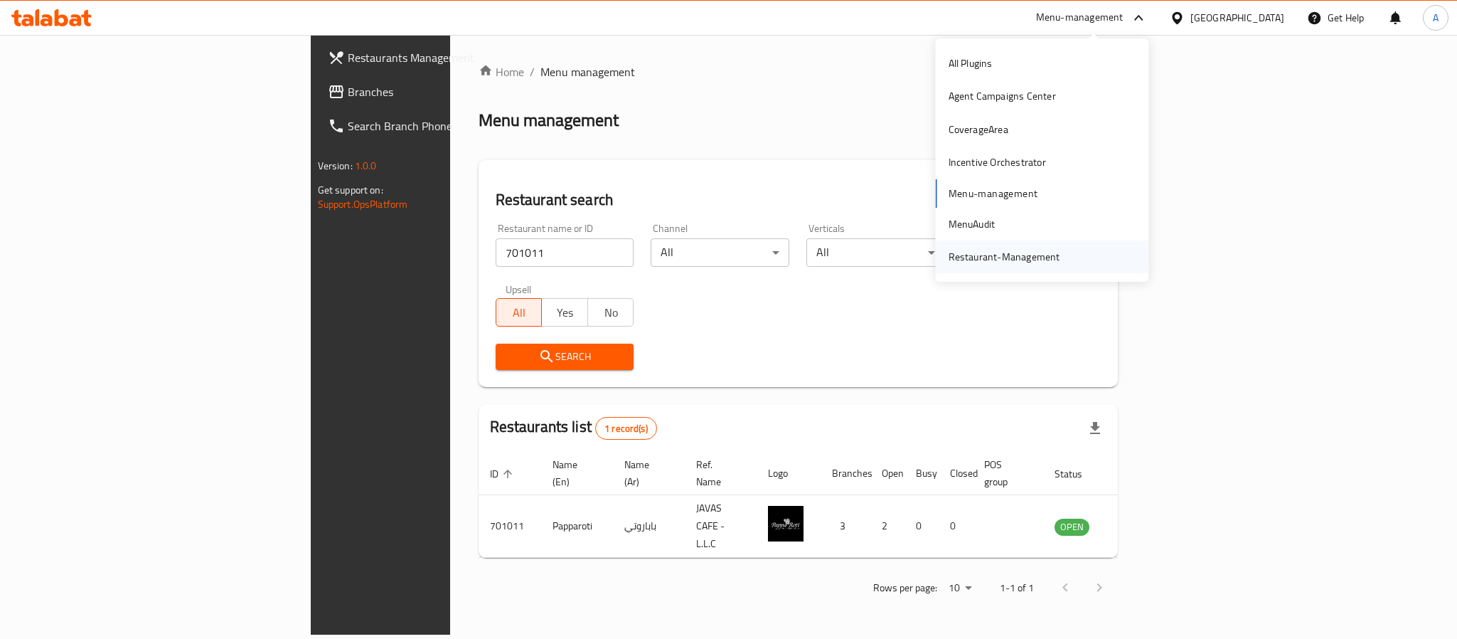
click at [978, 258] on div "Restaurant-Management" at bounding box center [1005, 257] width 112 height 16
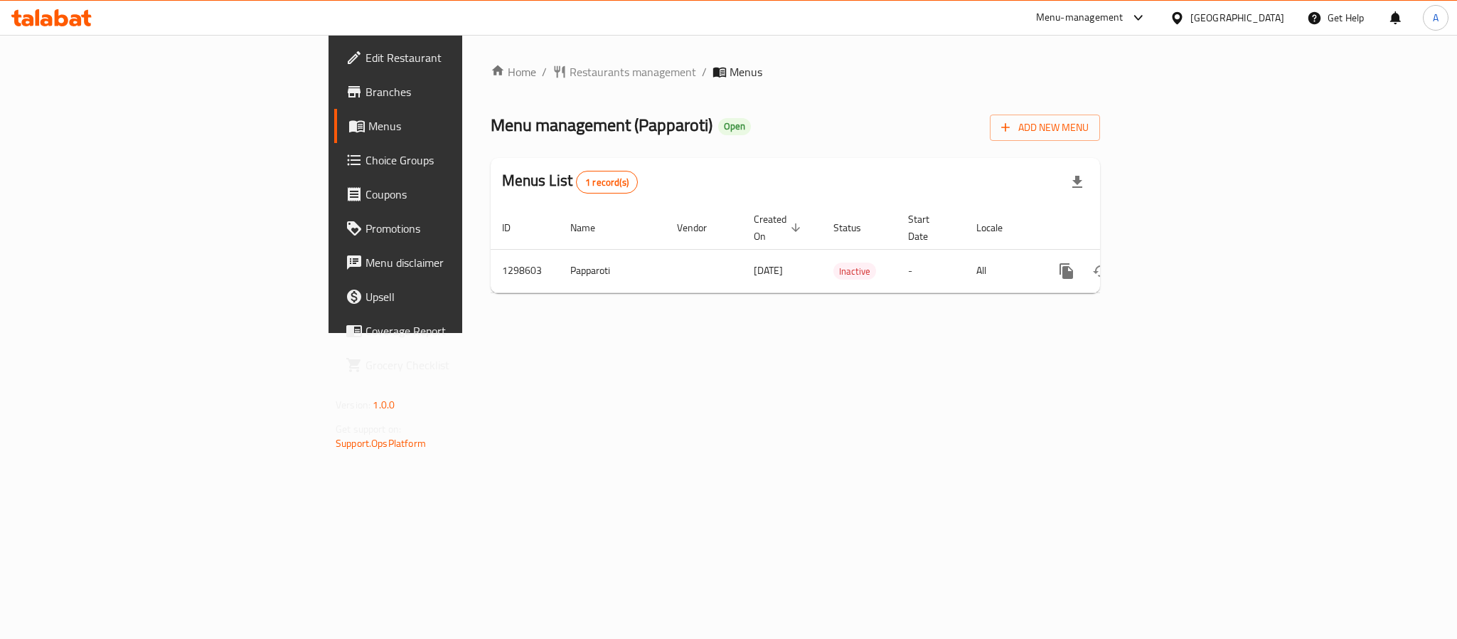
click at [1217, 16] on div "[GEOGRAPHIC_DATA]" at bounding box center [1237, 18] width 94 height 16
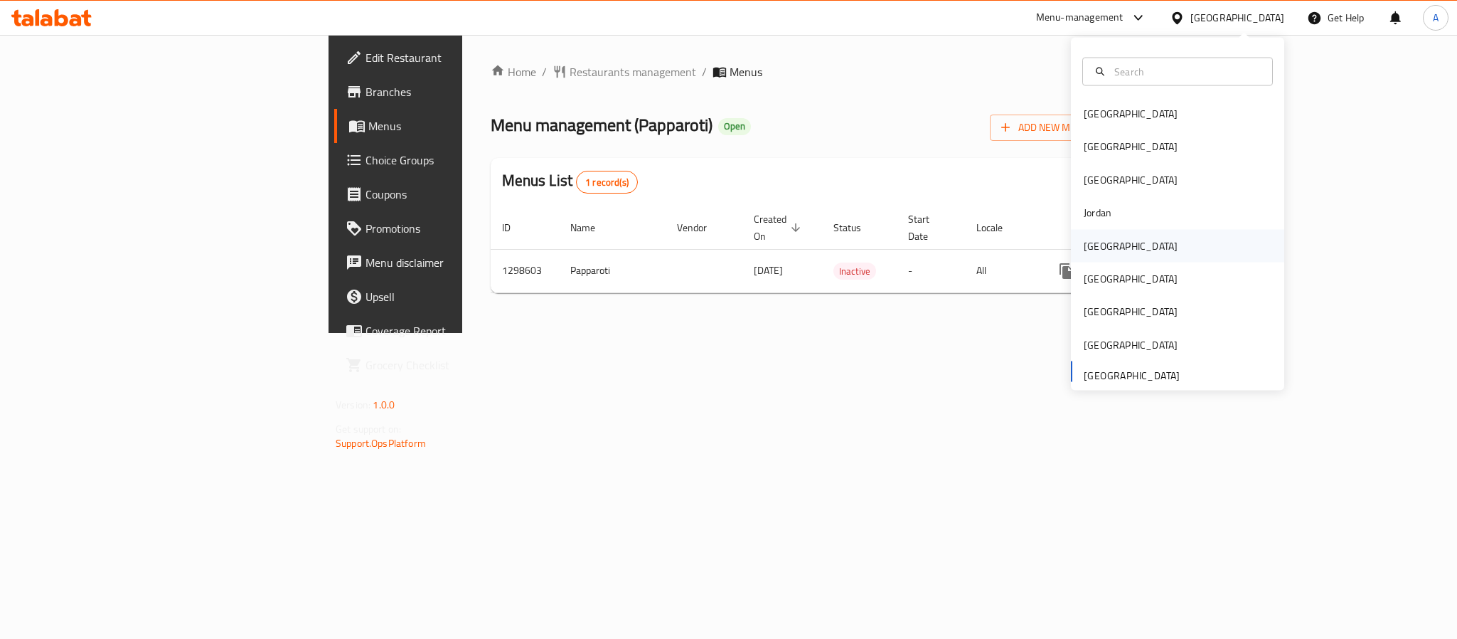
click at [1086, 256] on div "[GEOGRAPHIC_DATA]" at bounding box center [1130, 245] width 117 height 33
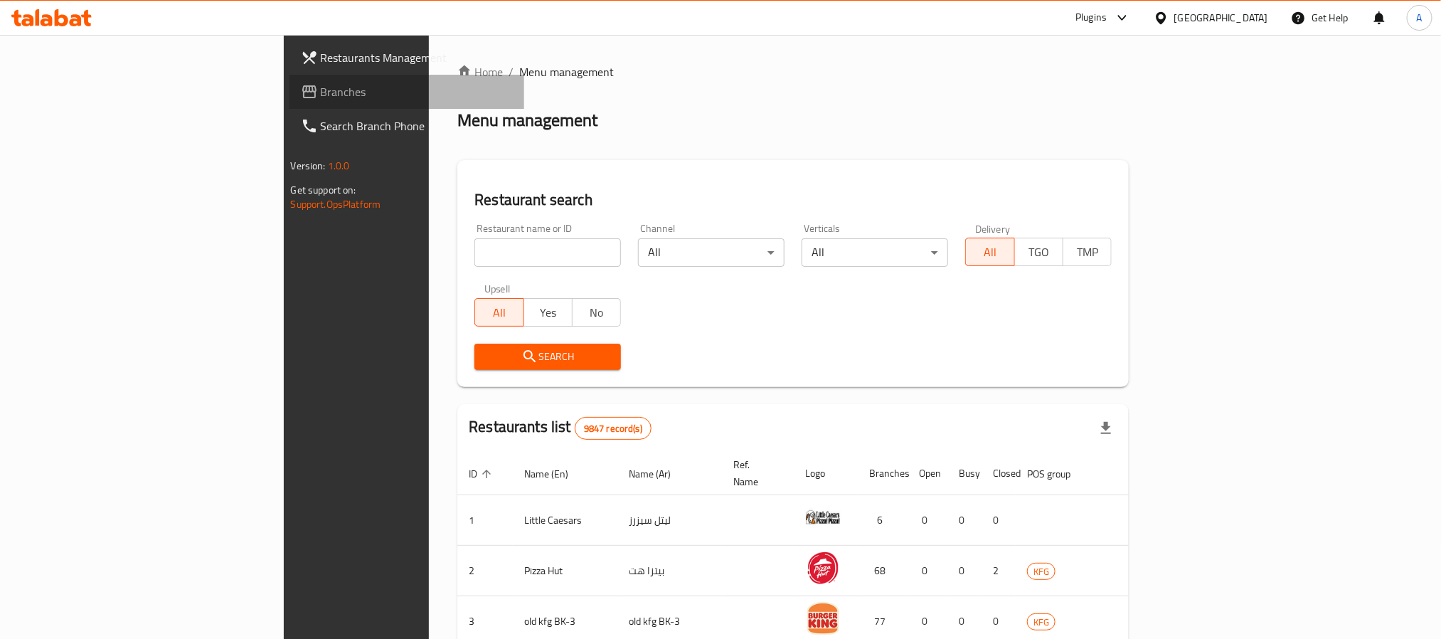
click at [289, 101] on link "Branches" at bounding box center [406, 92] width 235 height 34
